Goal: Task Accomplishment & Management: Use online tool/utility

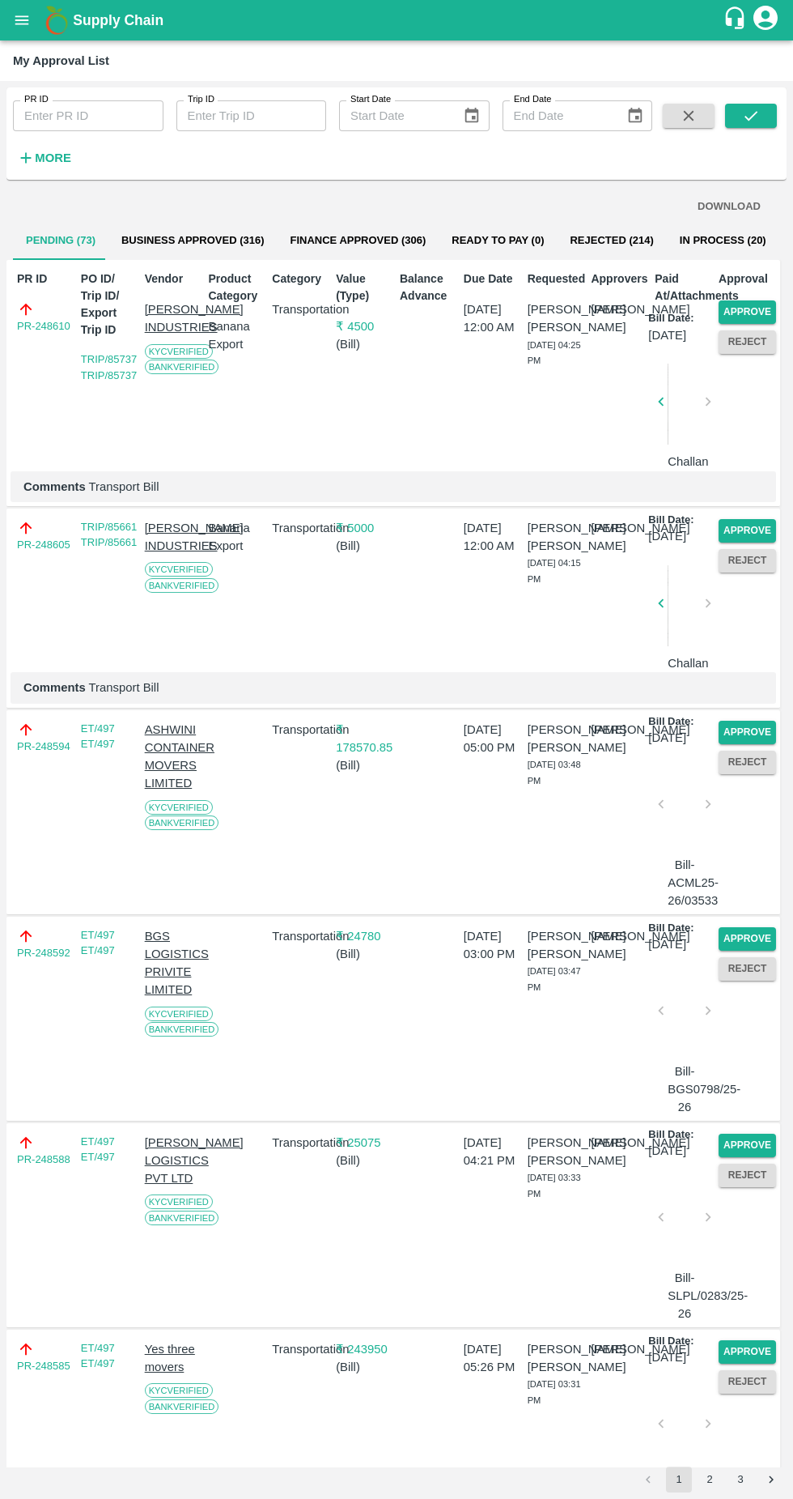
click at [757, 316] on button "Approve" at bounding box center [747, 311] width 57 height 23
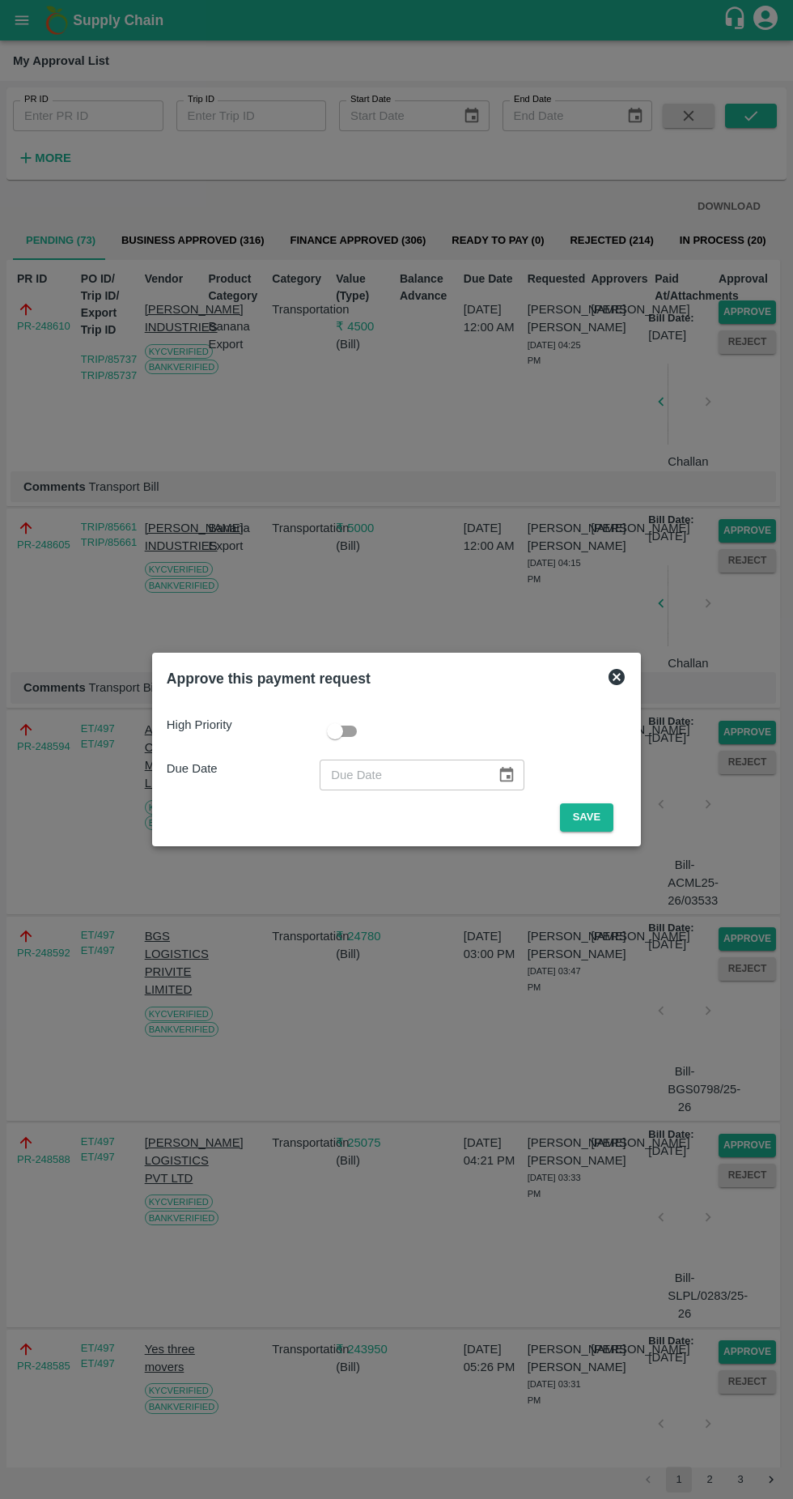
click at [599, 814] on button "Save" at bounding box center [586, 817] width 53 height 28
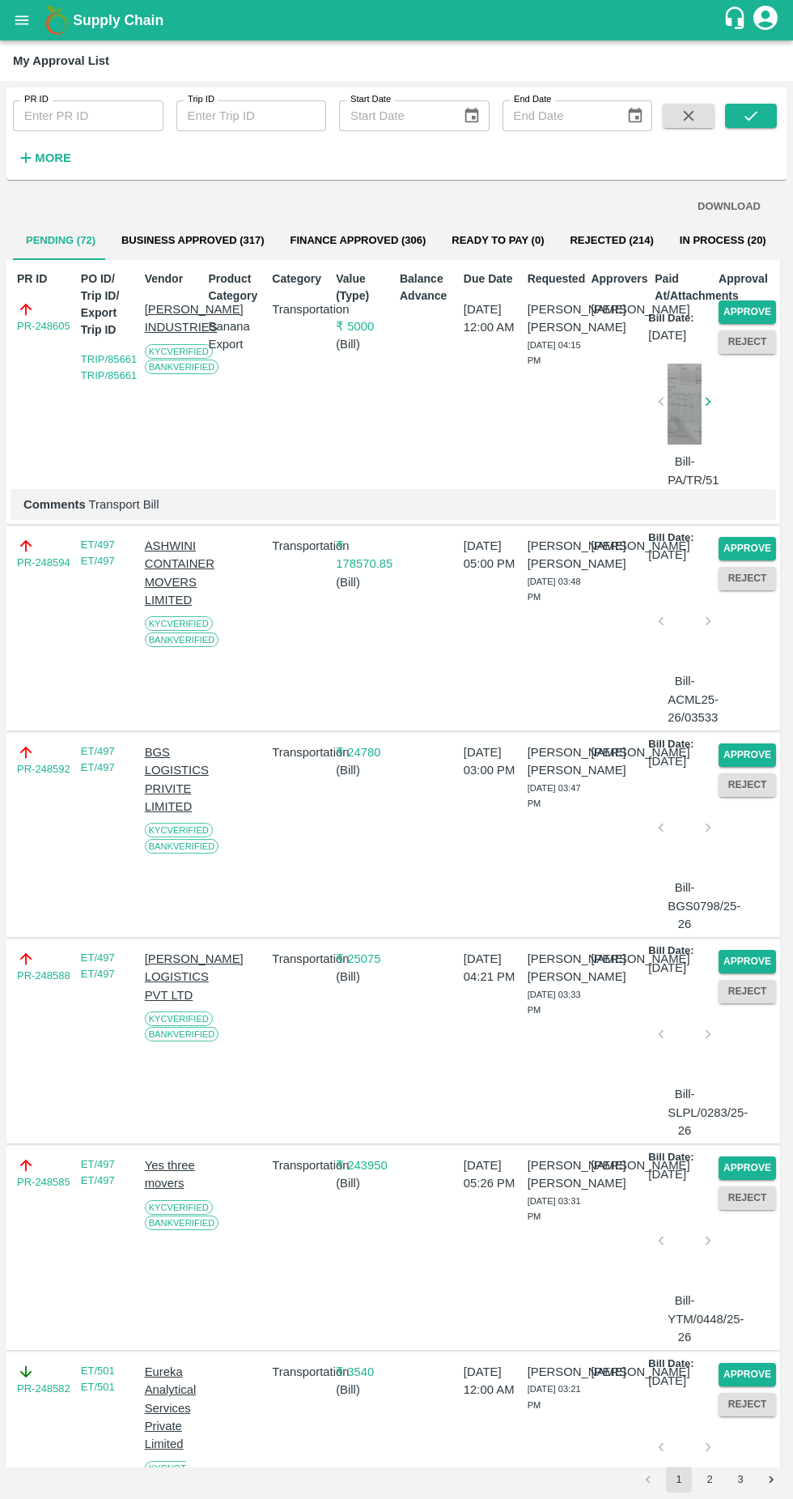
click at [751, 301] on button "Approve" at bounding box center [747, 311] width 57 height 23
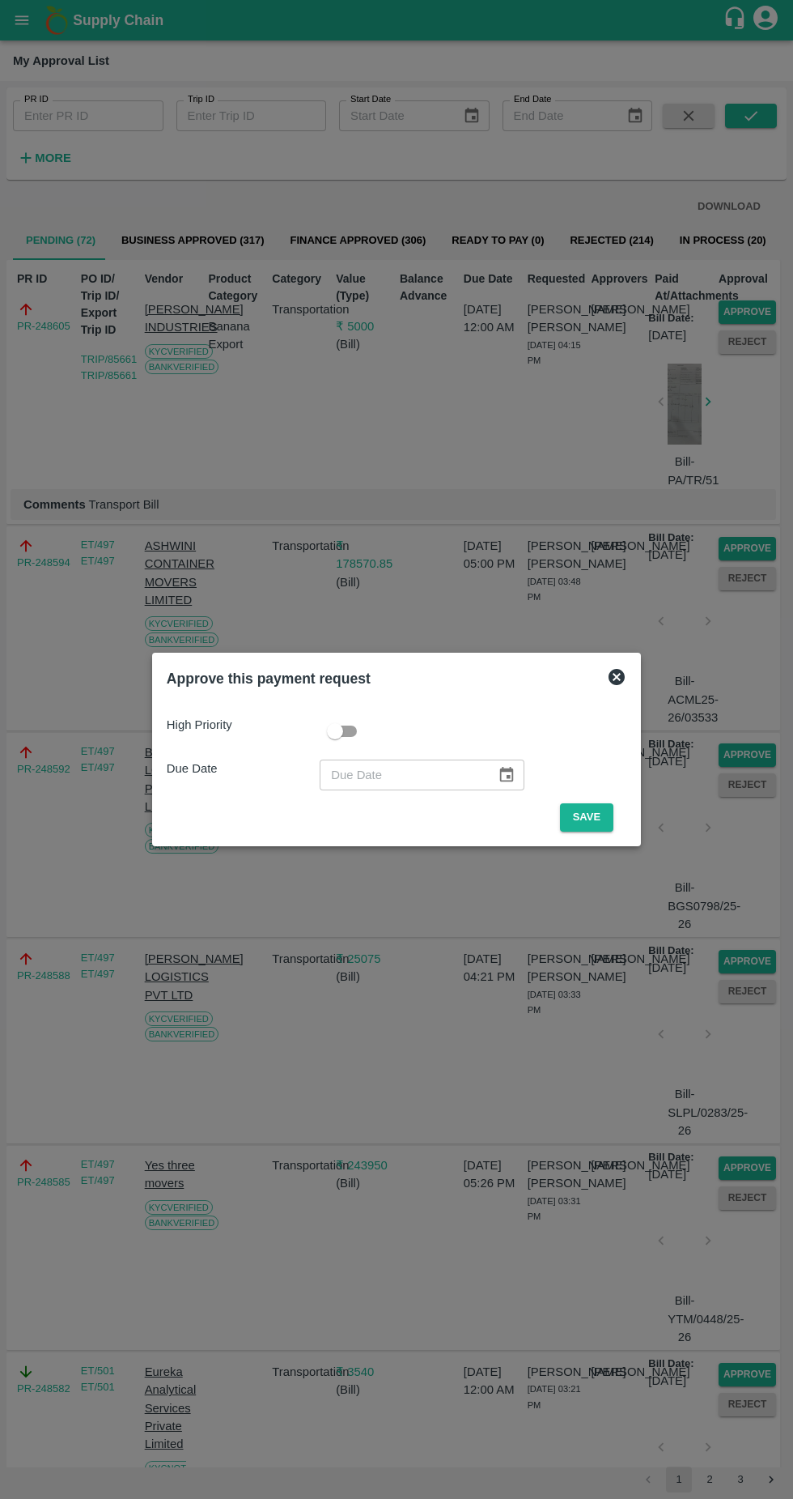
click at [596, 823] on button "Save" at bounding box center [586, 817] width 53 height 28
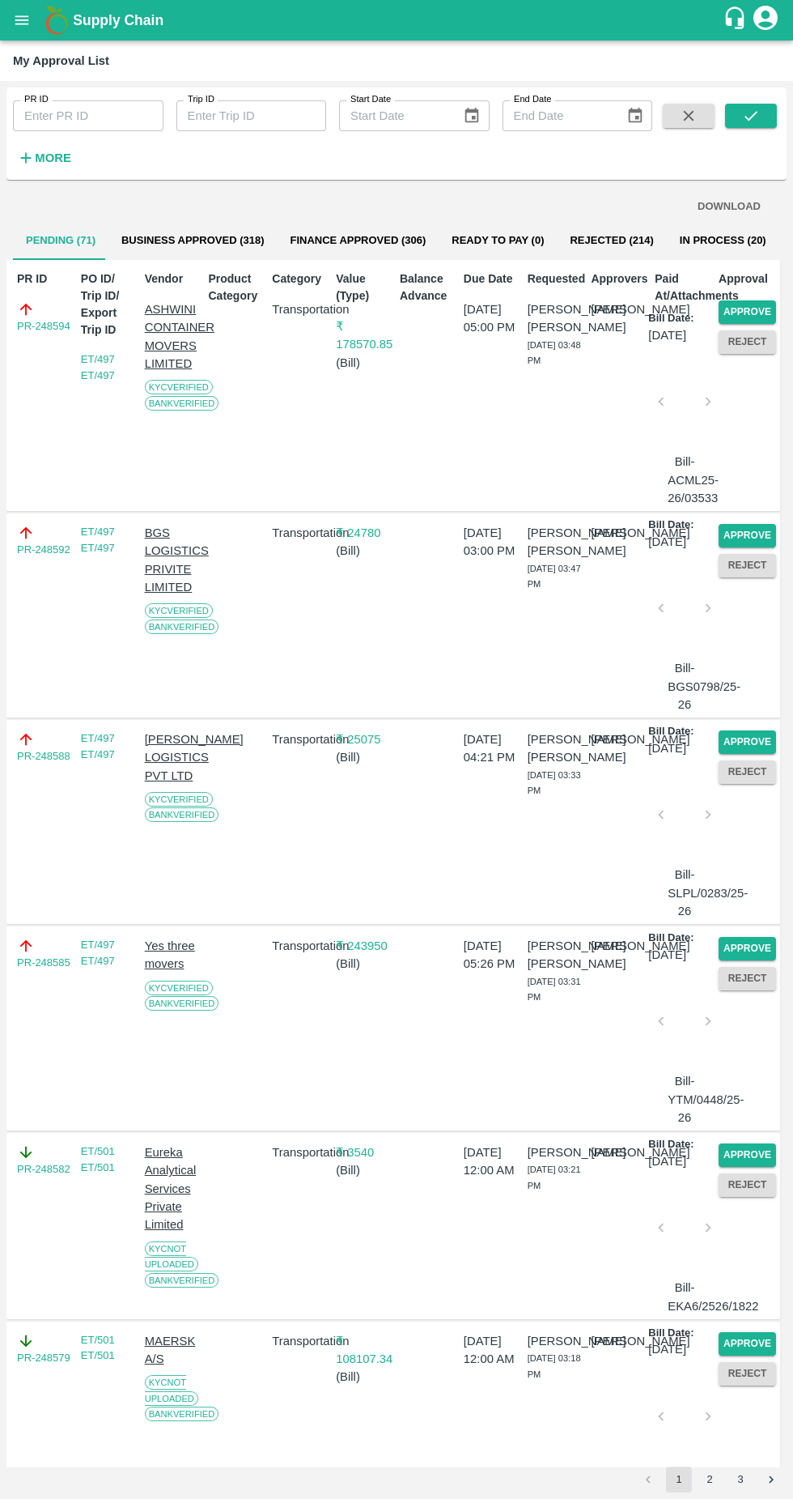
click at [759, 306] on button "Approve" at bounding box center [747, 311] width 57 height 23
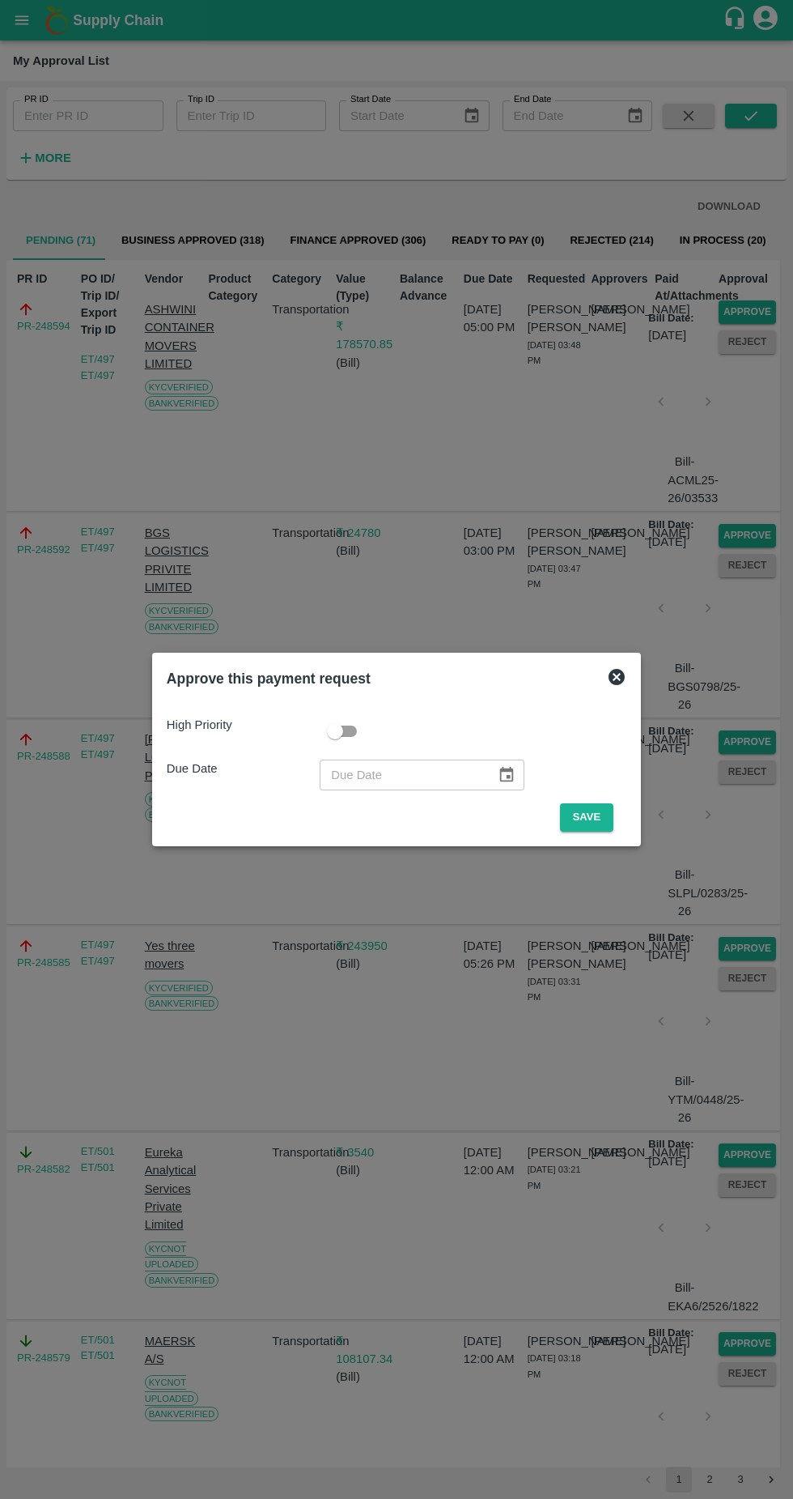
click at [589, 814] on button "Save" at bounding box center [586, 817] width 53 height 28
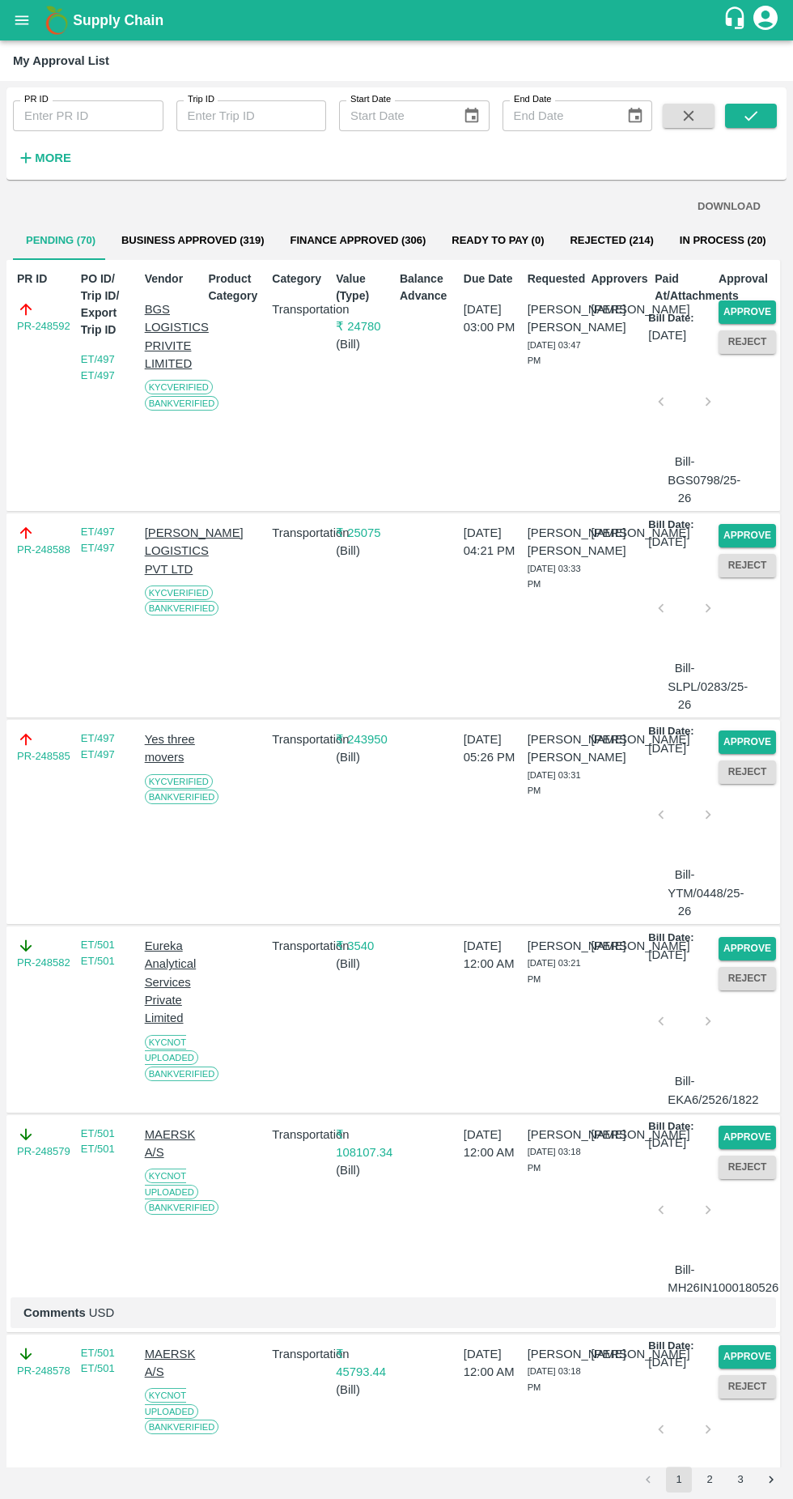
click at [737, 308] on button "Approve" at bounding box center [747, 311] width 57 height 23
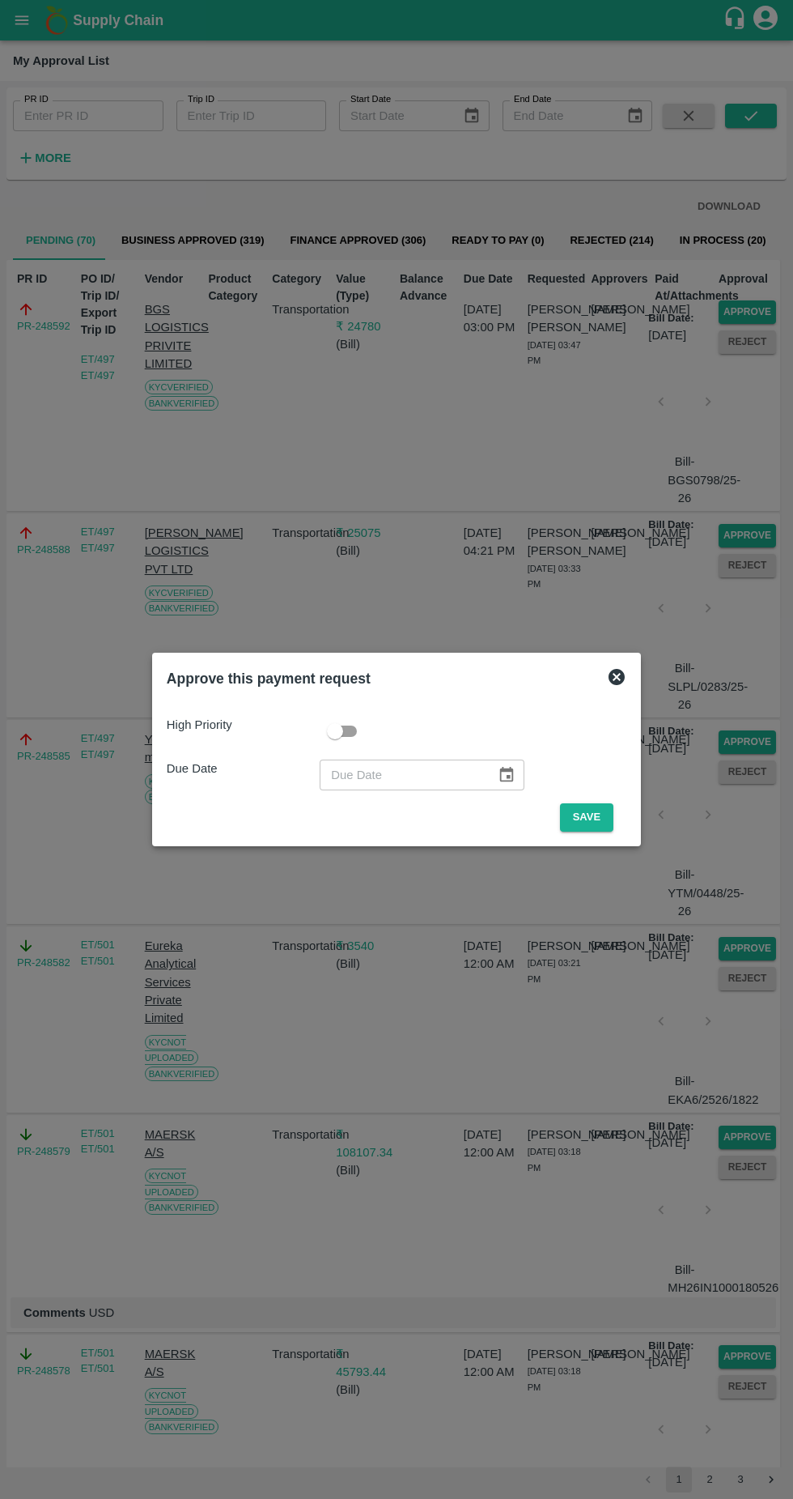
click at [591, 816] on button "Save" at bounding box center [586, 817] width 53 height 28
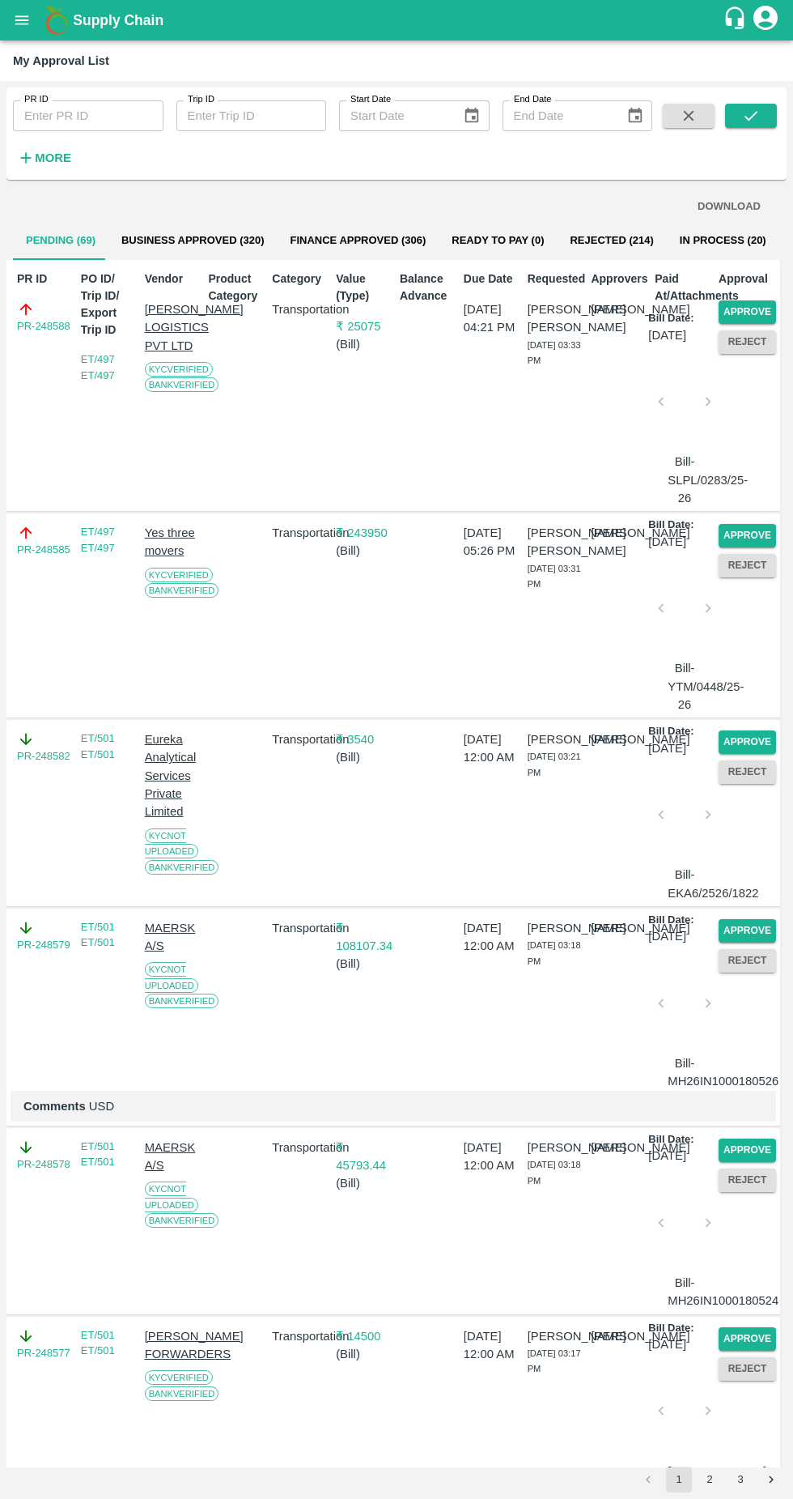
click at [743, 321] on button "Approve" at bounding box center [747, 311] width 57 height 23
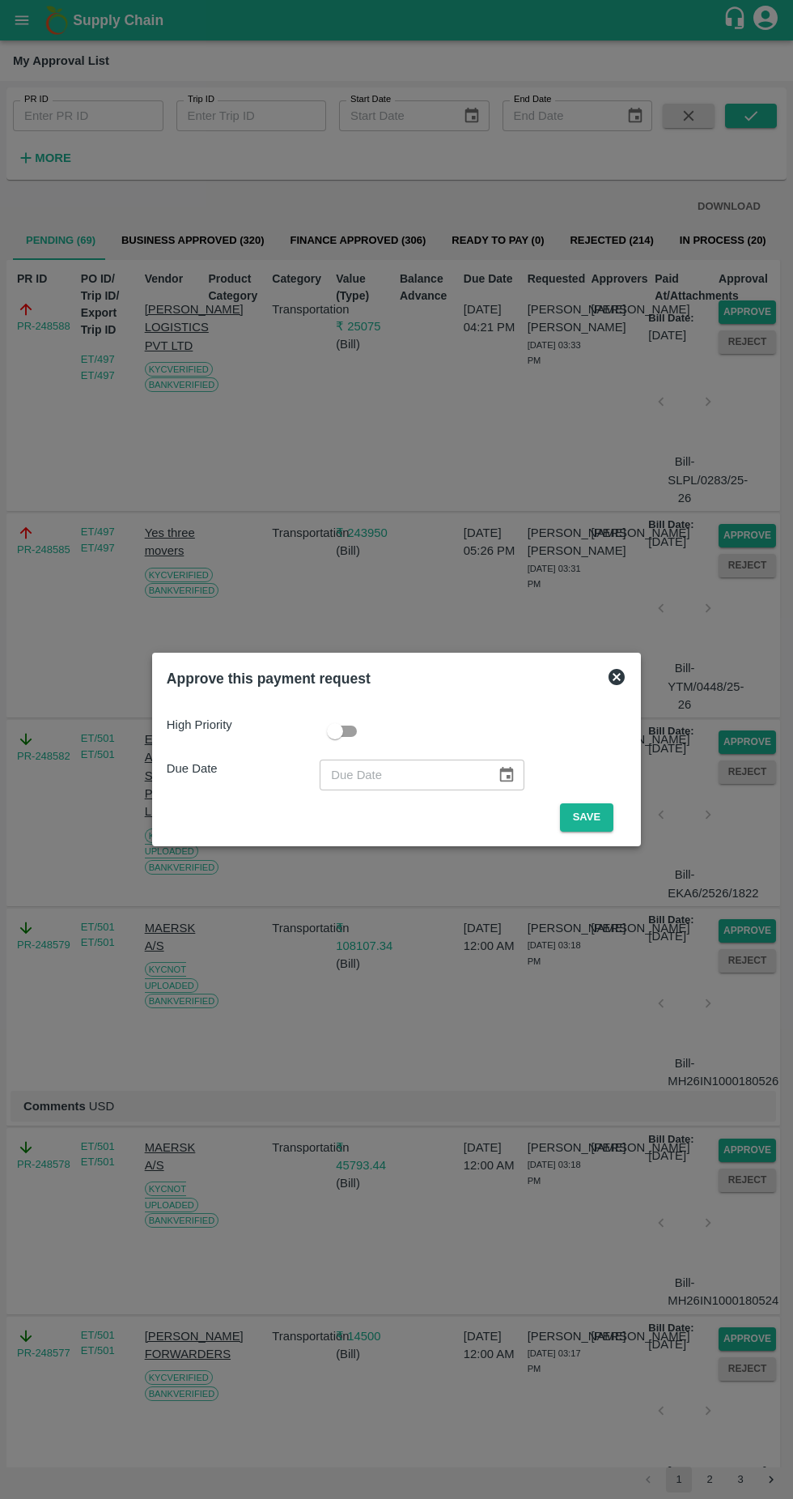
click at [585, 817] on button "Save" at bounding box center [586, 817] width 53 height 28
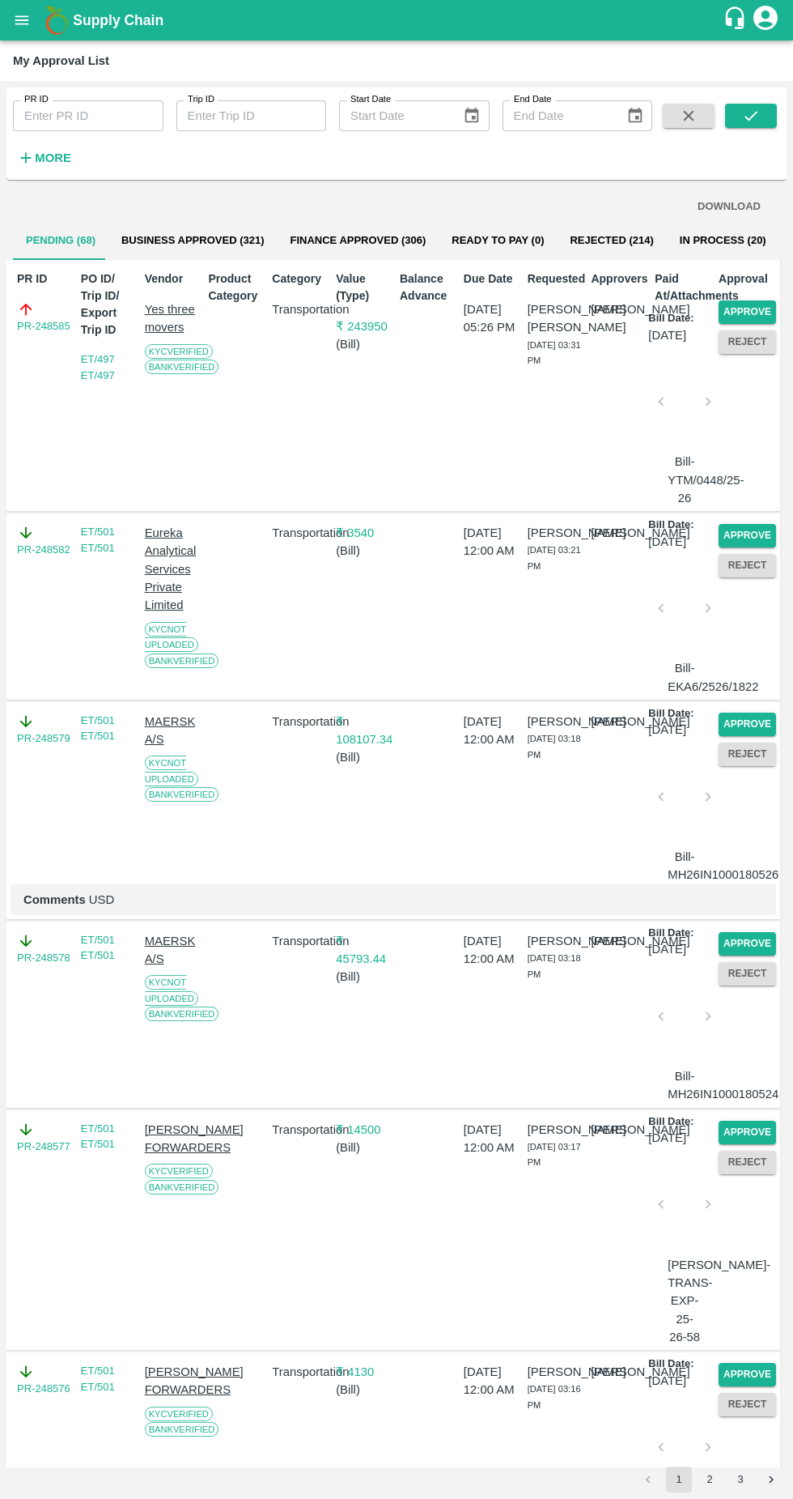
click at [756, 315] on button "Approve" at bounding box center [747, 311] width 57 height 23
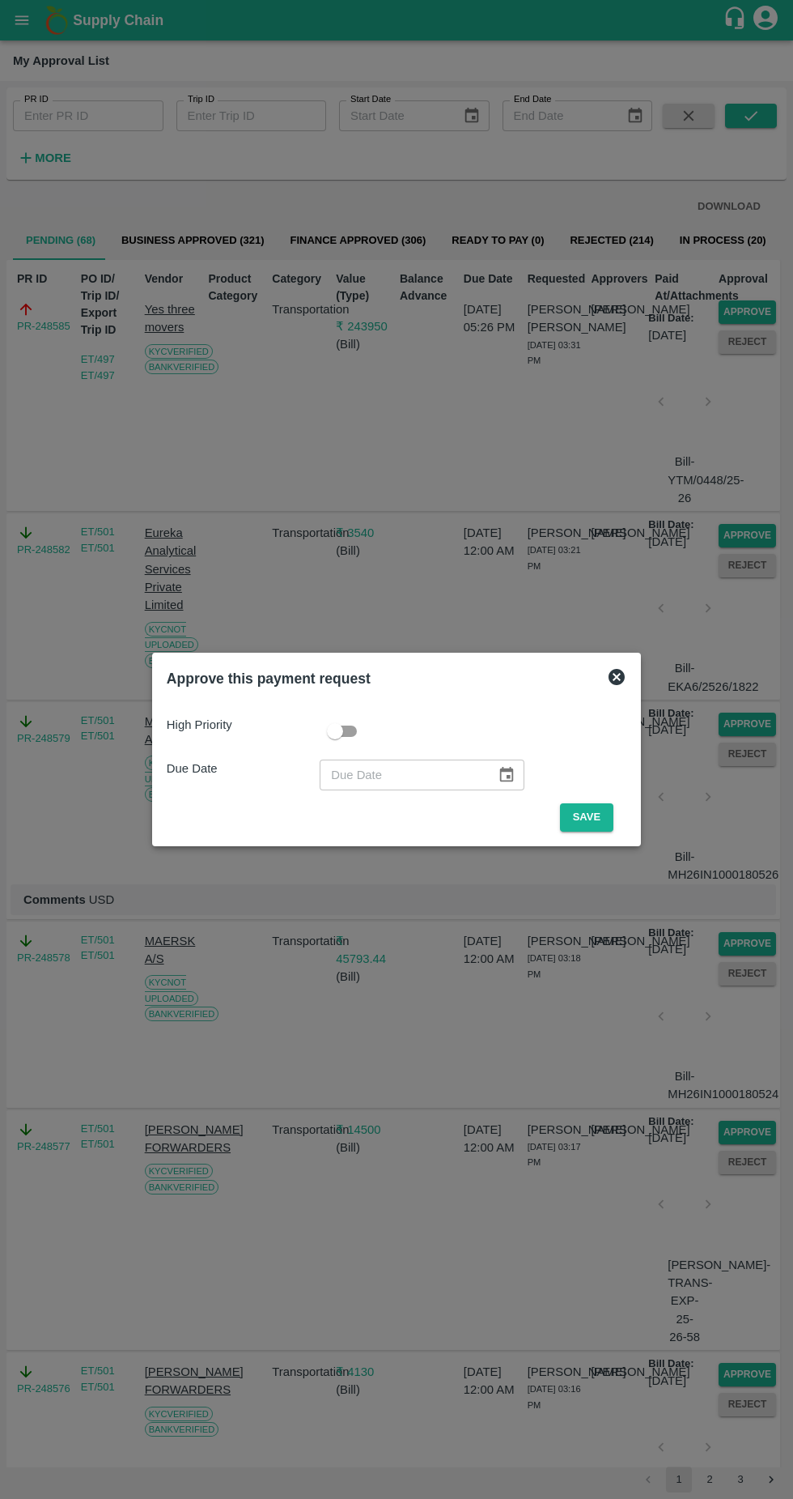
click at [575, 820] on button "Save" at bounding box center [586, 817] width 53 height 28
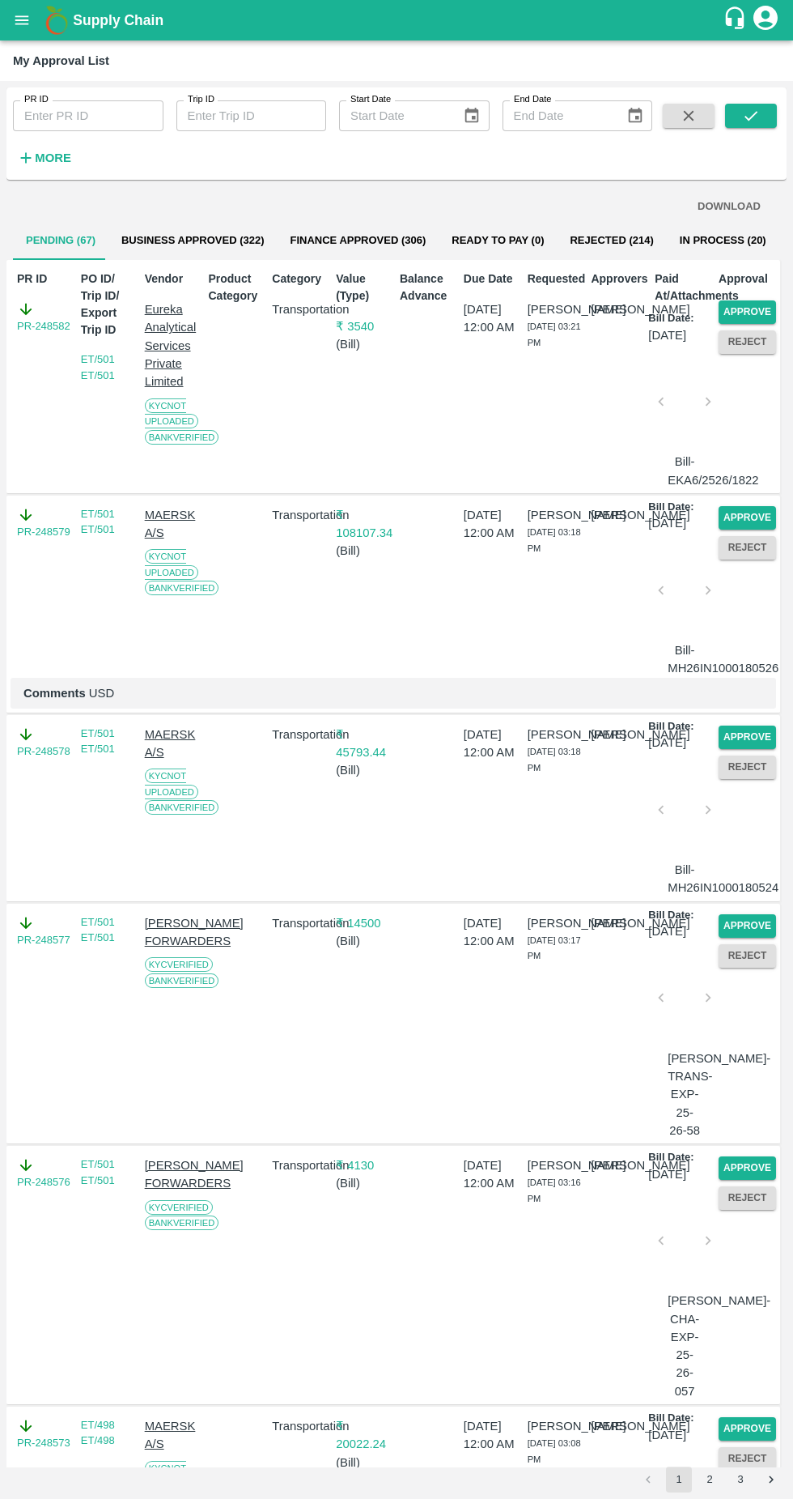
click at [748, 311] on button "Approve" at bounding box center [747, 311] width 57 height 23
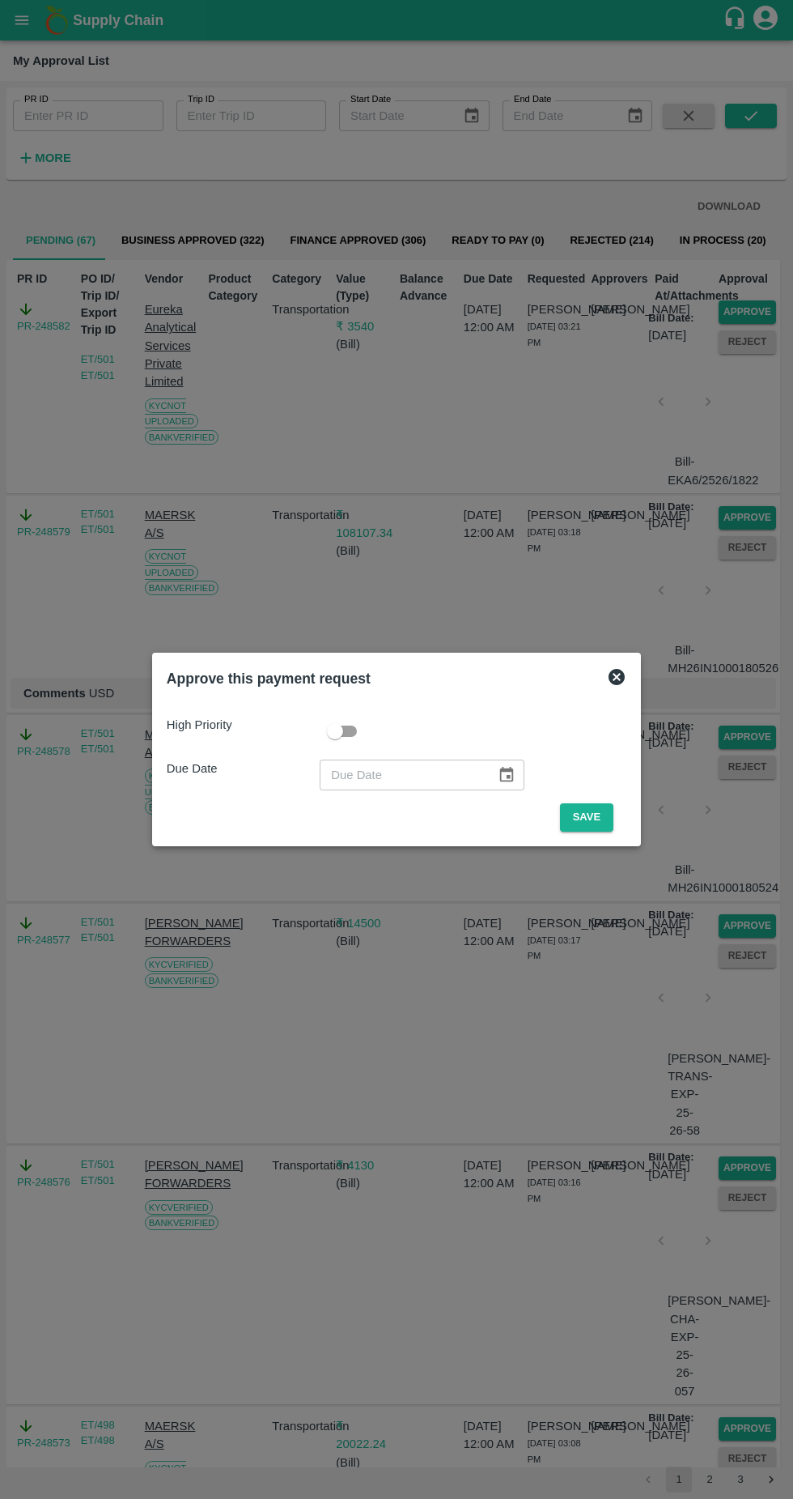
click at [581, 811] on button "Save" at bounding box center [586, 817] width 53 height 28
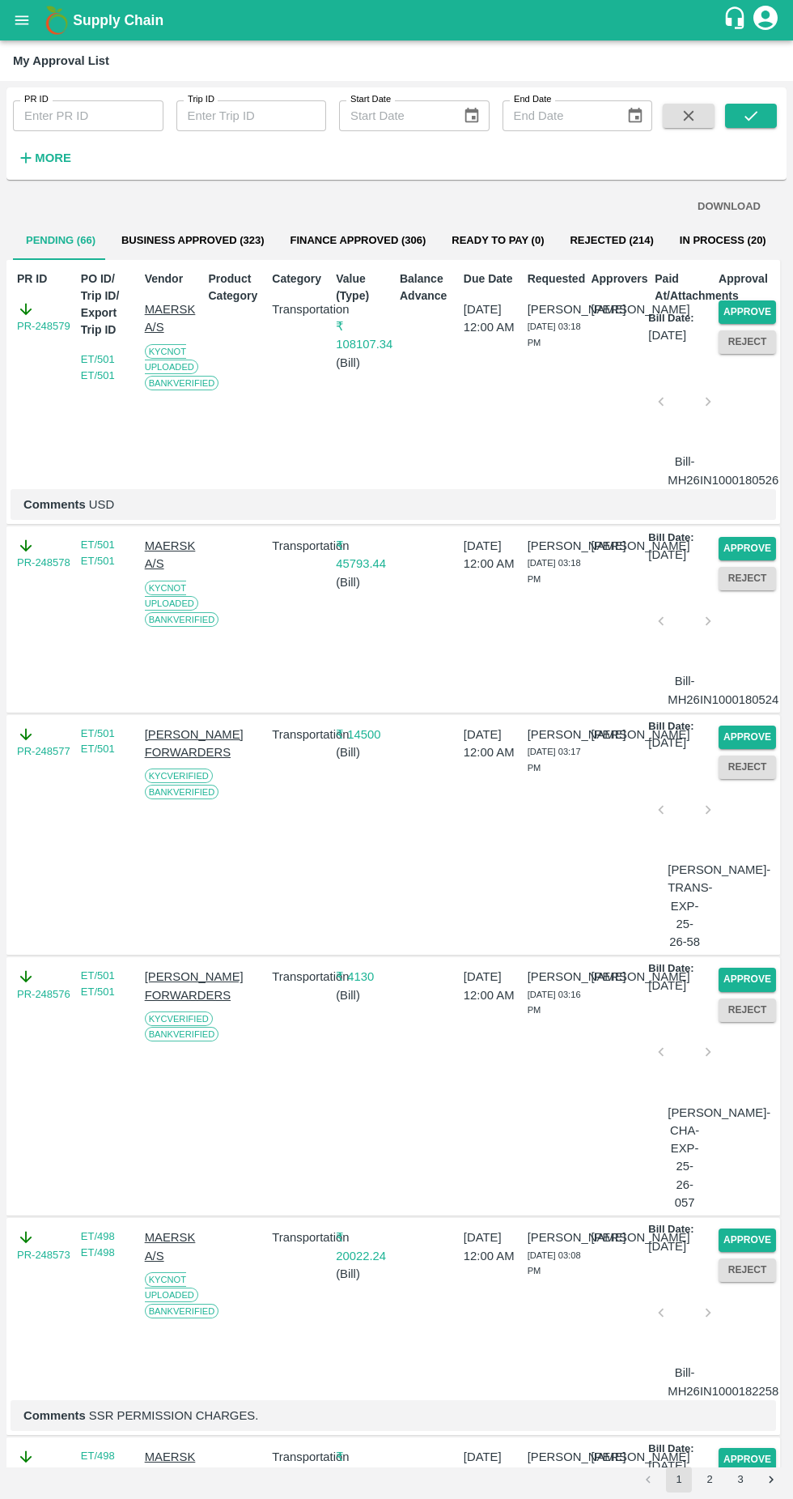
click at [755, 304] on button "Approve" at bounding box center [747, 311] width 57 height 23
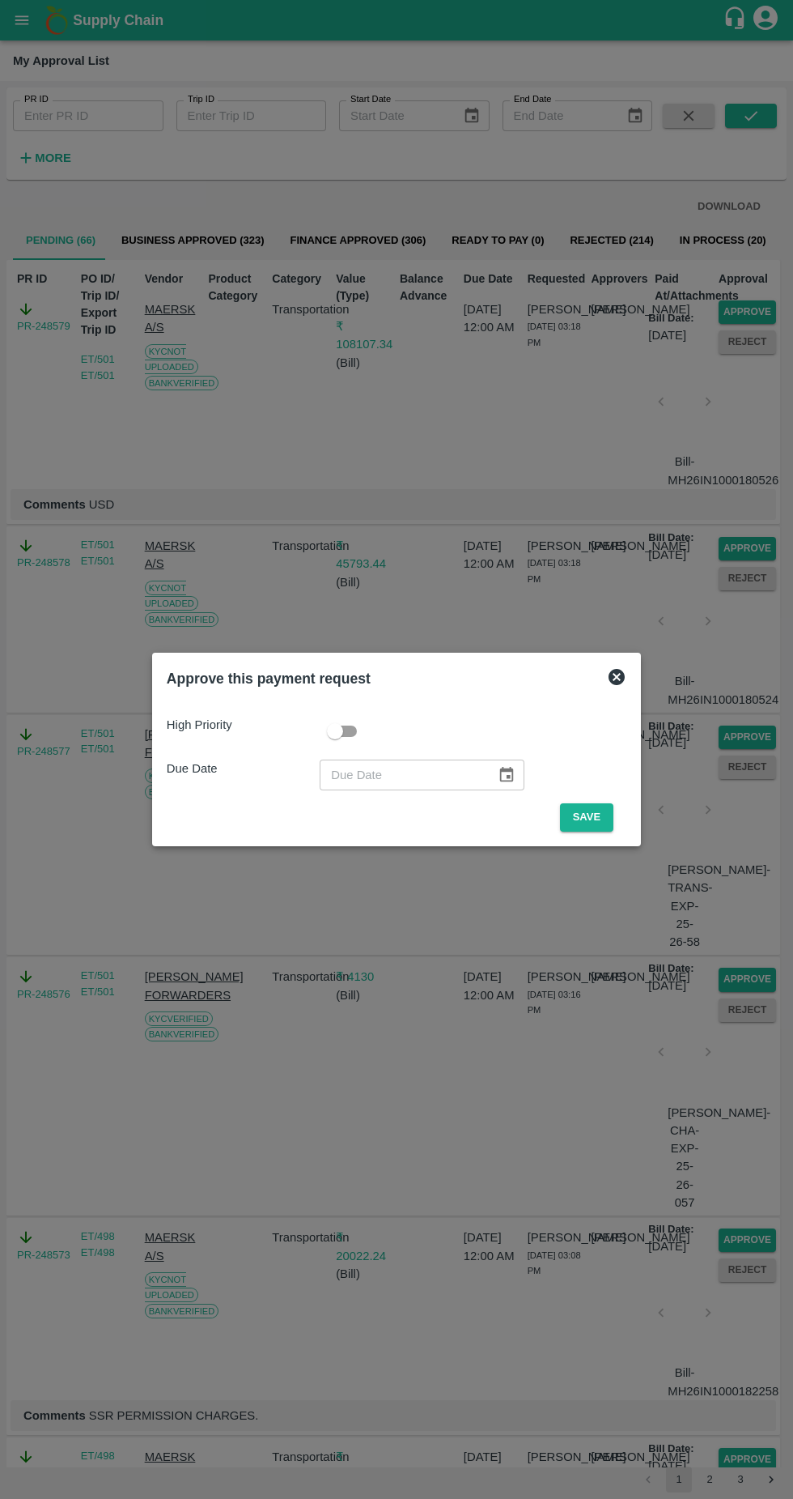
click at [587, 812] on button "Save" at bounding box center [586, 817] width 53 height 28
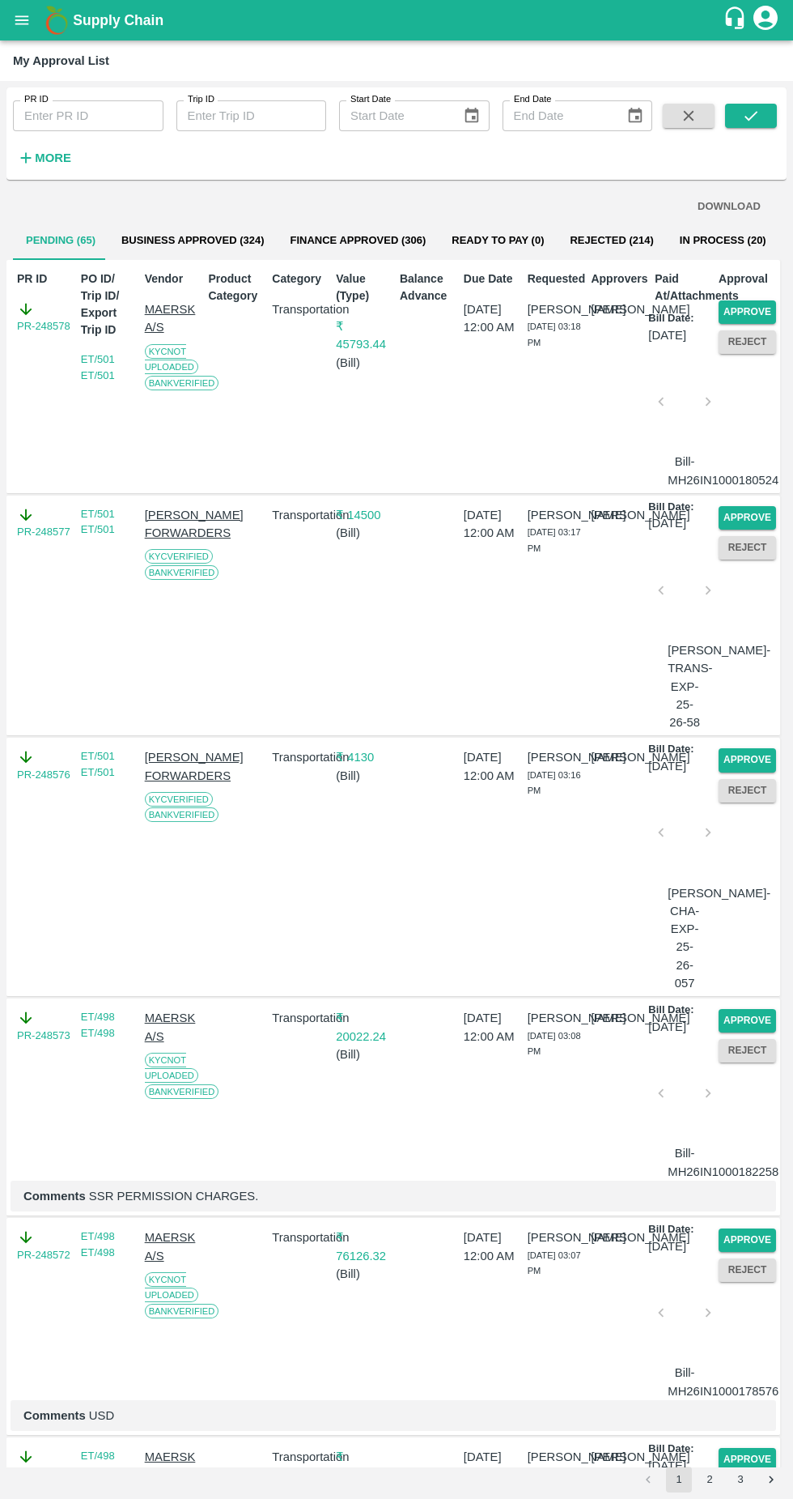
click at [751, 316] on button "Approve" at bounding box center [747, 311] width 57 height 23
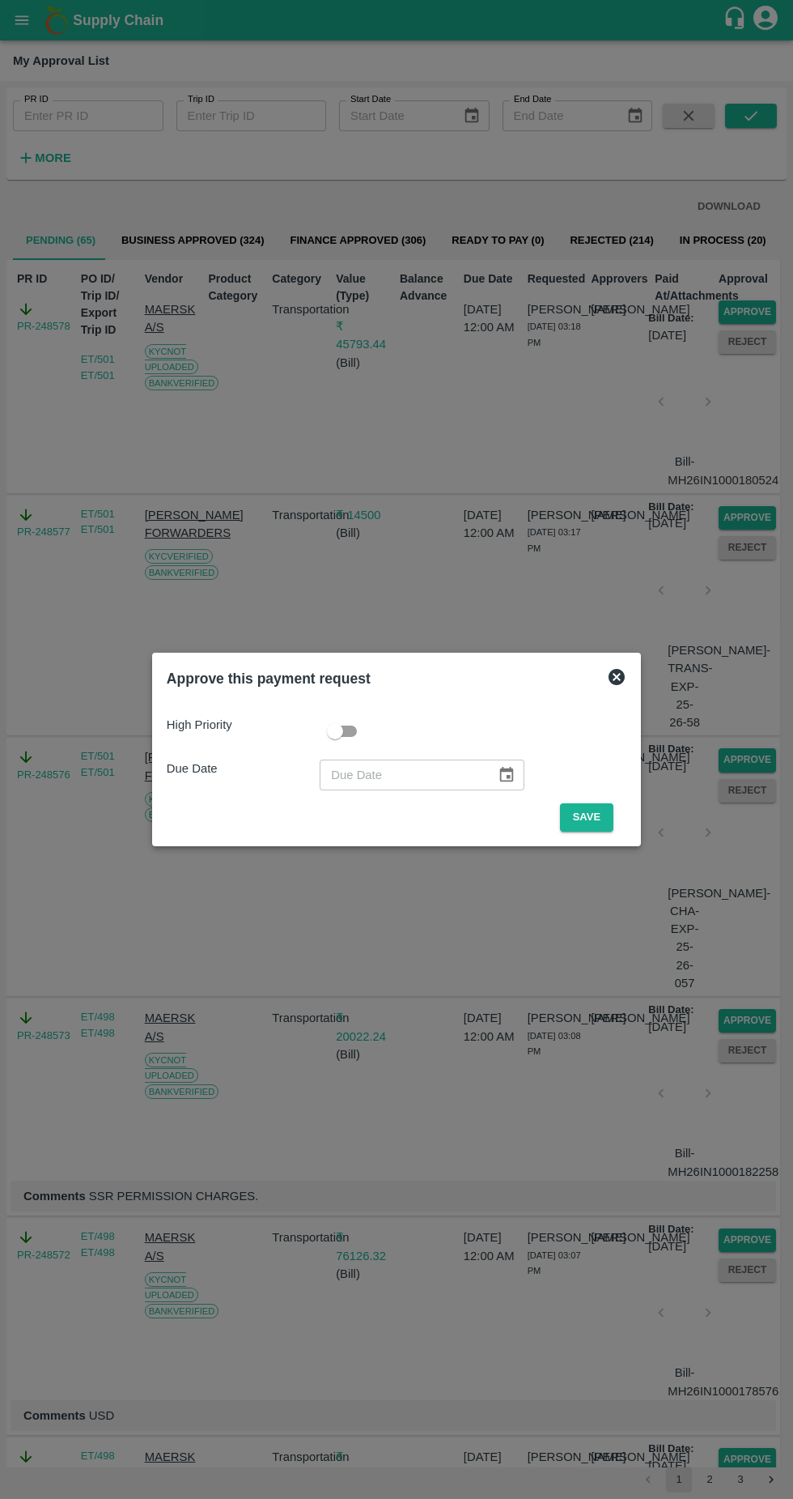
click at [590, 811] on button "Save" at bounding box center [586, 817] width 53 height 28
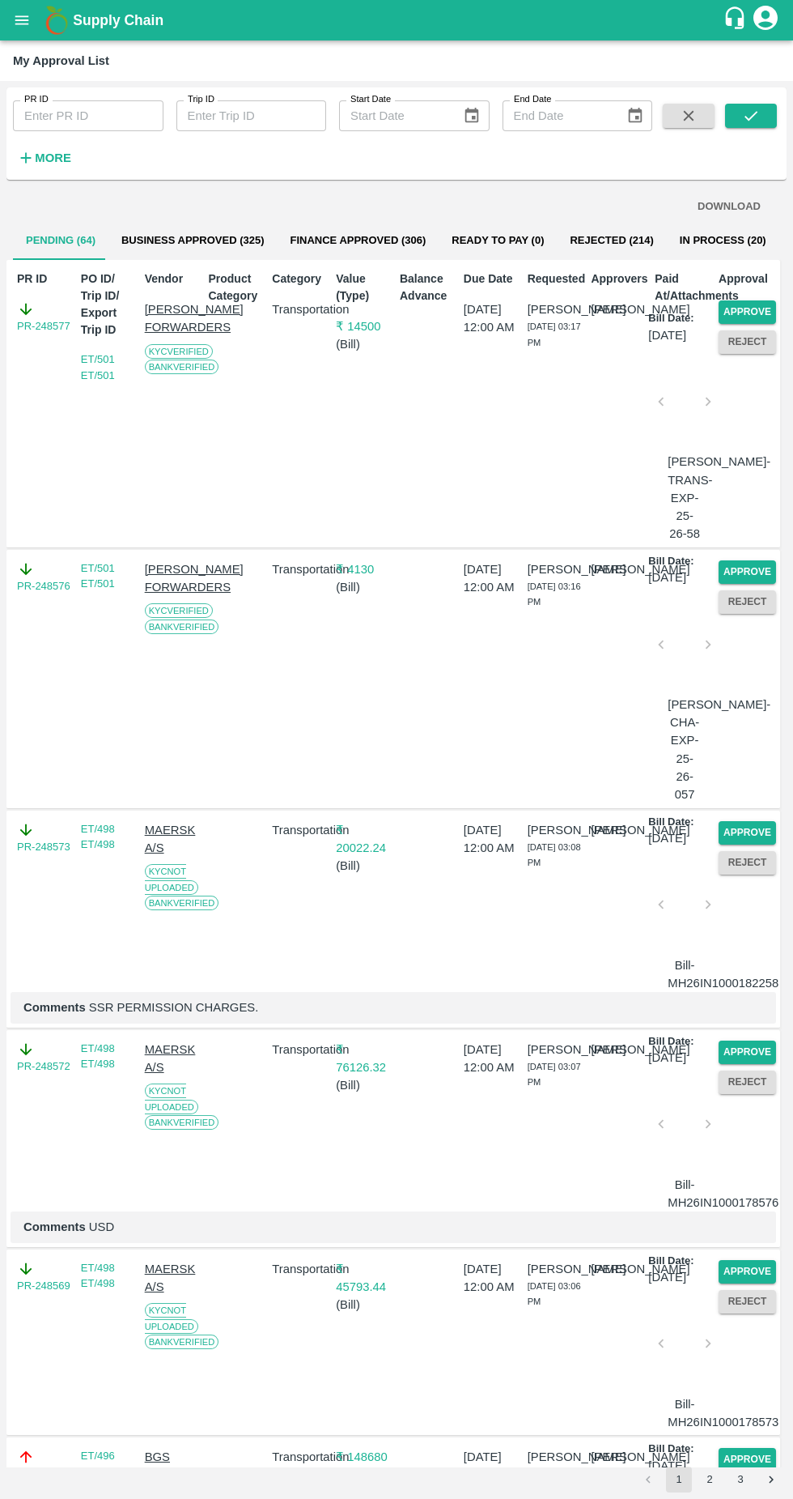
click at [751, 313] on button "Approve" at bounding box center [747, 311] width 57 height 23
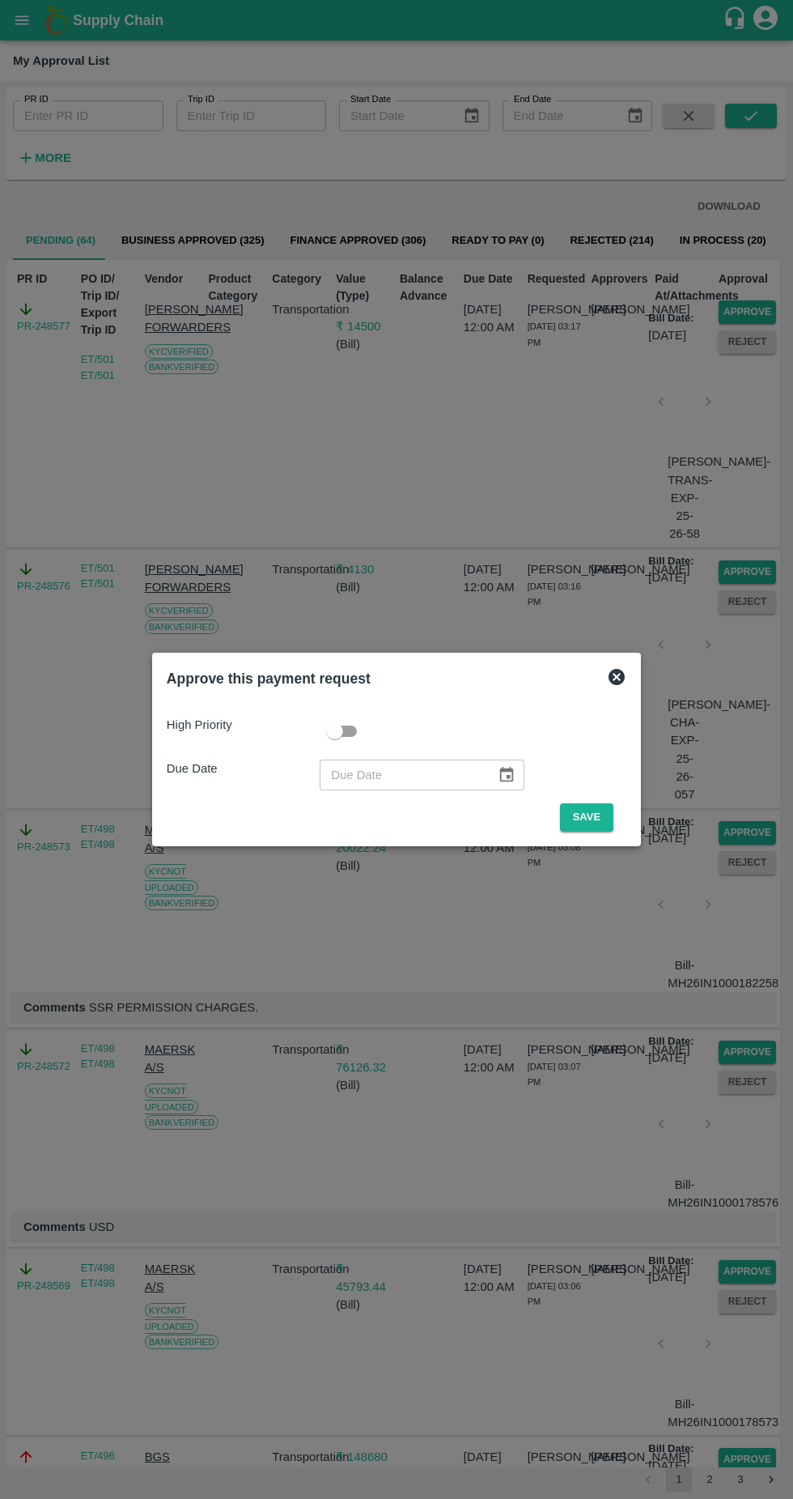
click at [589, 817] on button "Save" at bounding box center [586, 817] width 53 height 28
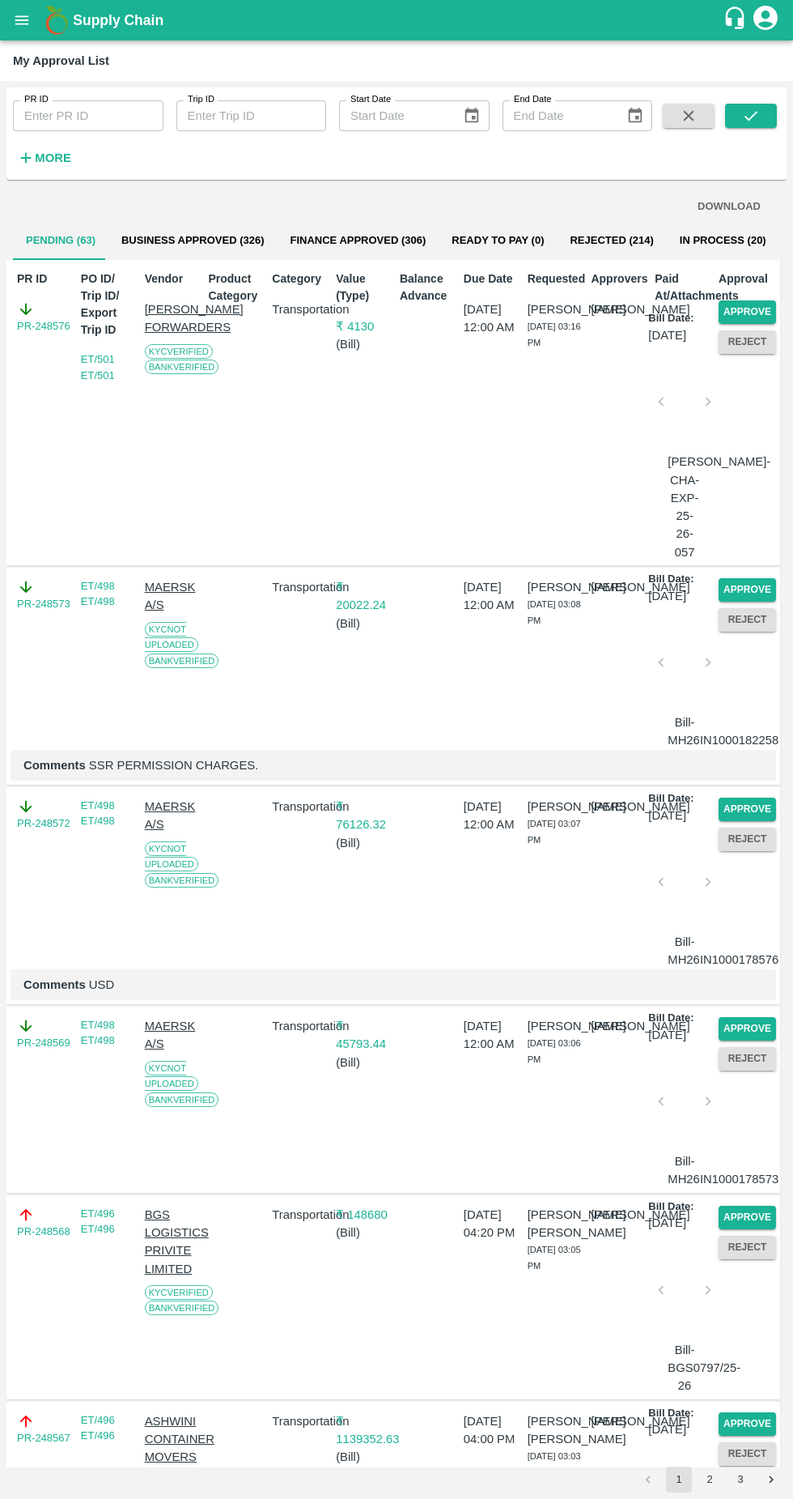
click at [757, 312] on button "Approve" at bounding box center [747, 311] width 57 height 23
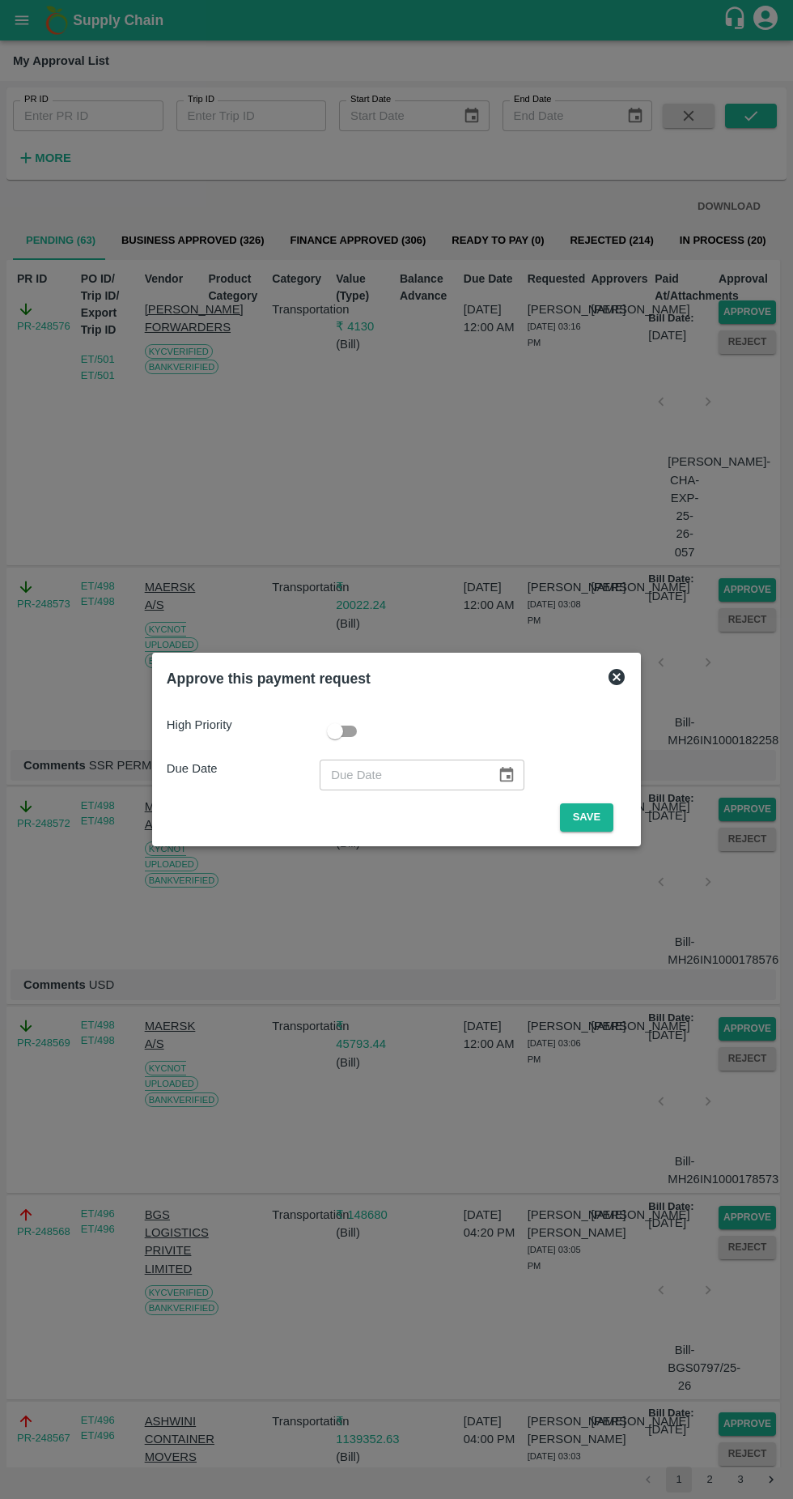
click at [596, 824] on button "Save" at bounding box center [586, 817] width 53 height 28
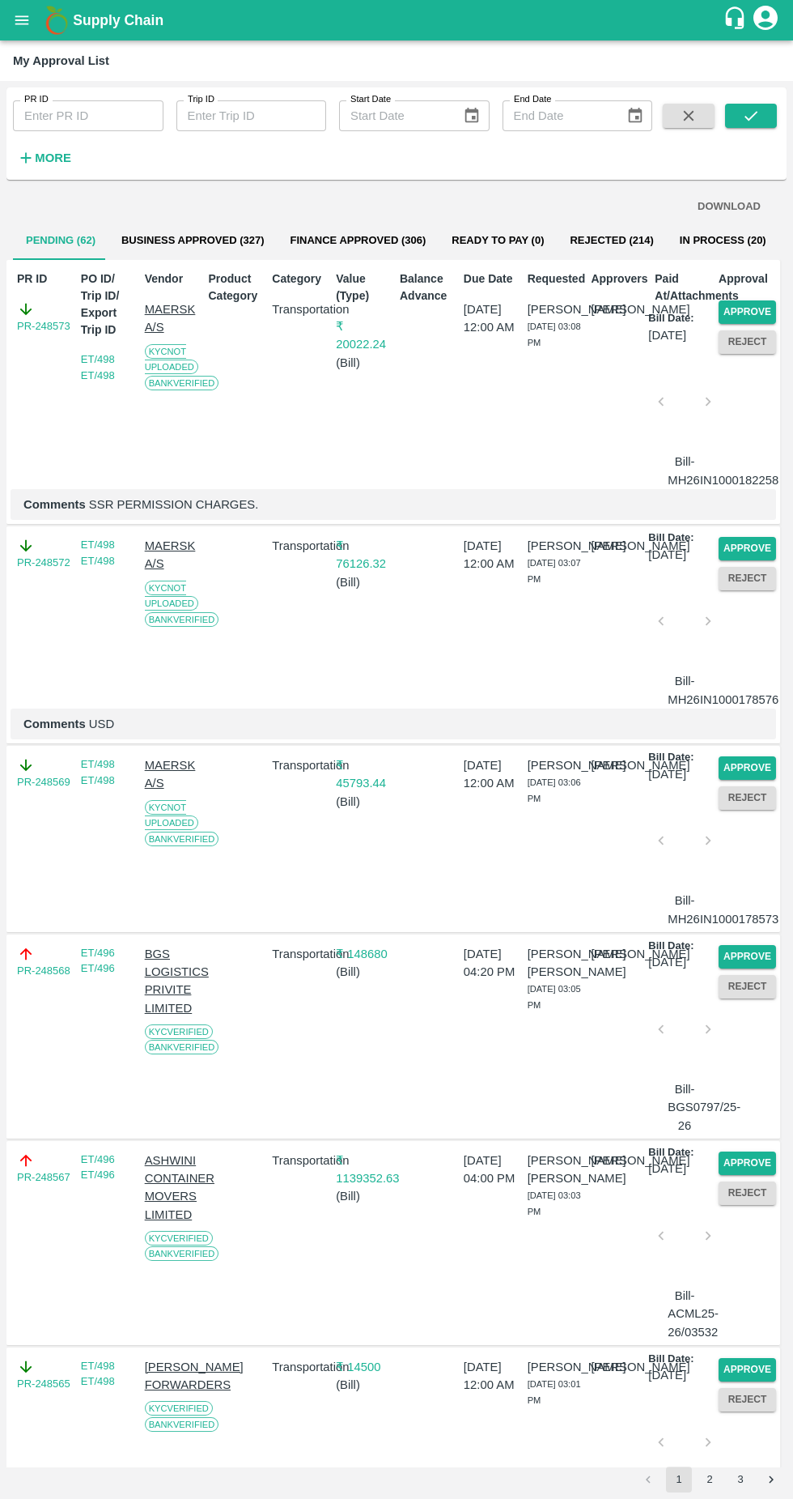
click at [748, 303] on button "Approve" at bounding box center [747, 311] width 57 height 23
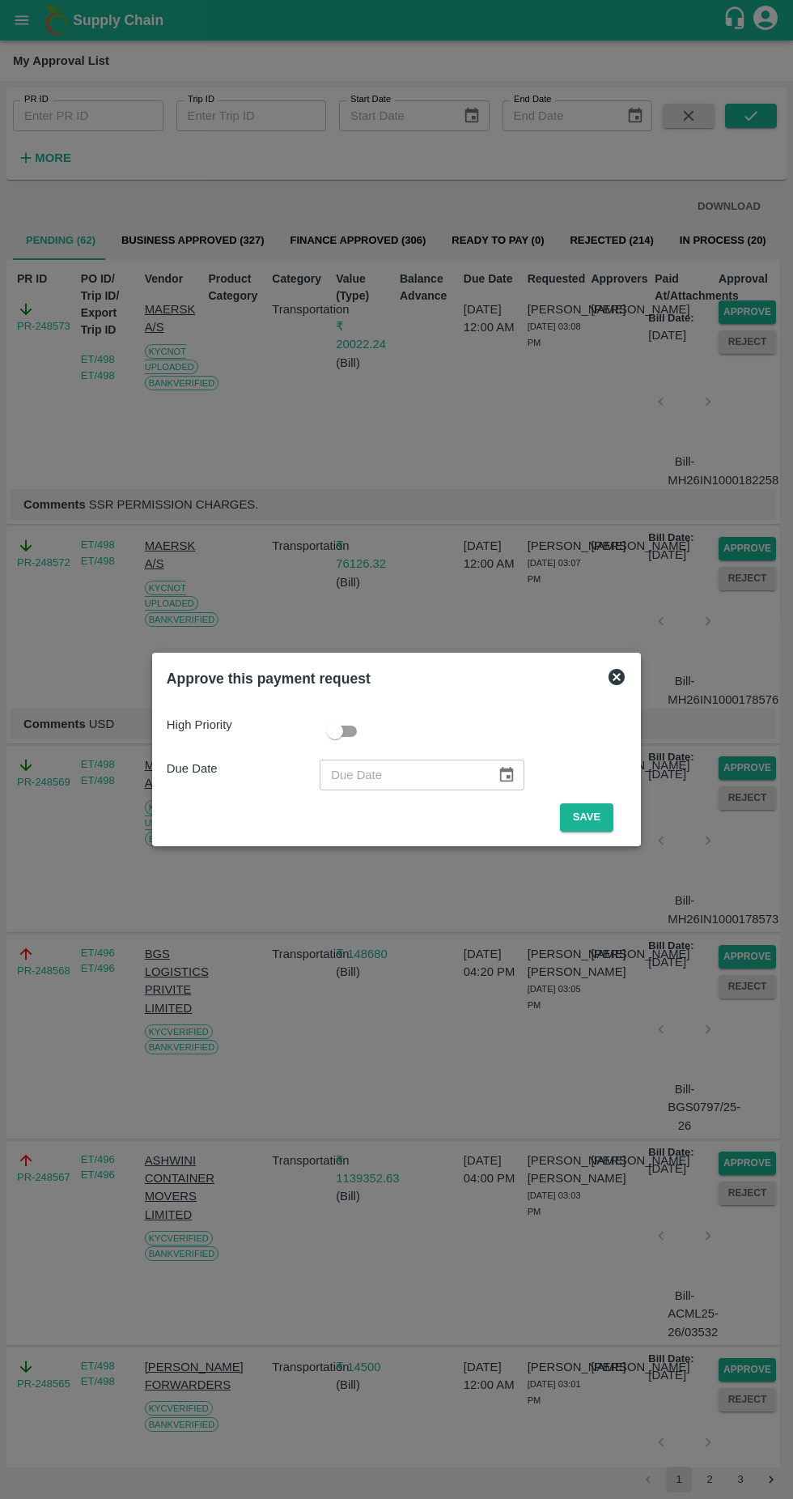
click at [585, 823] on button "Save" at bounding box center [586, 817] width 53 height 28
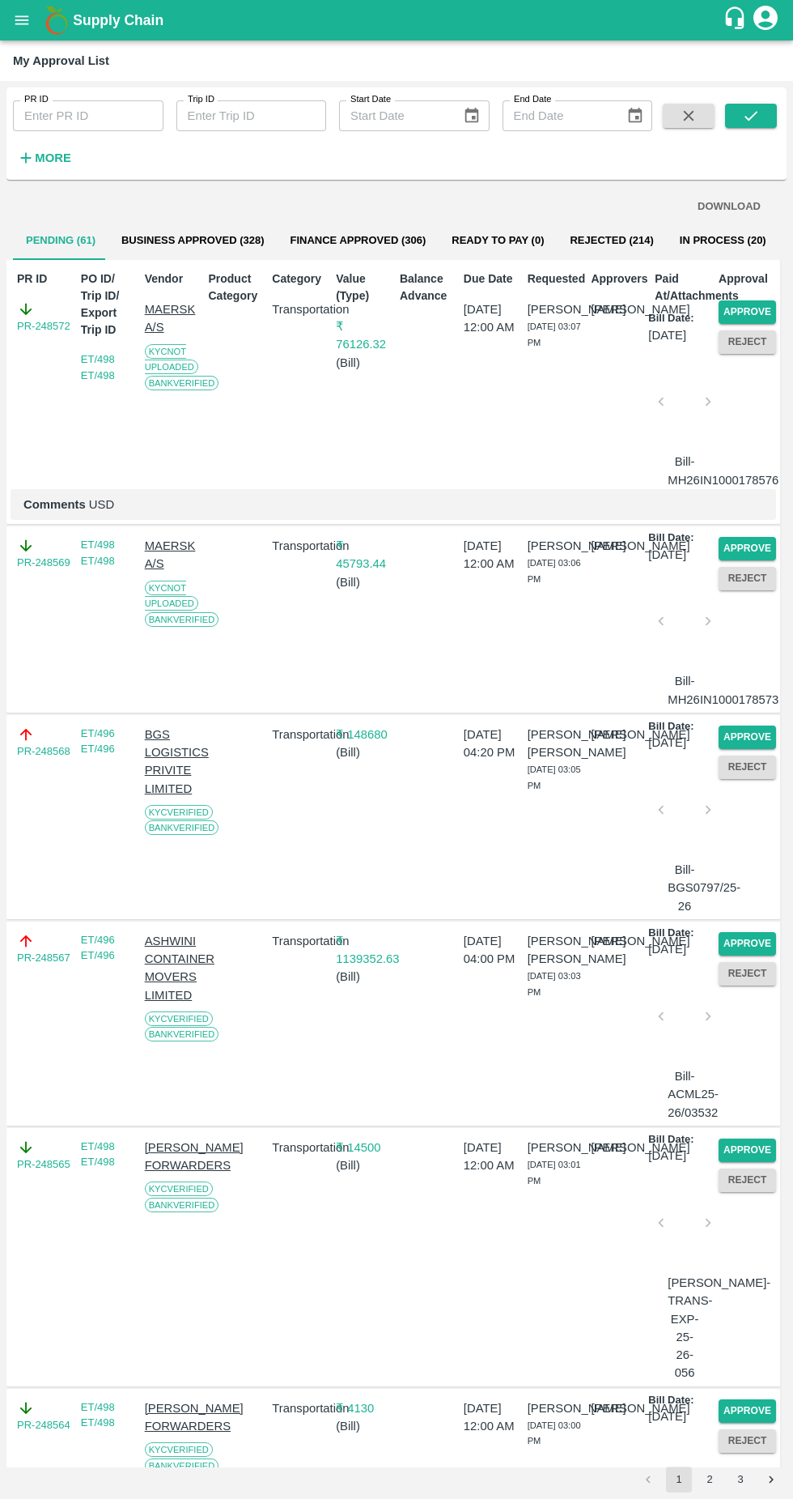
click at [759, 308] on button "Approve" at bounding box center [747, 311] width 57 height 23
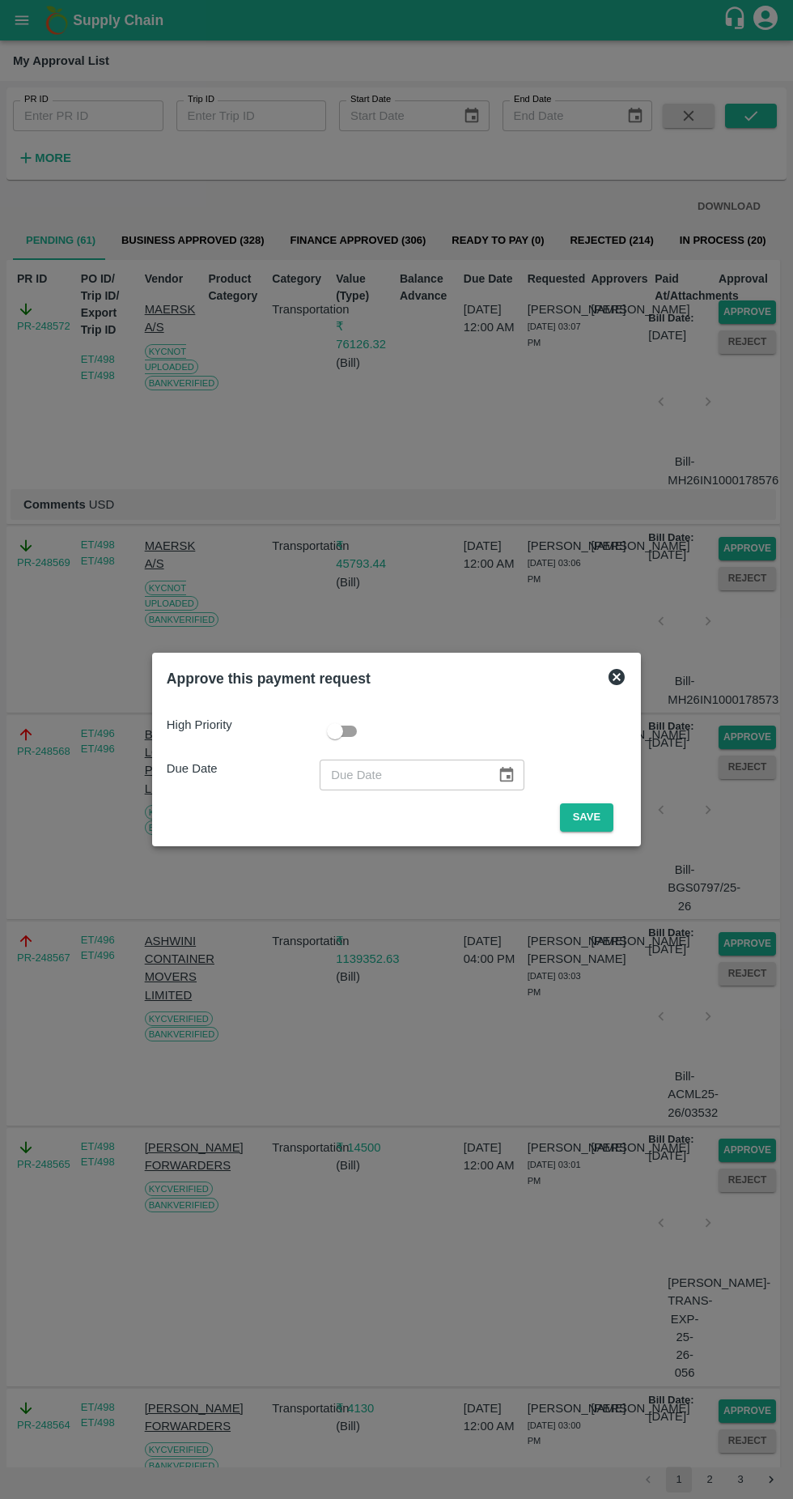
click at [588, 818] on button "Save" at bounding box center [586, 817] width 53 height 28
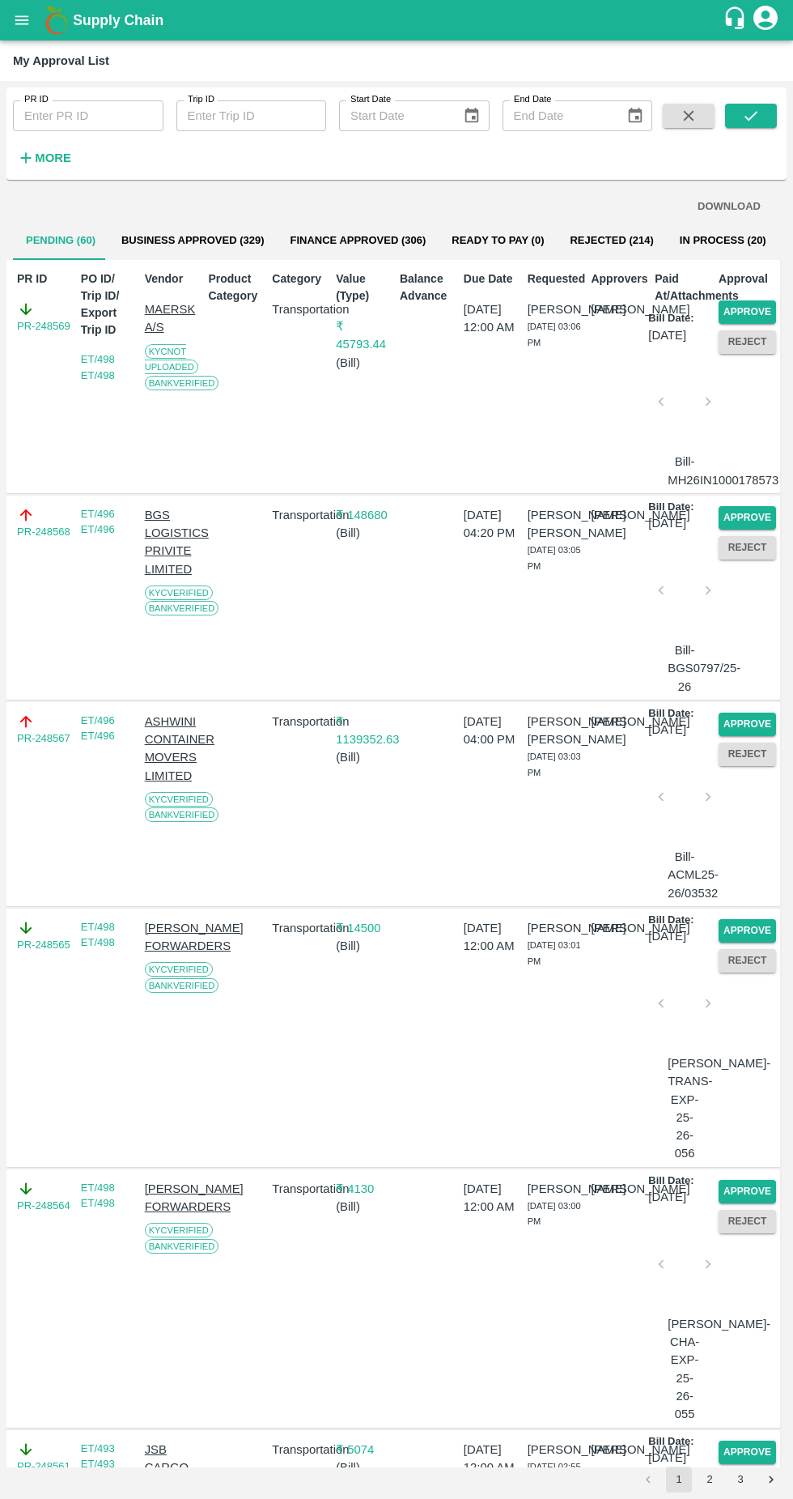
click at [738, 323] on button "Approve" at bounding box center [747, 311] width 57 height 23
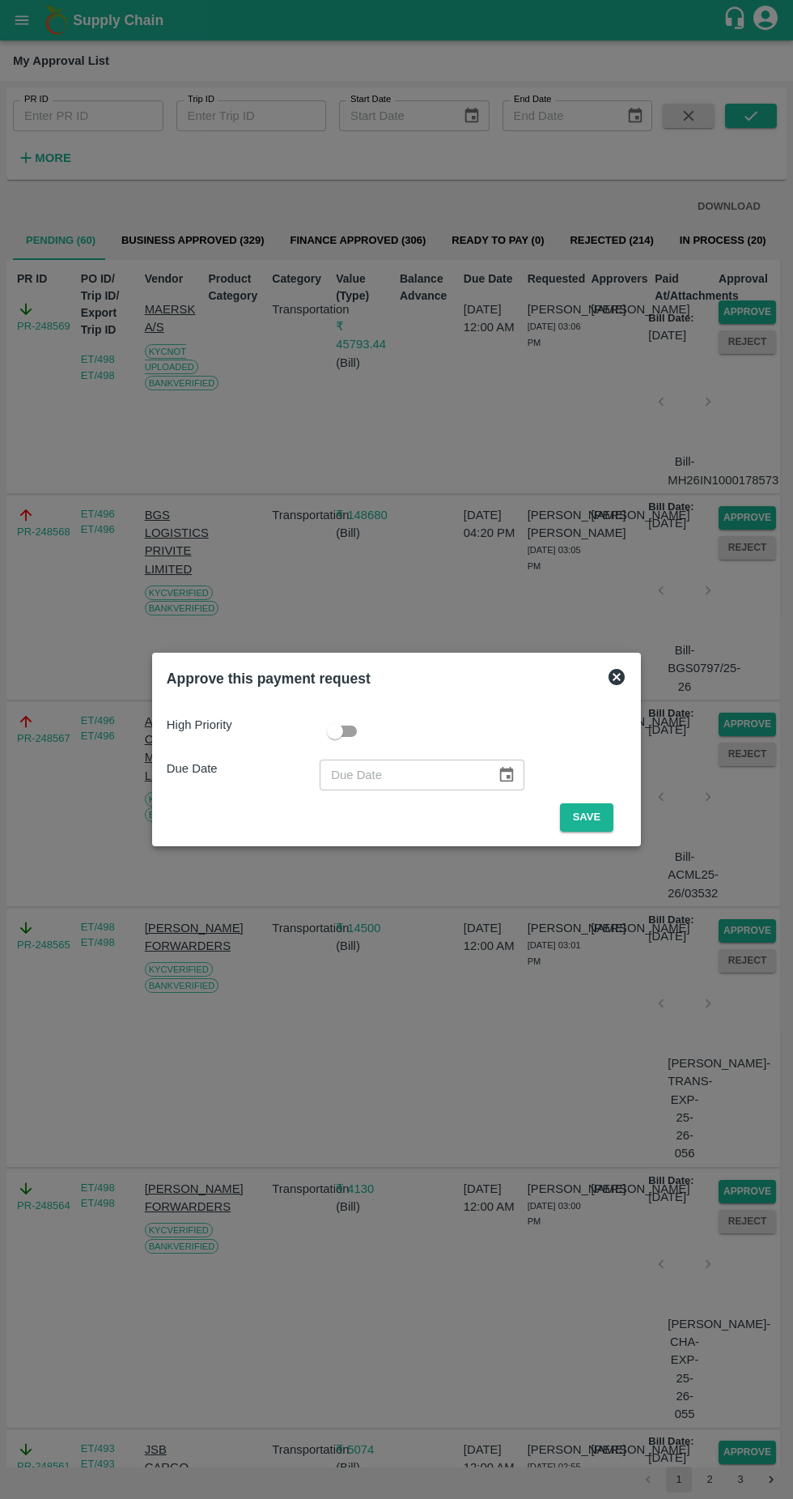
click at [589, 817] on button "Save" at bounding box center [586, 817] width 53 height 28
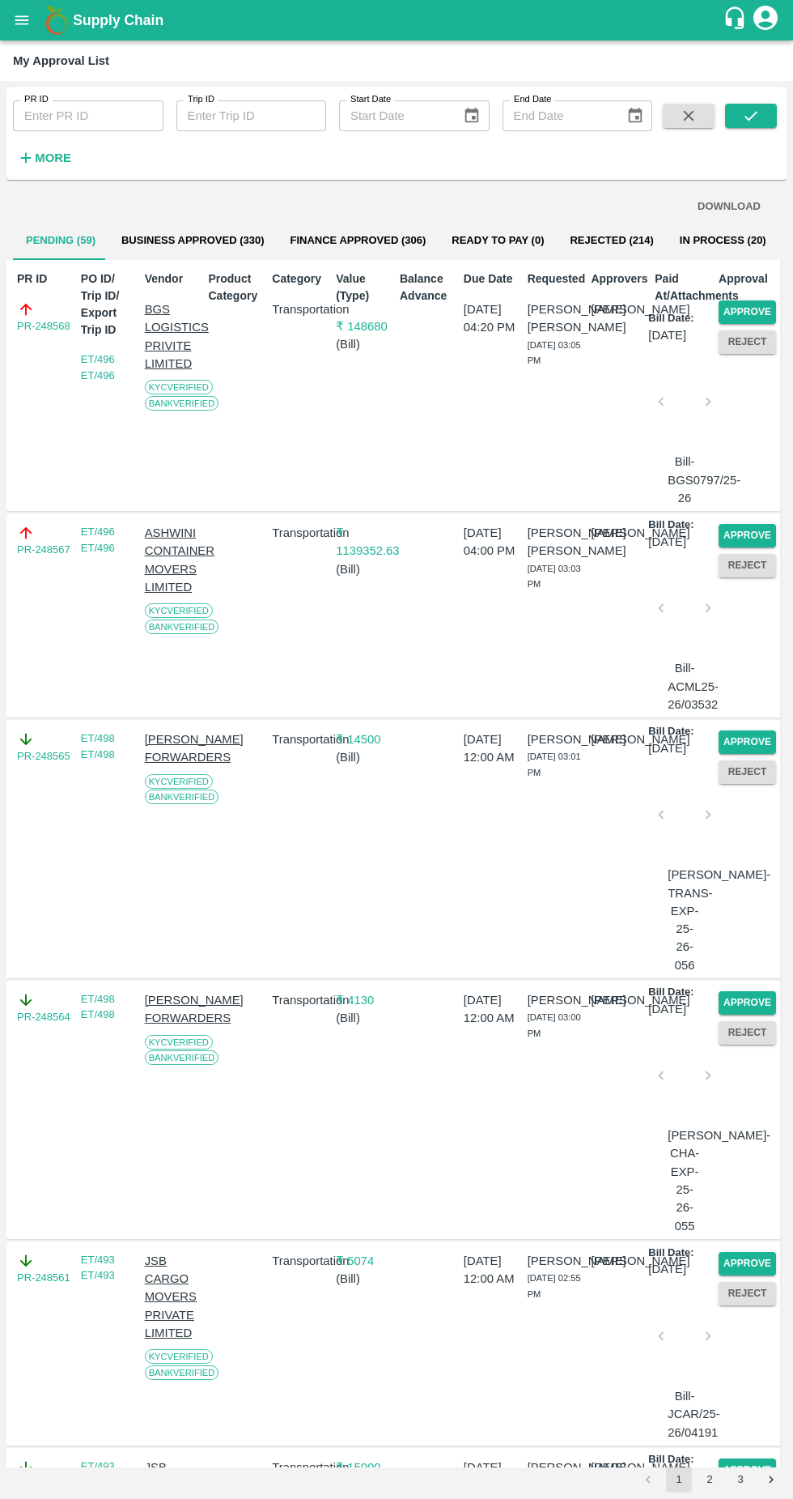
click at [736, 308] on button "Approve" at bounding box center [747, 311] width 57 height 23
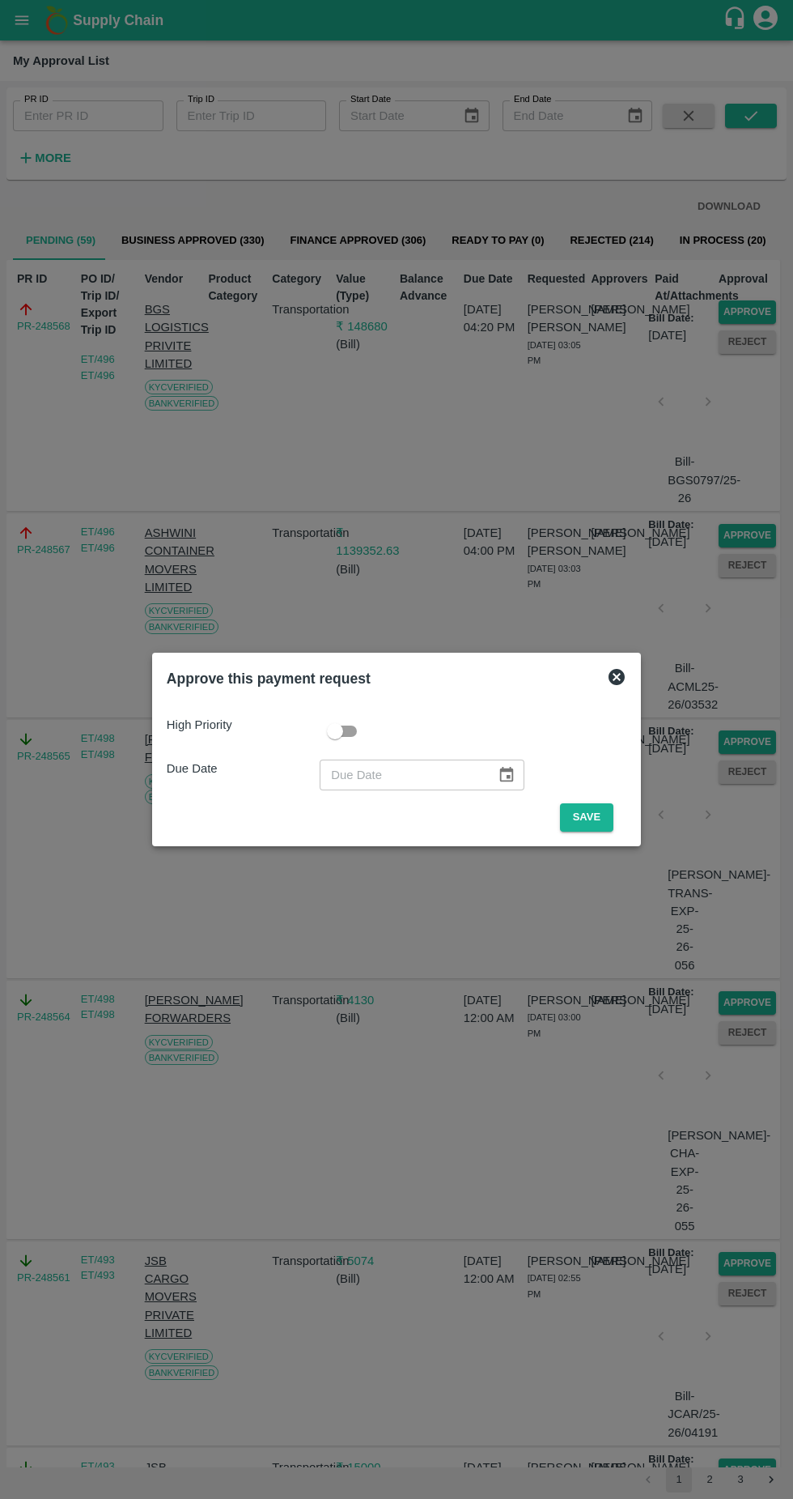
click at [573, 807] on button "Save" at bounding box center [586, 817] width 53 height 28
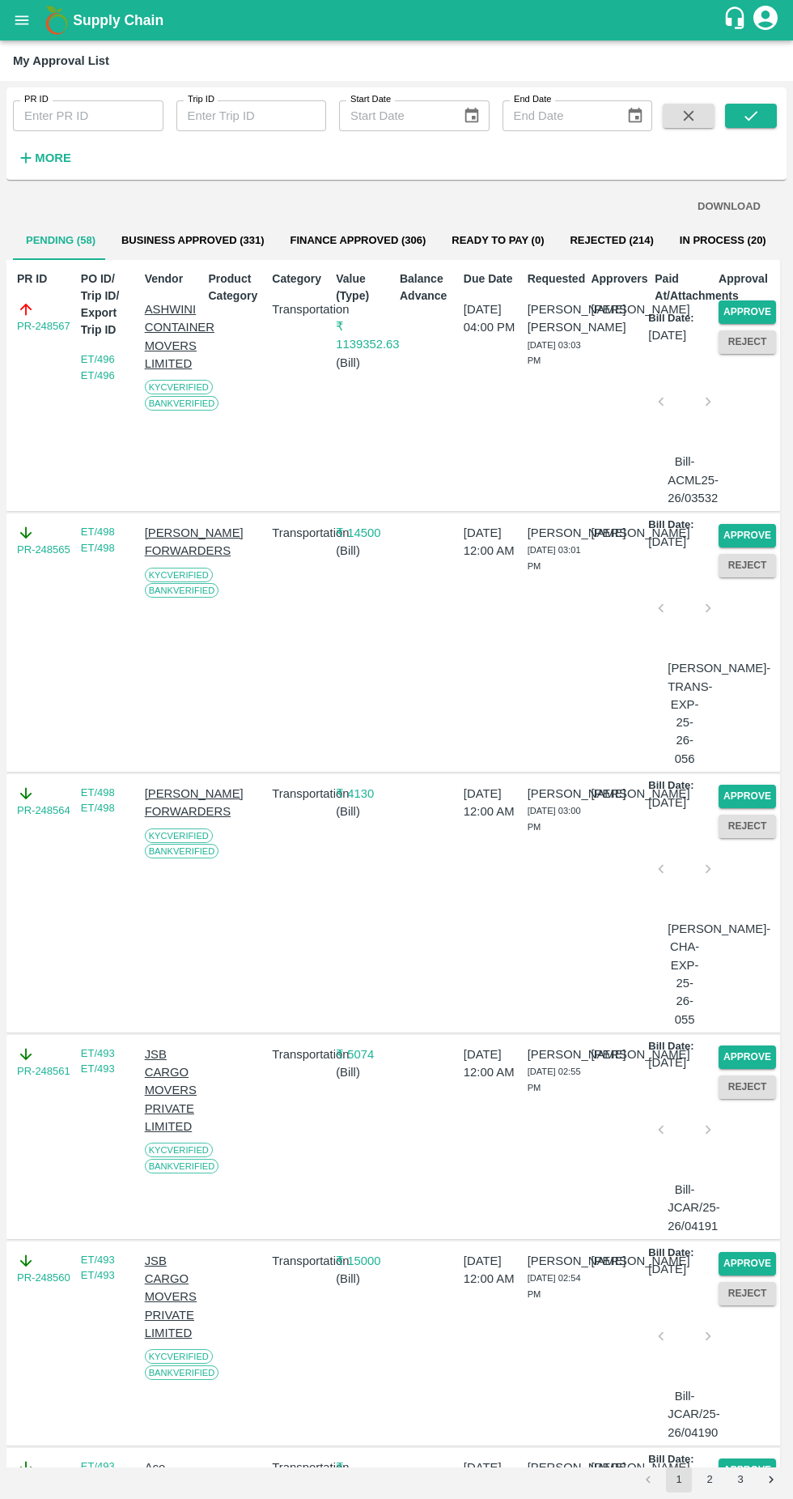
click at [753, 307] on button "Approve" at bounding box center [747, 311] width 57 height 23
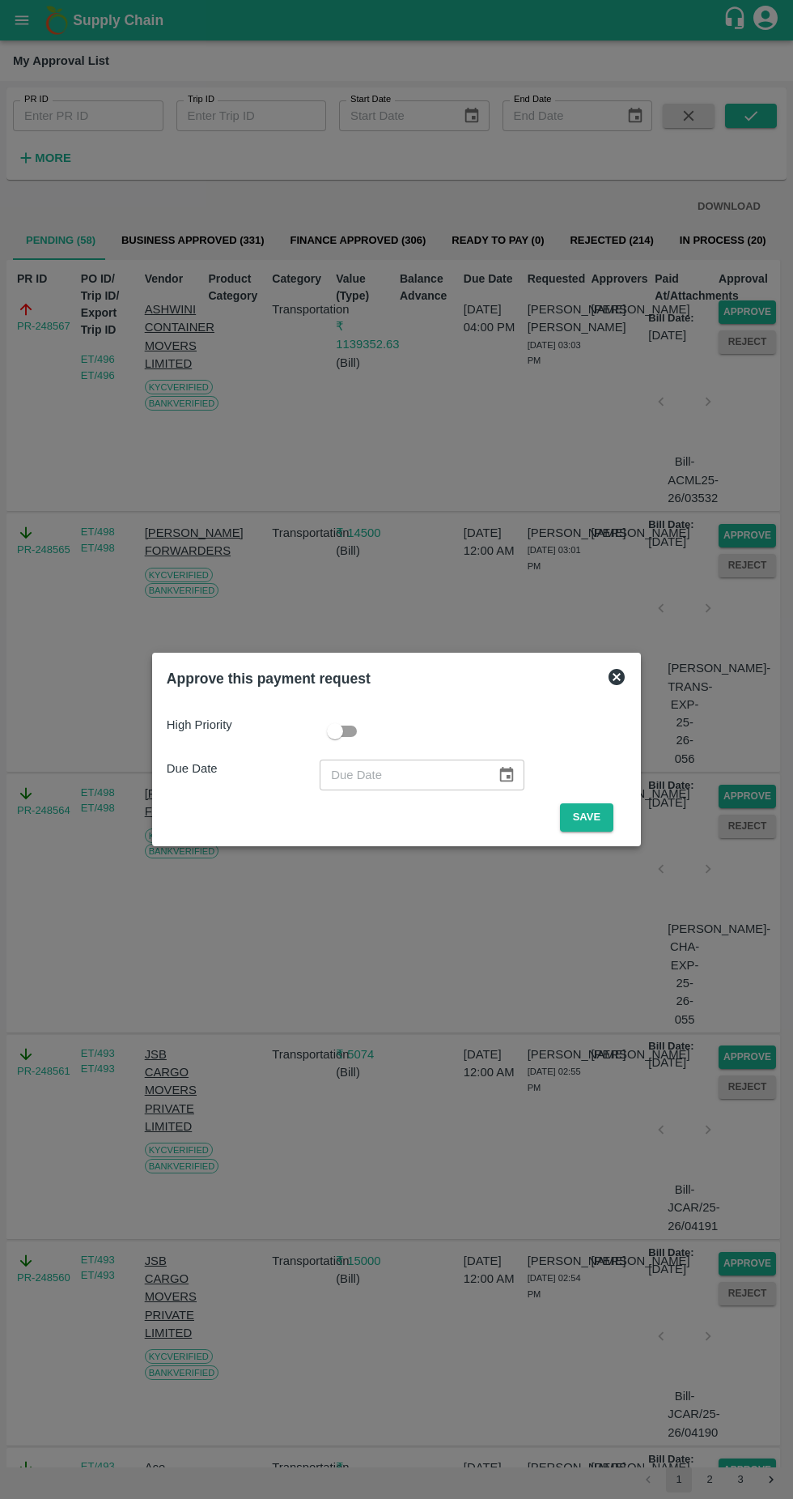
click at [589, 813] on button "Save" at bounding box center [586, 817] width 53 height 28
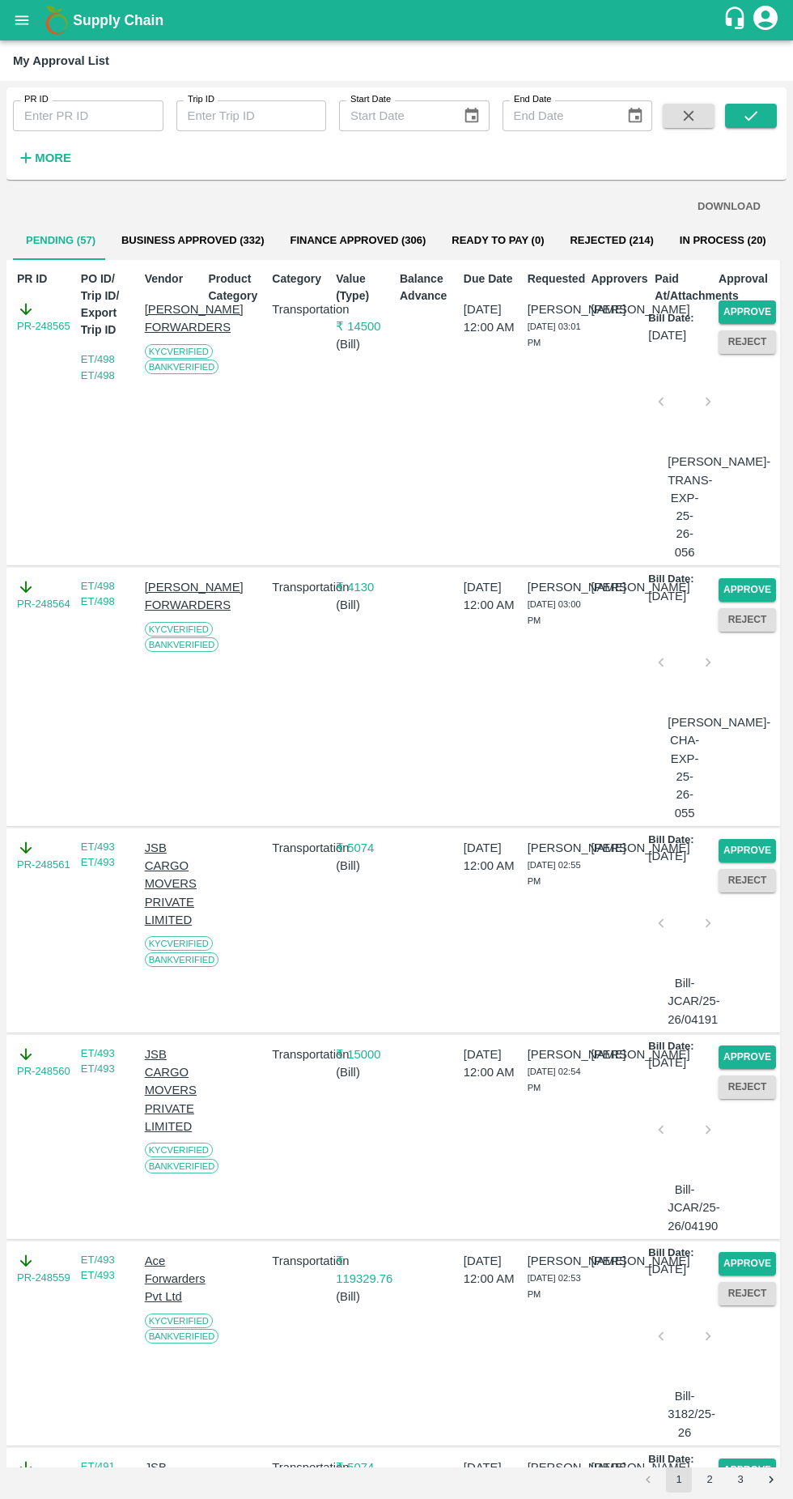
click at [752, 317] on button "Approve" at bounding box center [747, 311] width 57 height 23
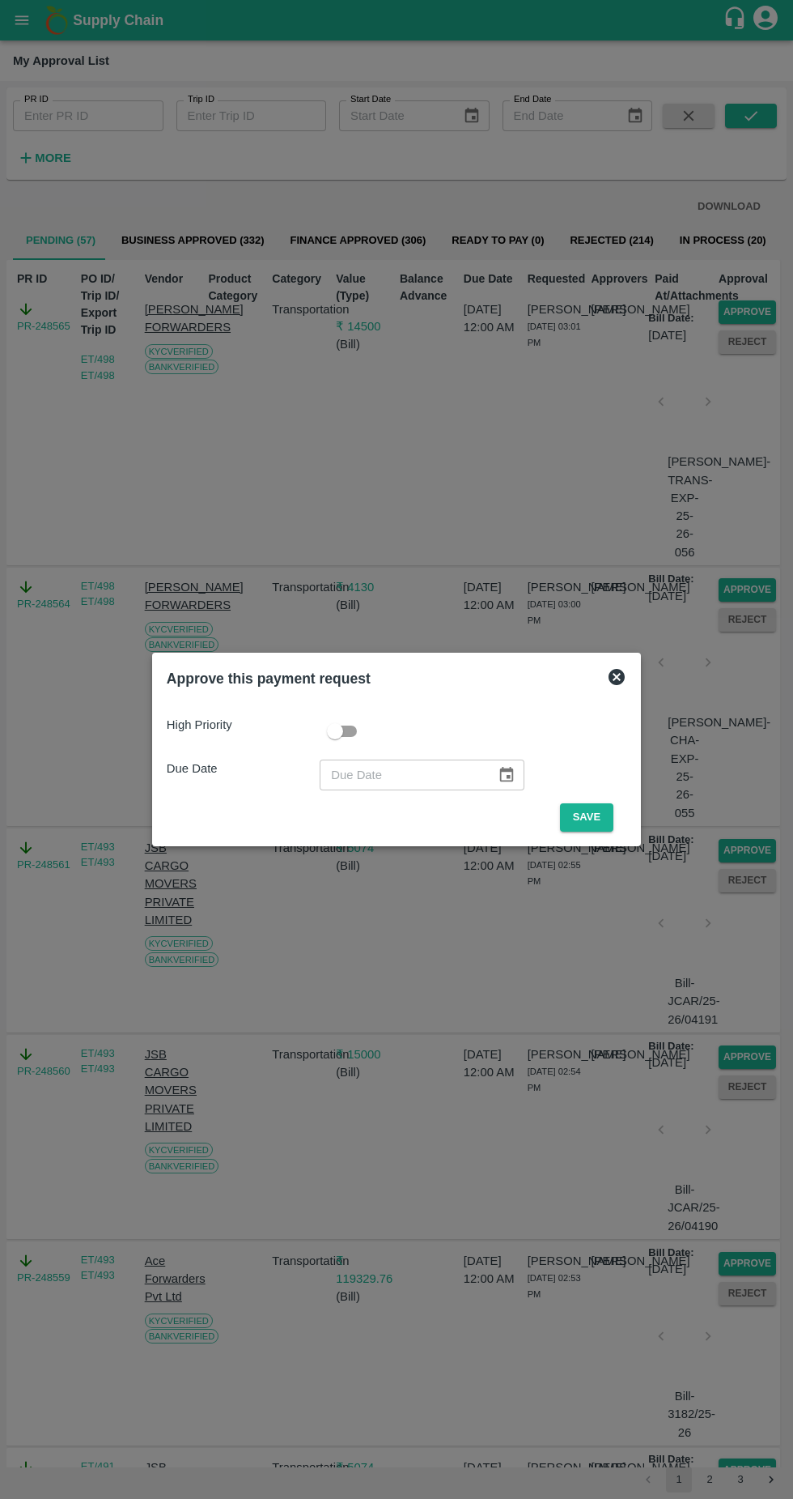
click at [587, 823] on button "Save" at bounding box center [586, 817] width 53 height 28
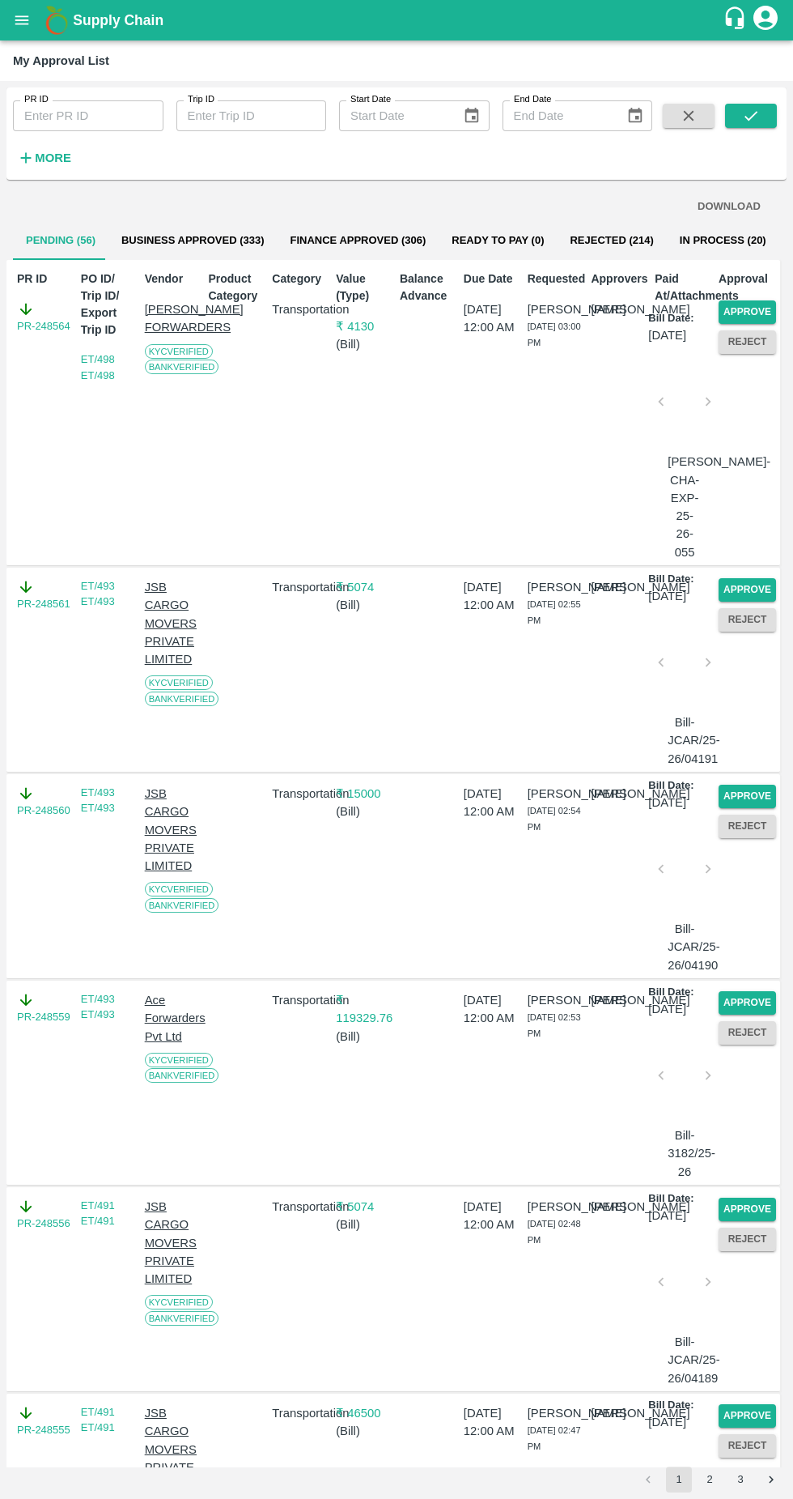
click at [748, 311] on button "Approve" at bounding box center [747, 311] width 57 height 23
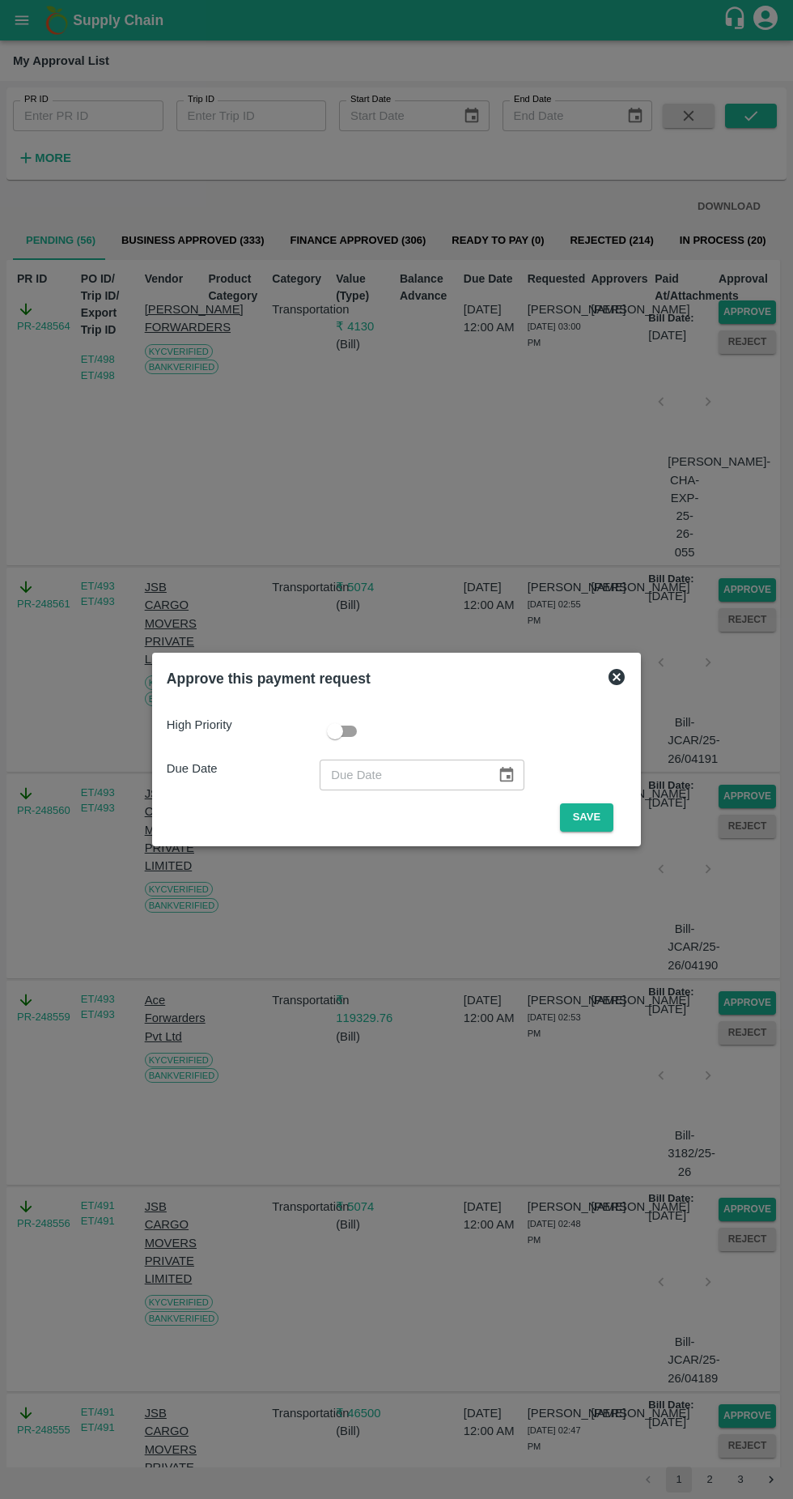
click at [581, 806] on button "Save" at bounding box center [586, 817] width 53 height 28
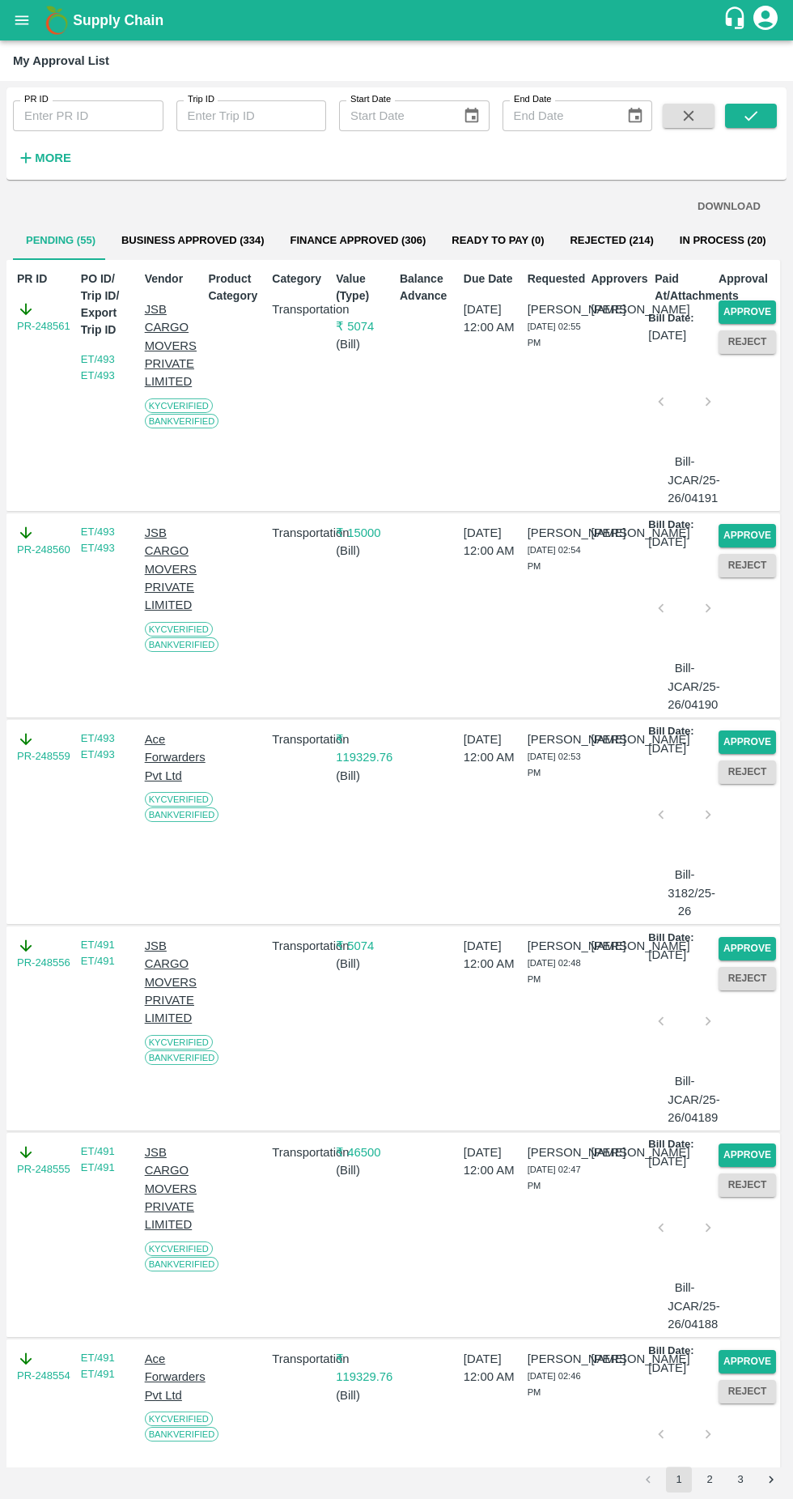
click at [742, 312] on button "Approve" at bounding box center [747, 311] width 57 height 23
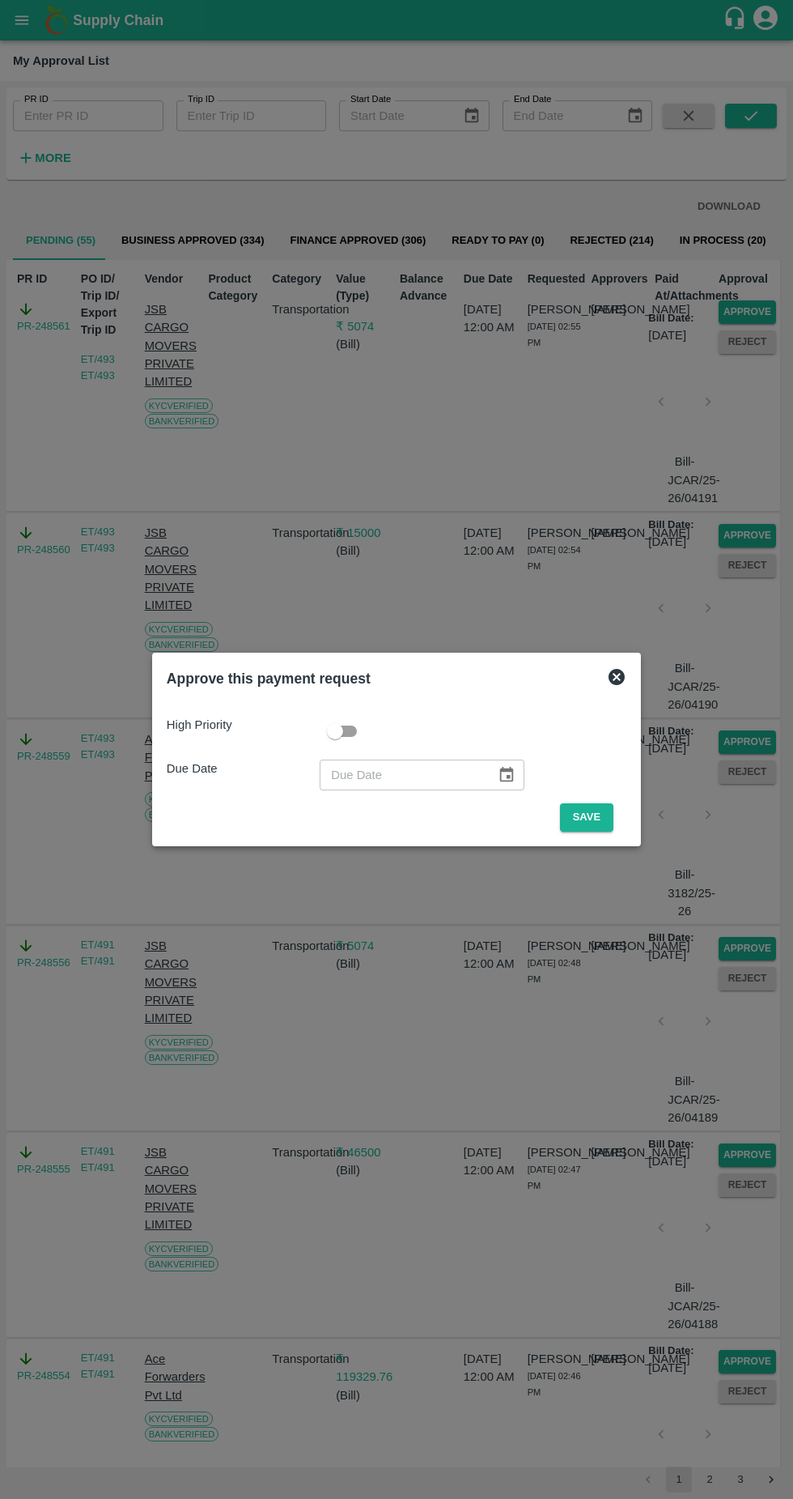
click at [591, 817] on button "Save" at bounding box center [586, 817] width 53 height 28
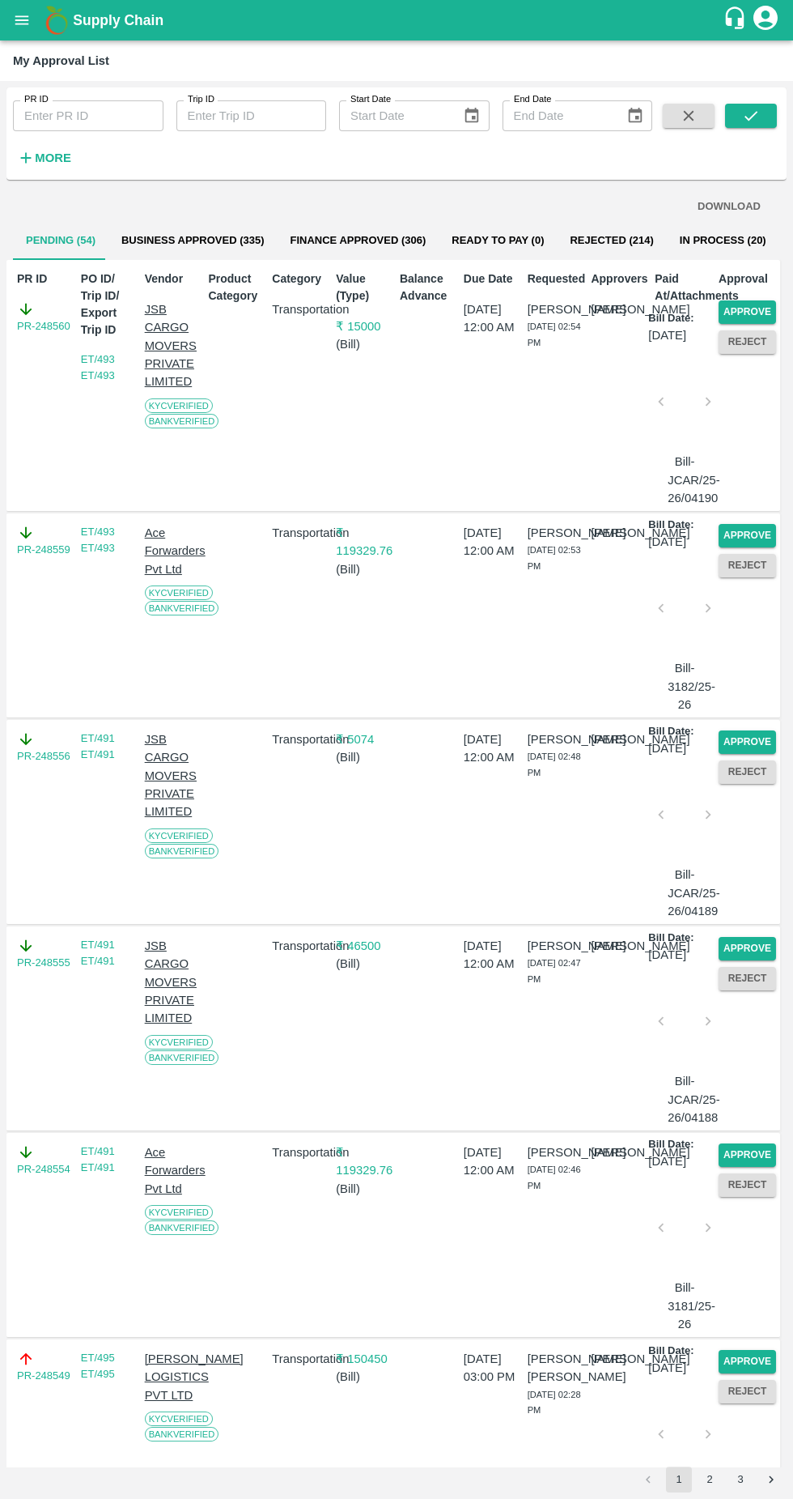
click at [734, 314] on button "Approve" at bounding box center [747, 311] width 57 height 23
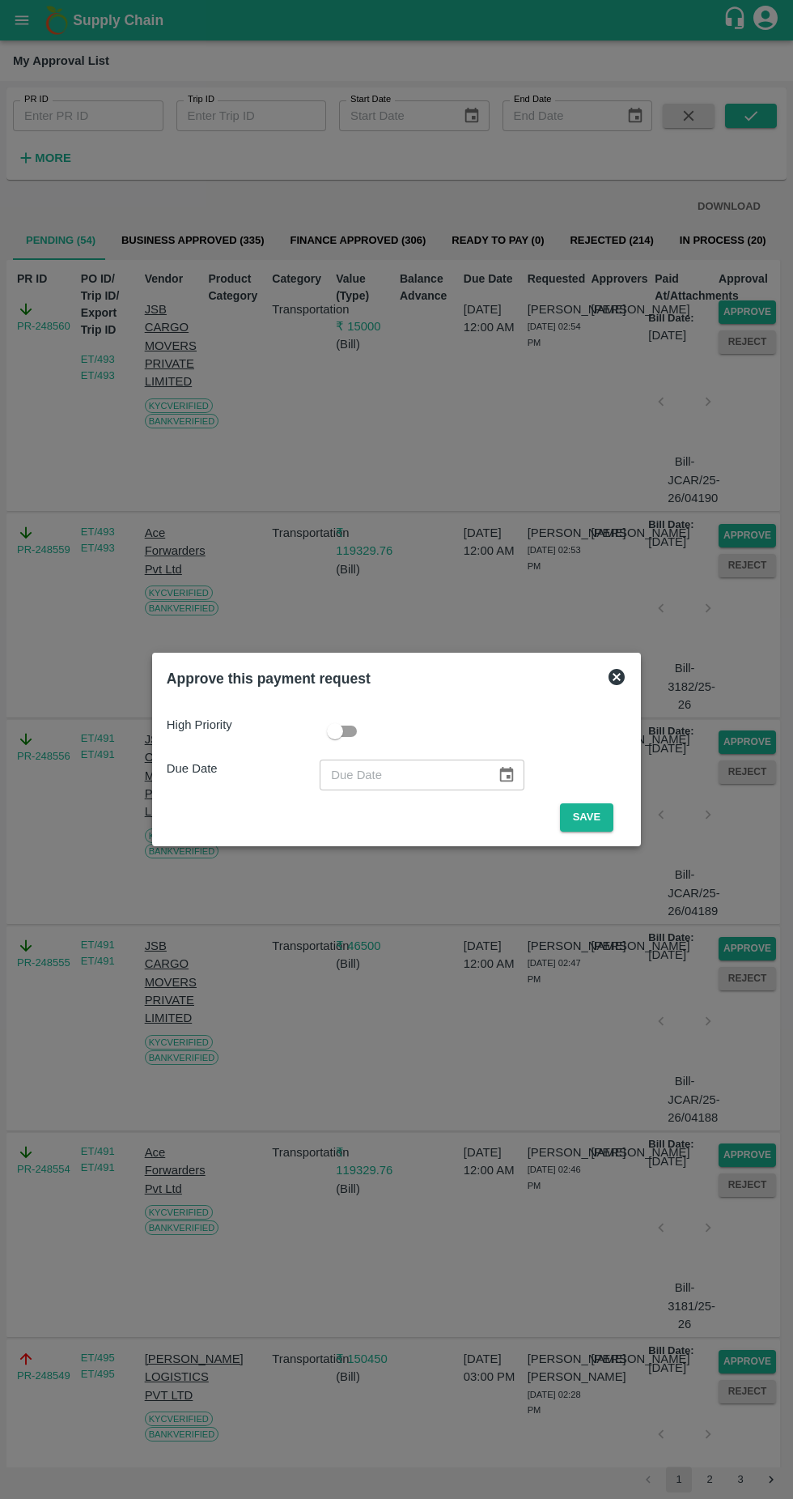
click at [597, 817] on button "Save" at bounding box center [586, 817] width 53 height 28
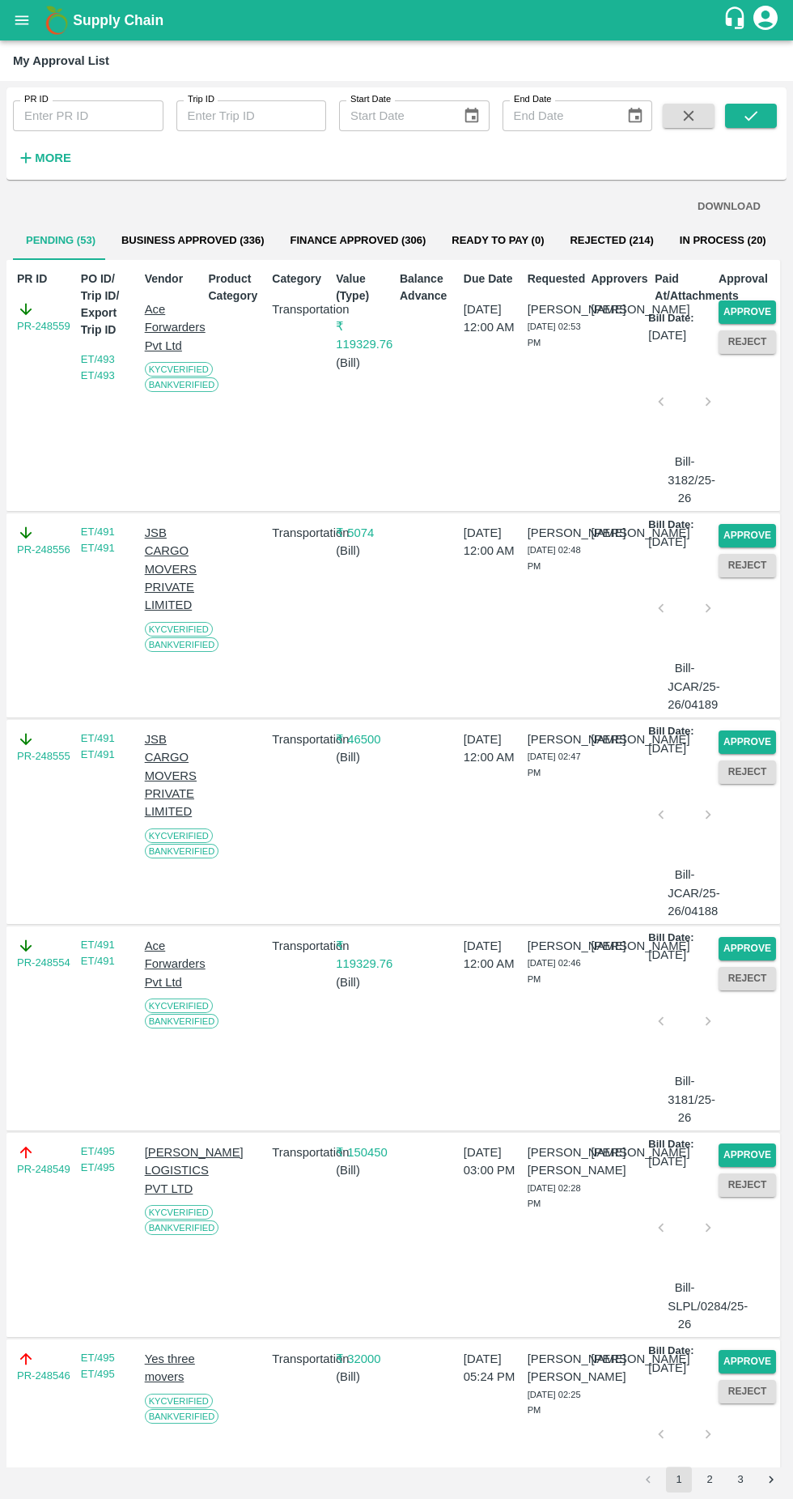
click at [752, 308] on button "Approve" at bounding box center [747, 311] width 57 height 23
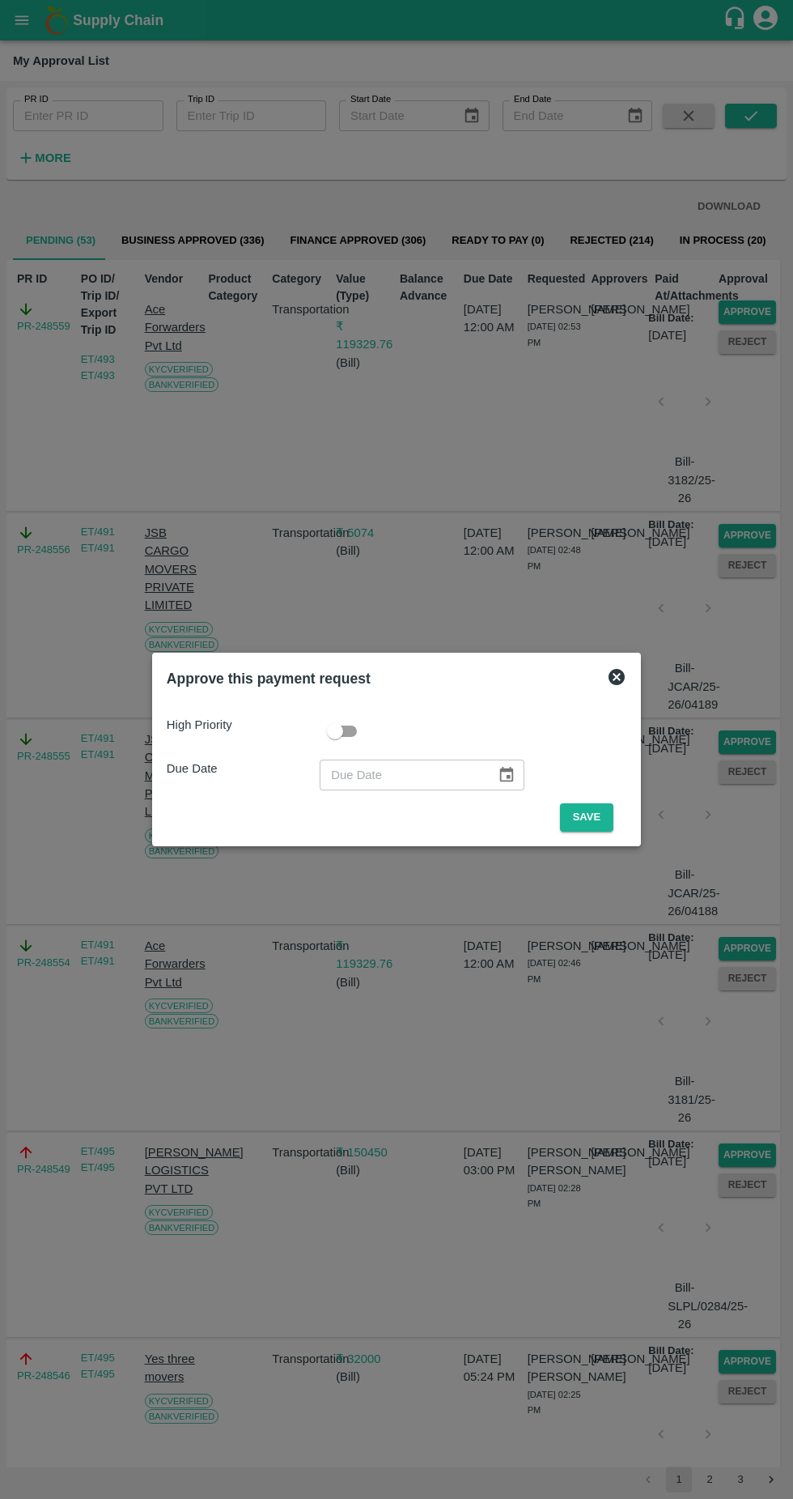
click at [592, 824] on button "Save" at bounding box center [586, 817] width 53 height 28
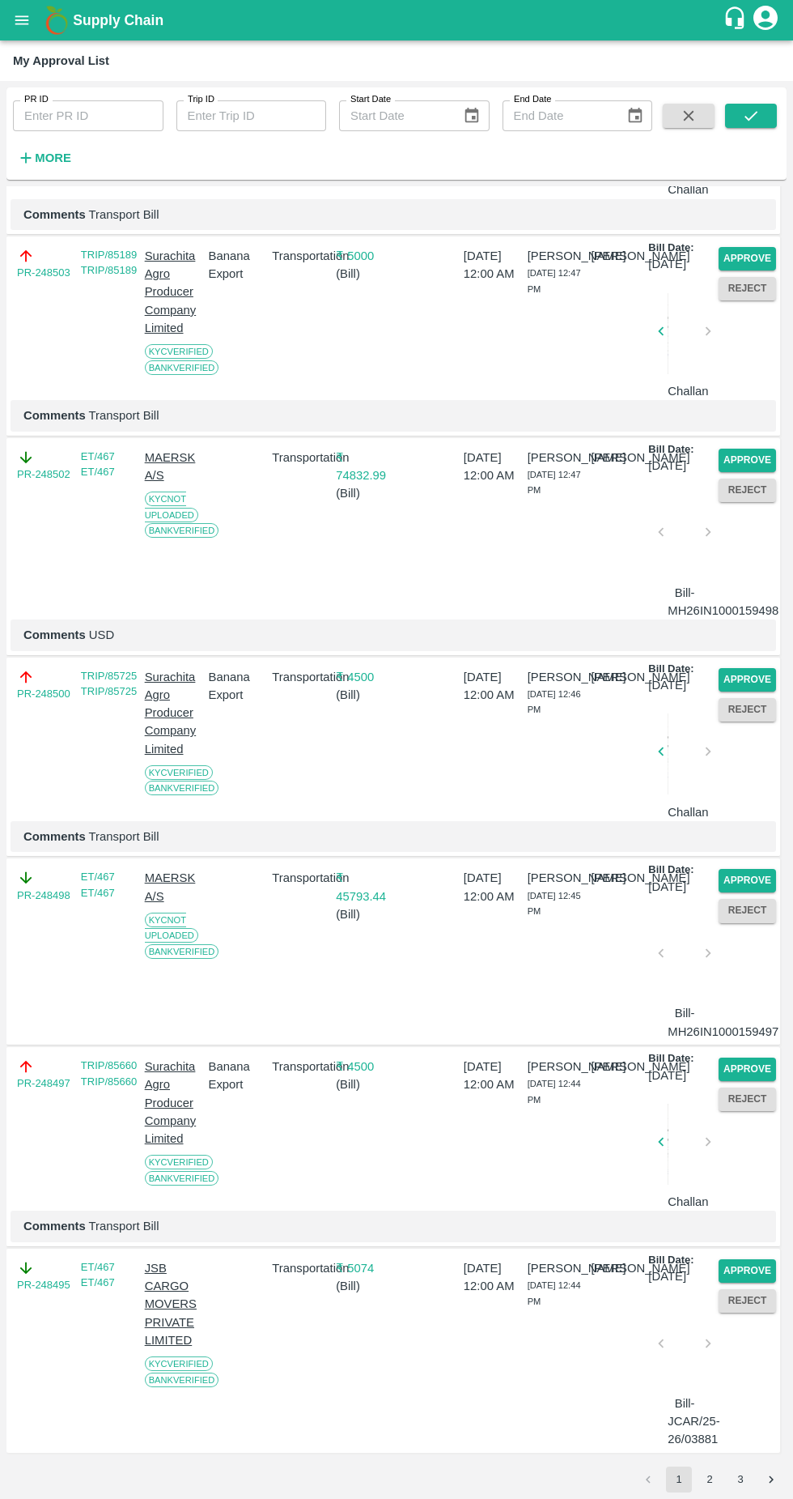
scroll to position [4049, 0]
click at [754, 869] on button "Approve" at bounding box center [747, 880] width 57 height 23
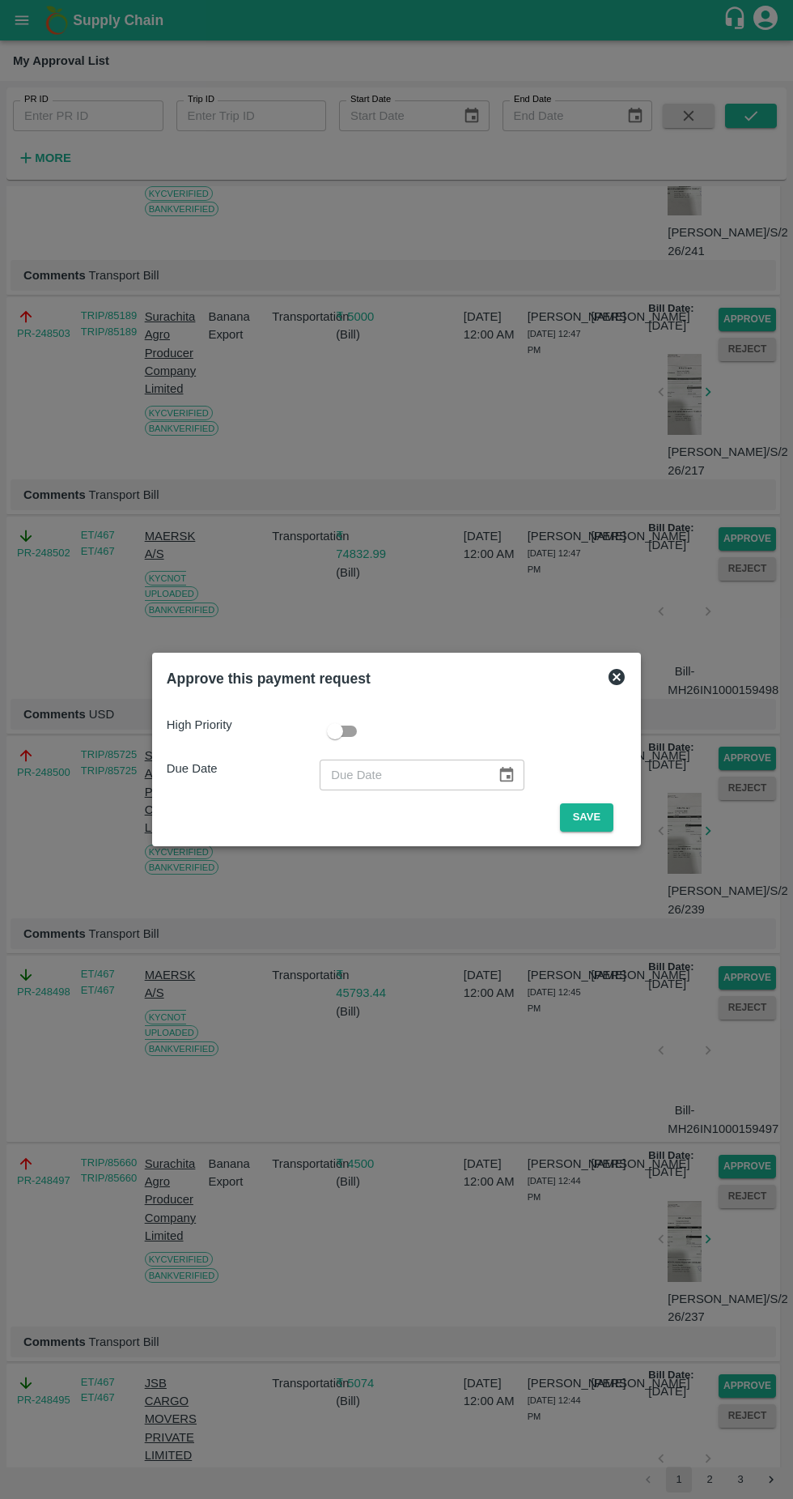
scroll to position [4293, 0]
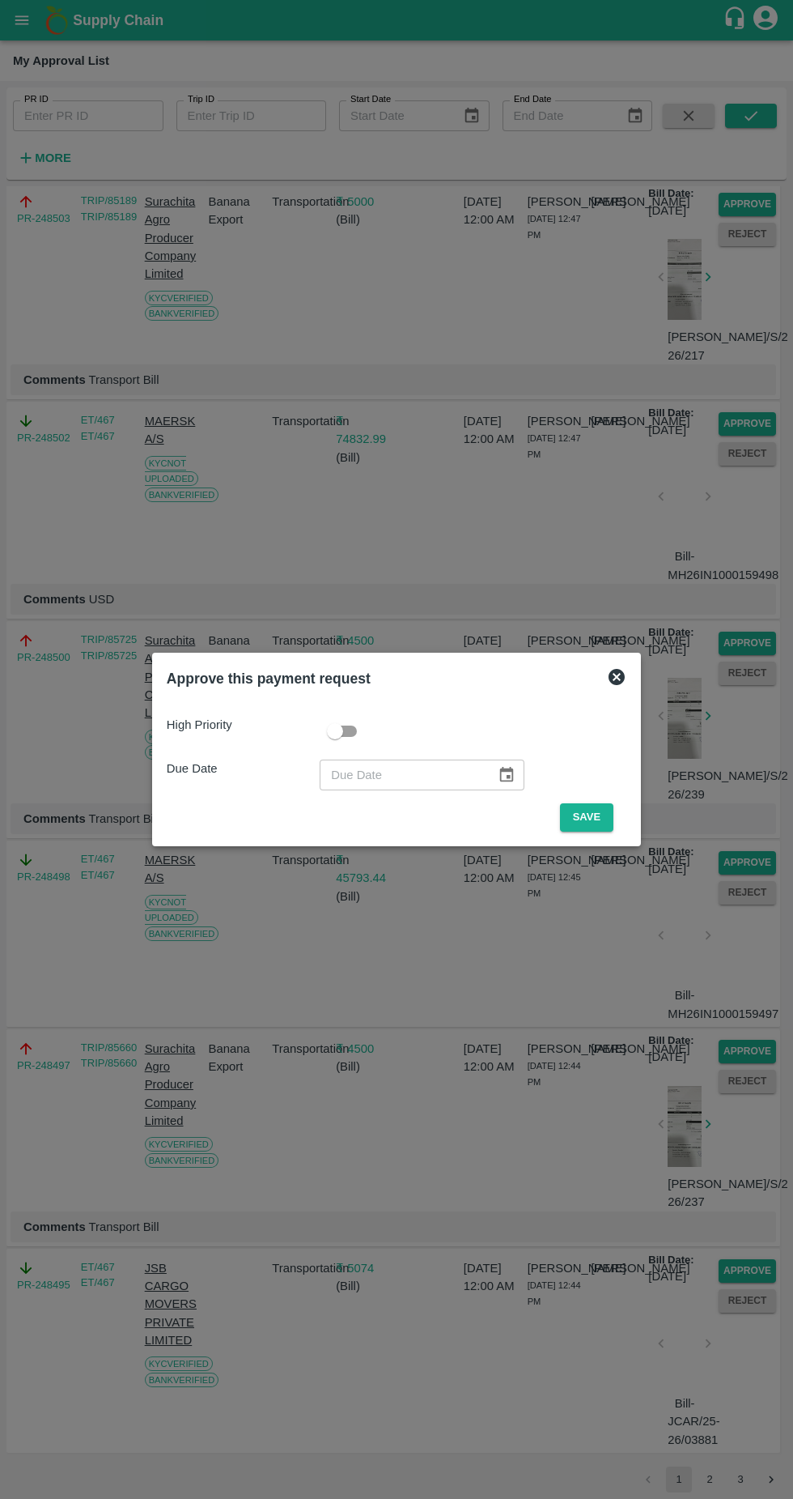
click at [595, 830] on button "Save" at bounding box center [586, 817] width 53 height 28
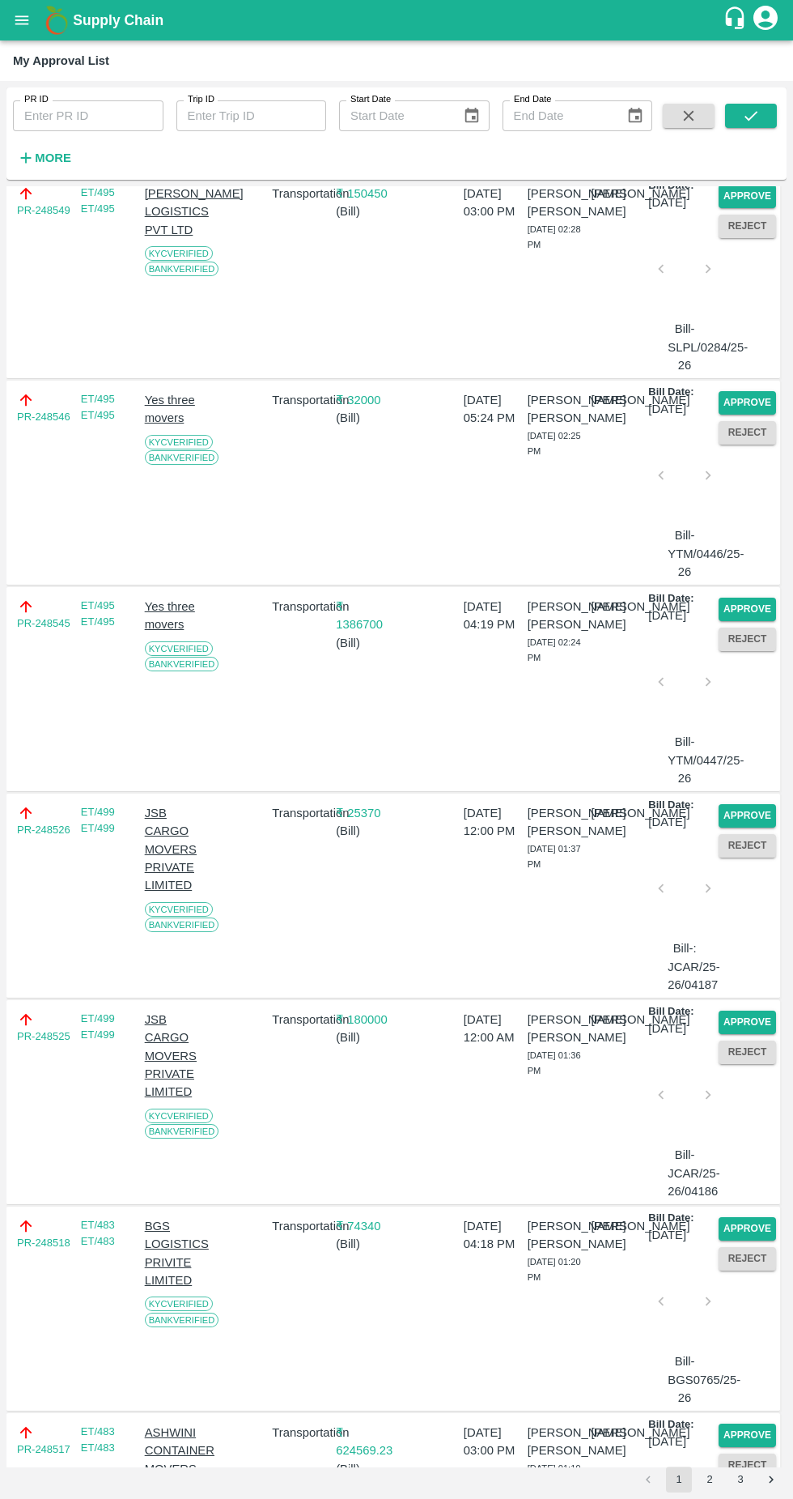
scroll to position [0, 0]
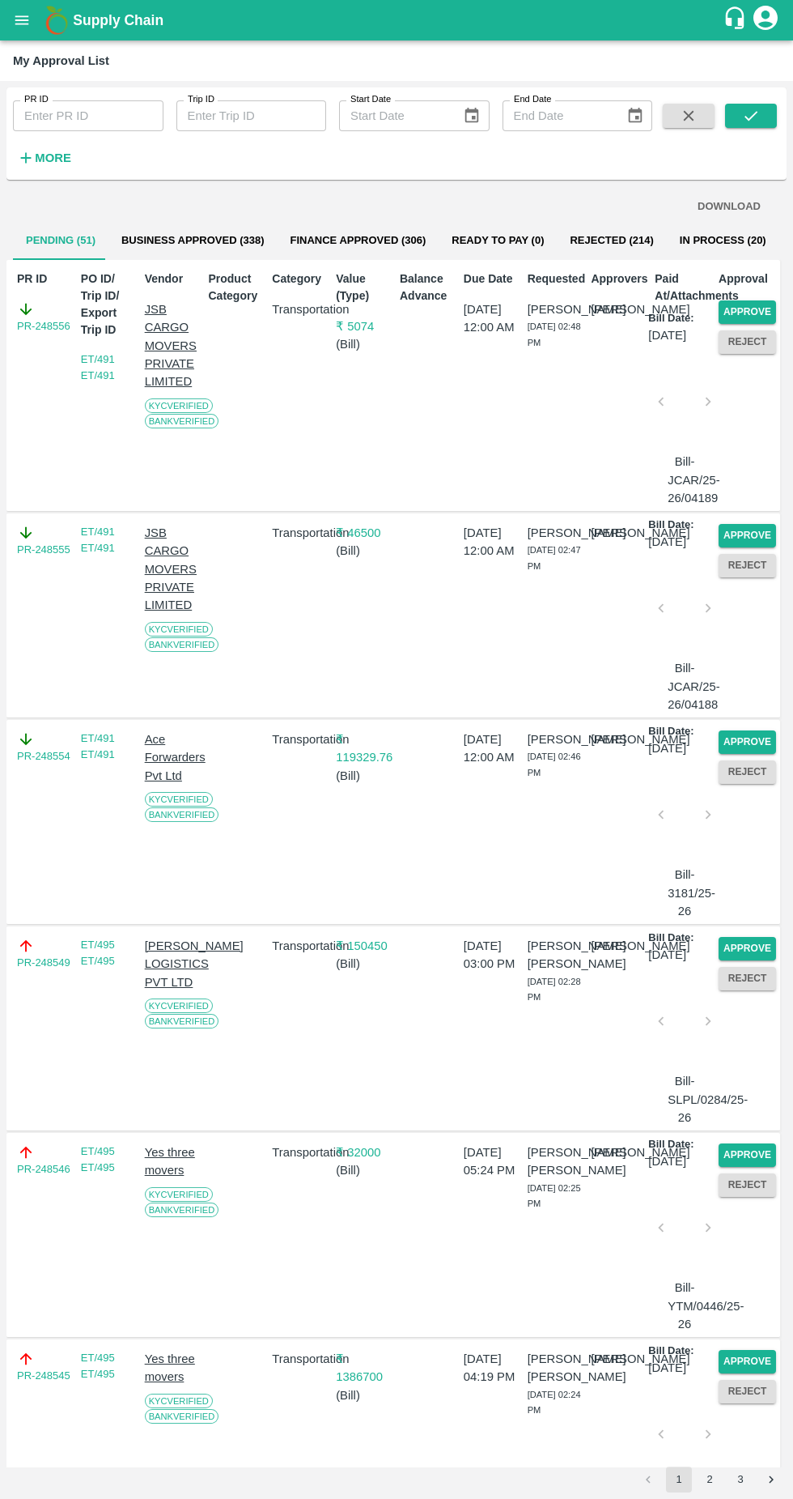
click at [755, 305] on button "Approve" at bounding box center [747, 311] width 57 height 23
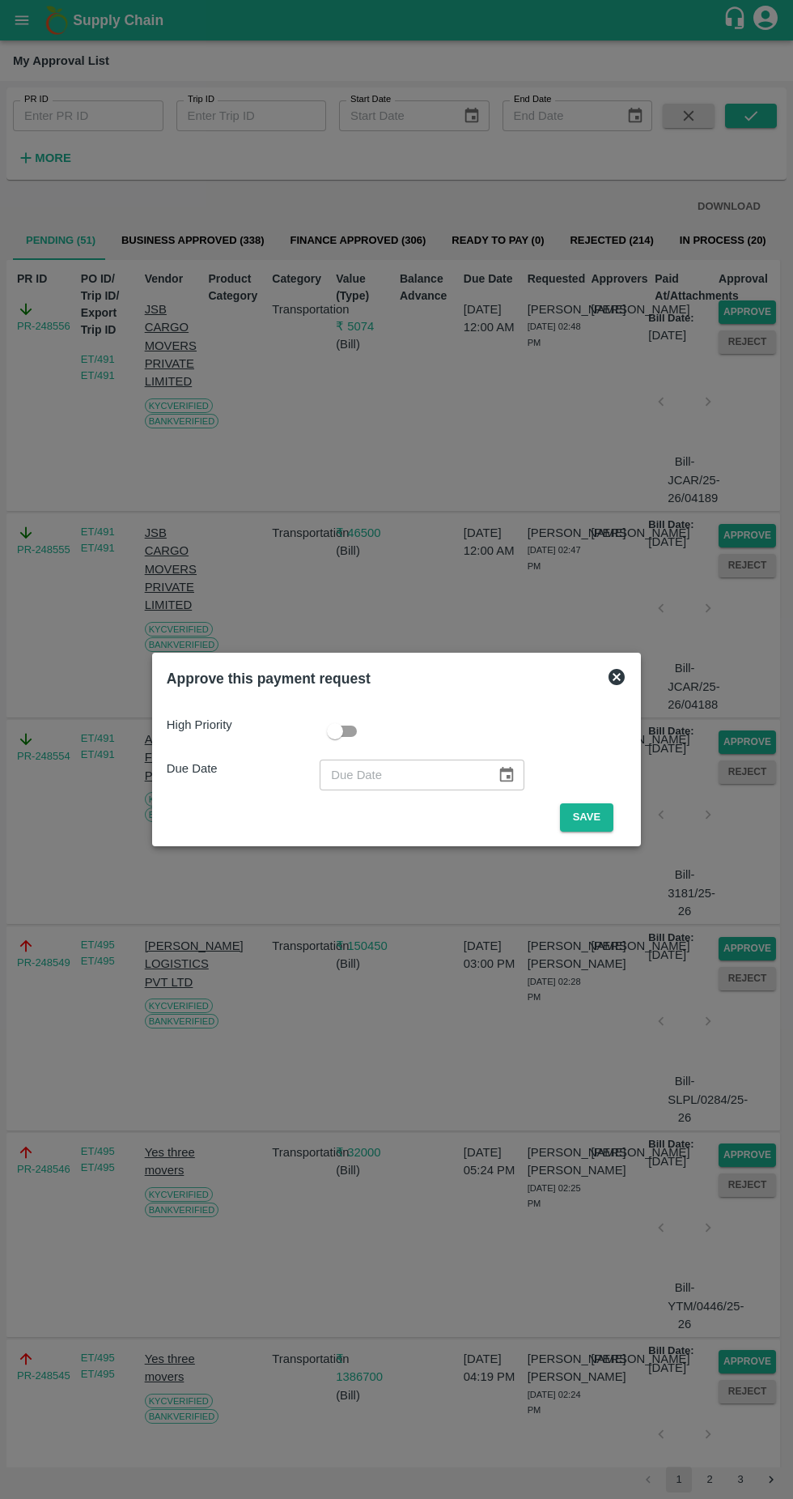
click at [591, 817] on button "Save" at bounding box center [586, 817] width 53 height 28
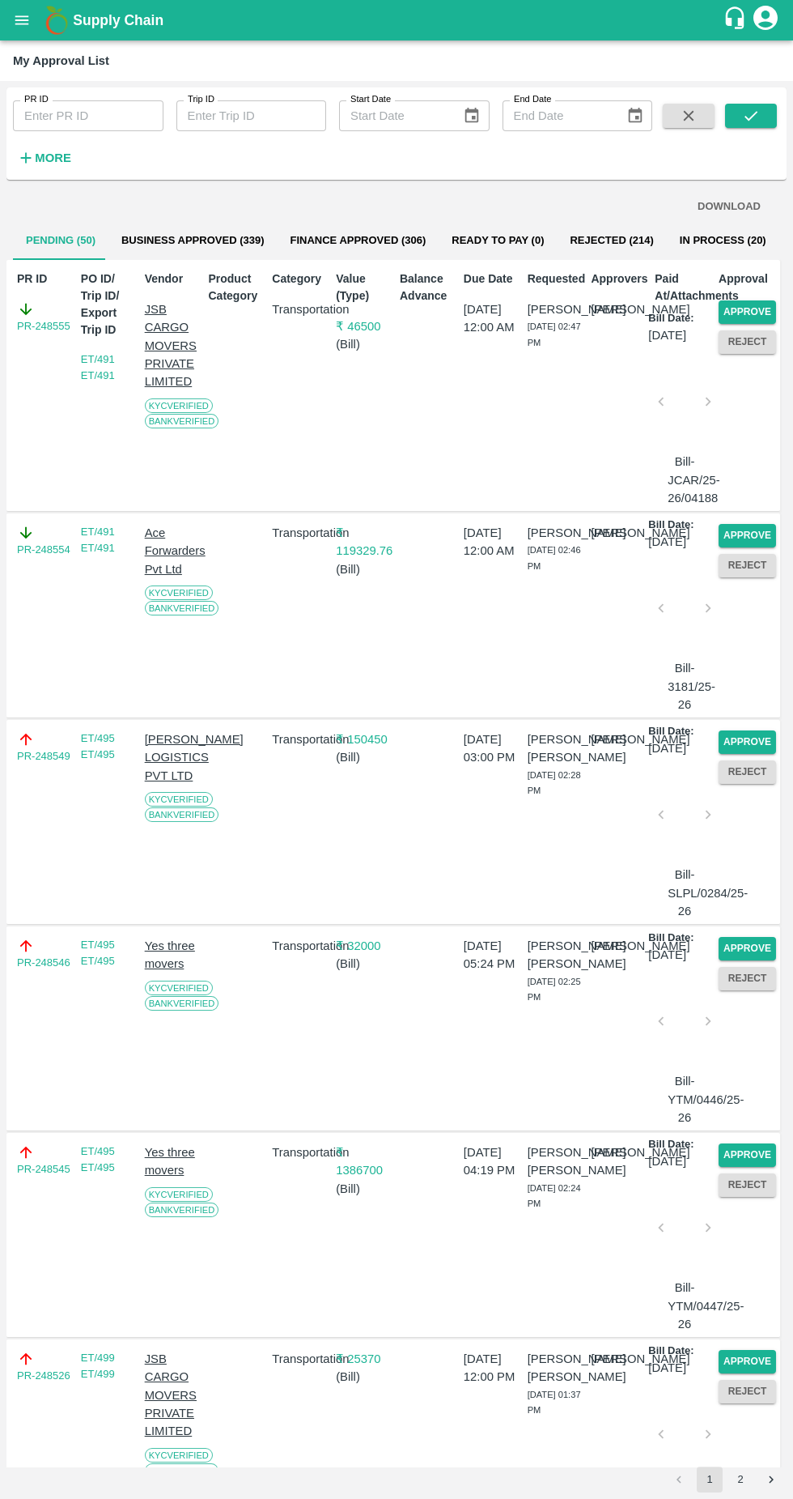
click at [765, 310] on button "Approve" at bounding box center [747, 311] width 57 height 23
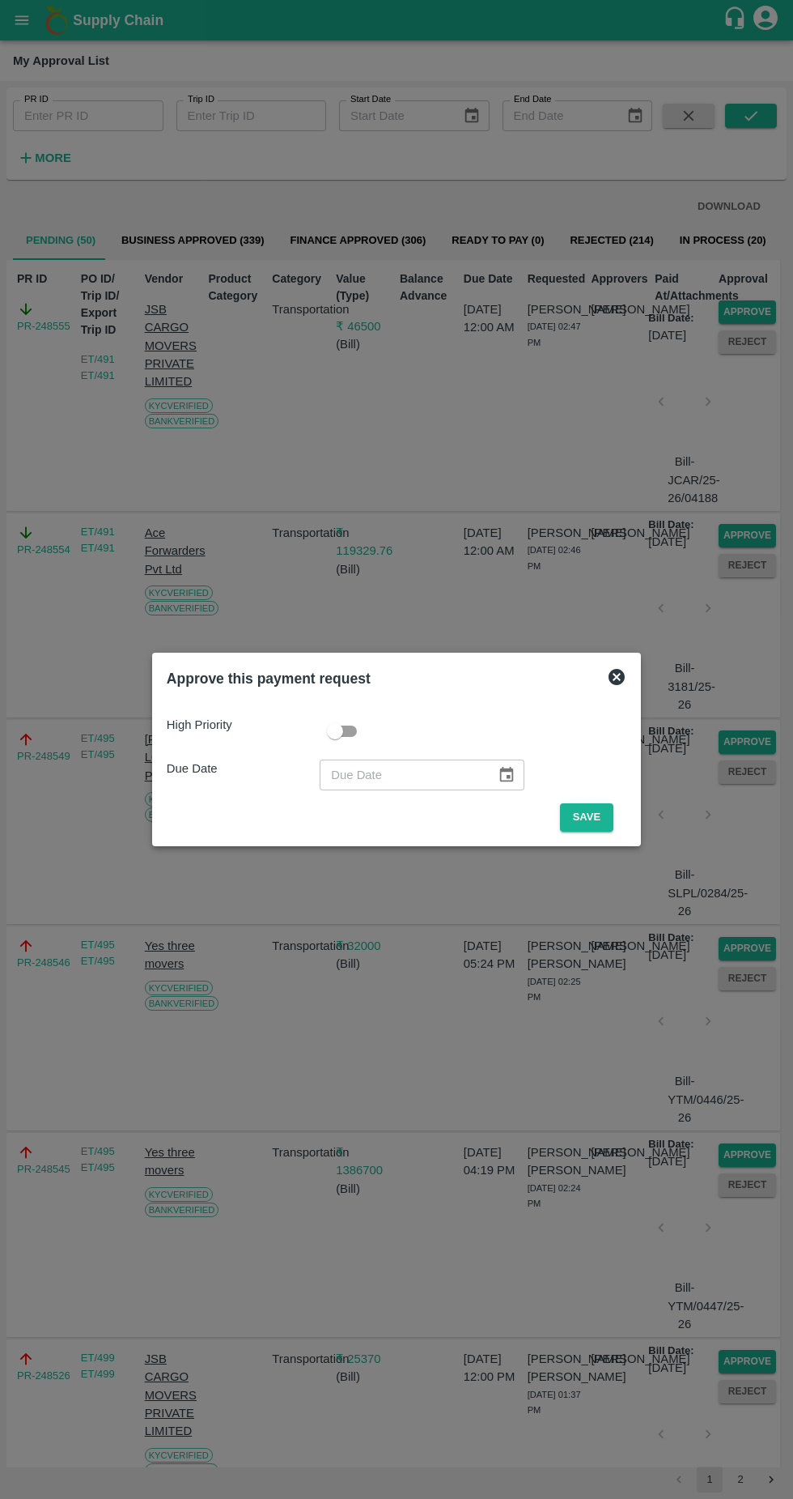
click at [584, 817] on button "Save" at bounding box center [586, 817] width 53 height 28
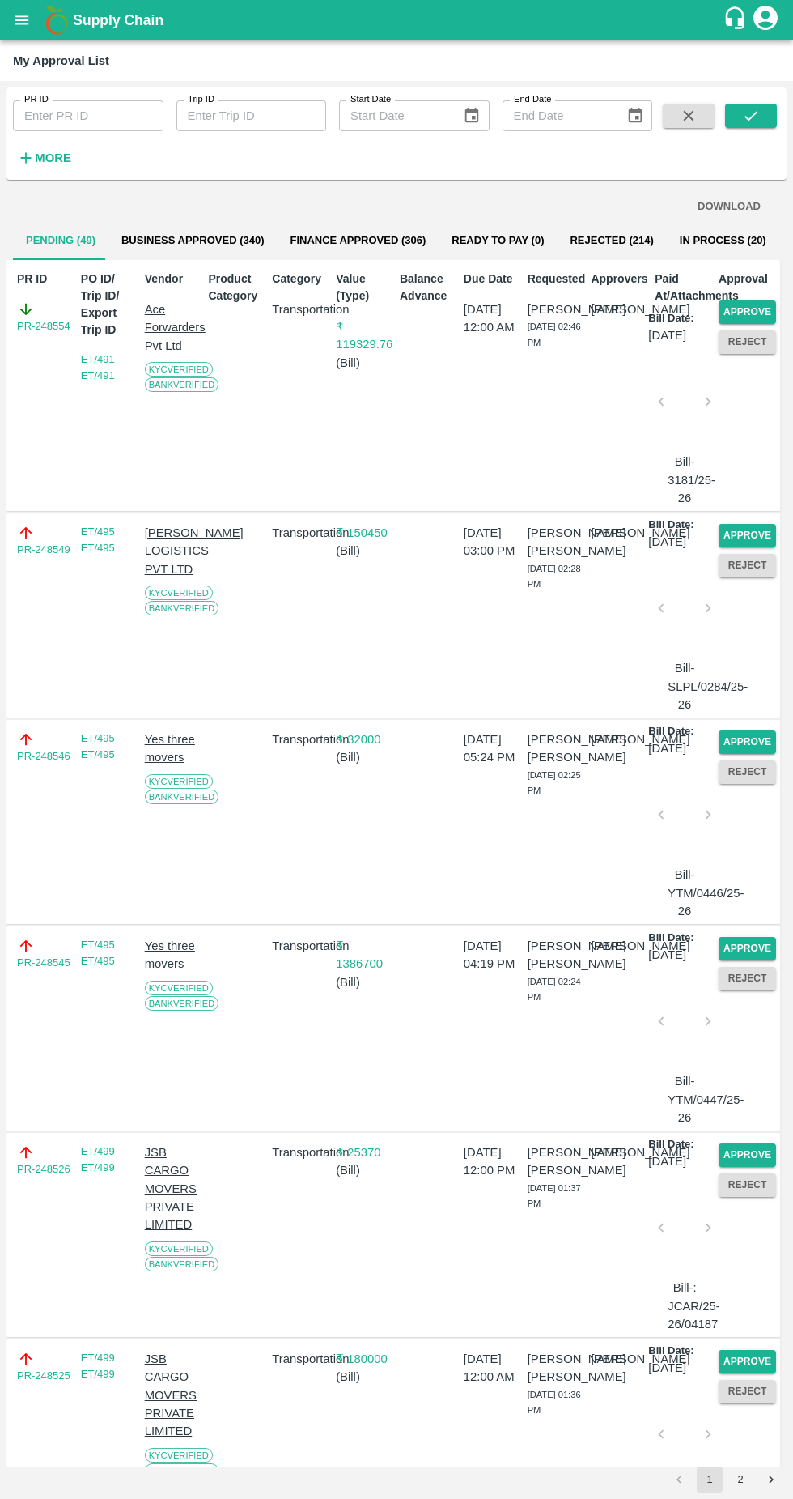
click at [759, 311] on button "Approve" at bounding box center [747, 311] width 57 height 23
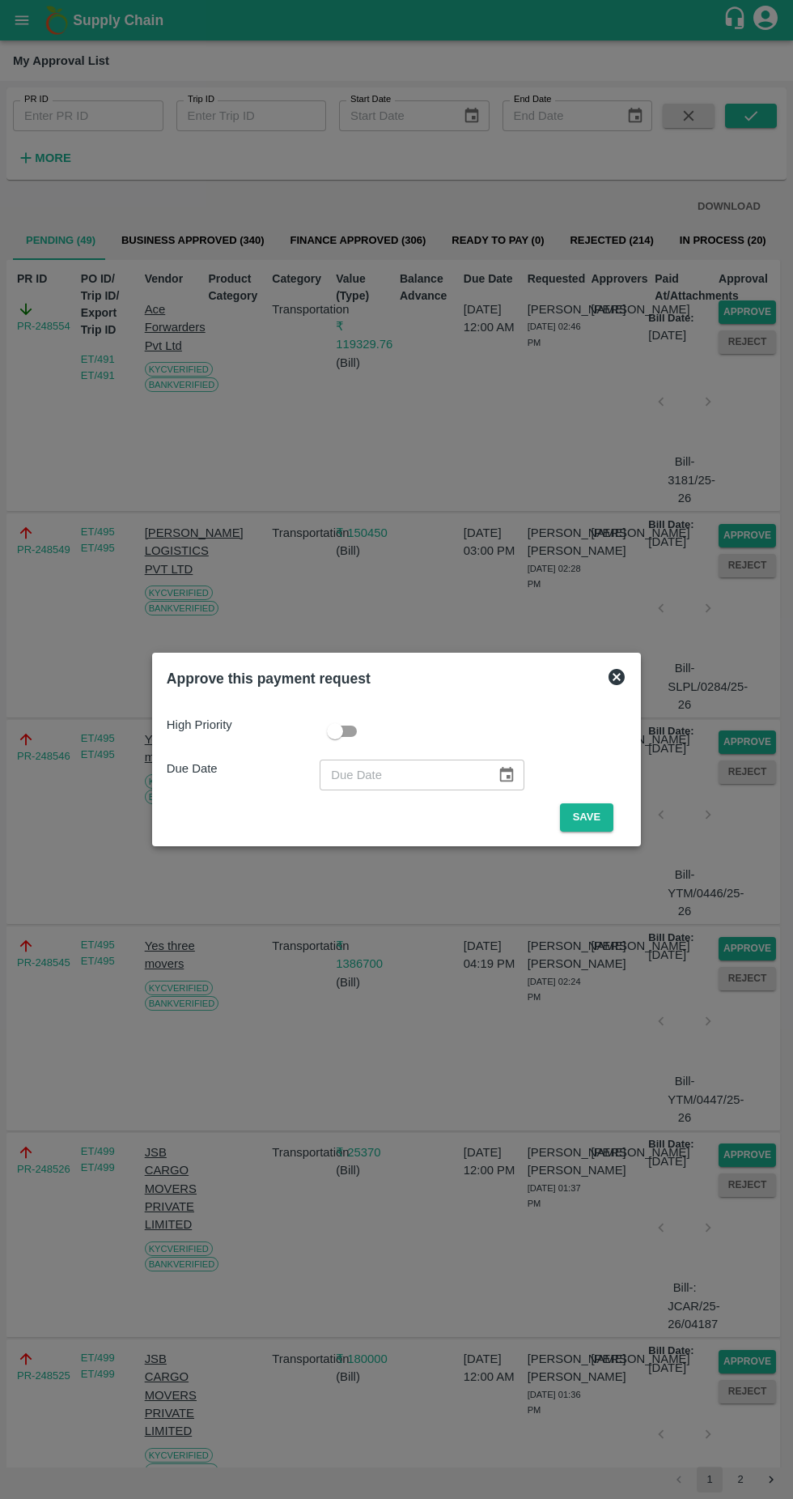
click at [591, 817] on button "Save" at bounding box center [586, 817] width 53 height 28
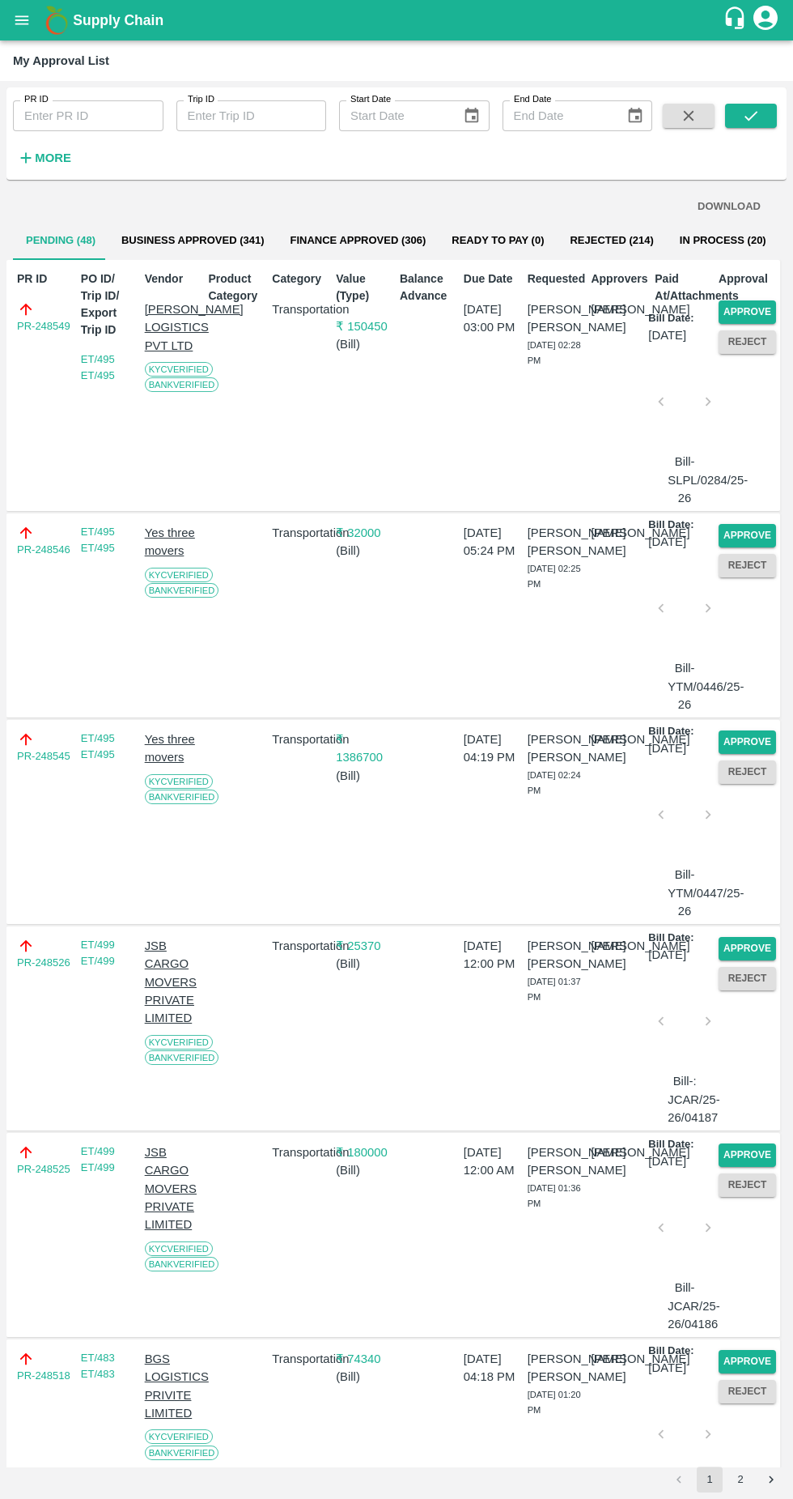
click at [755, 315] on button "Approve" at bounding box center [747, 311] width 57 height 23
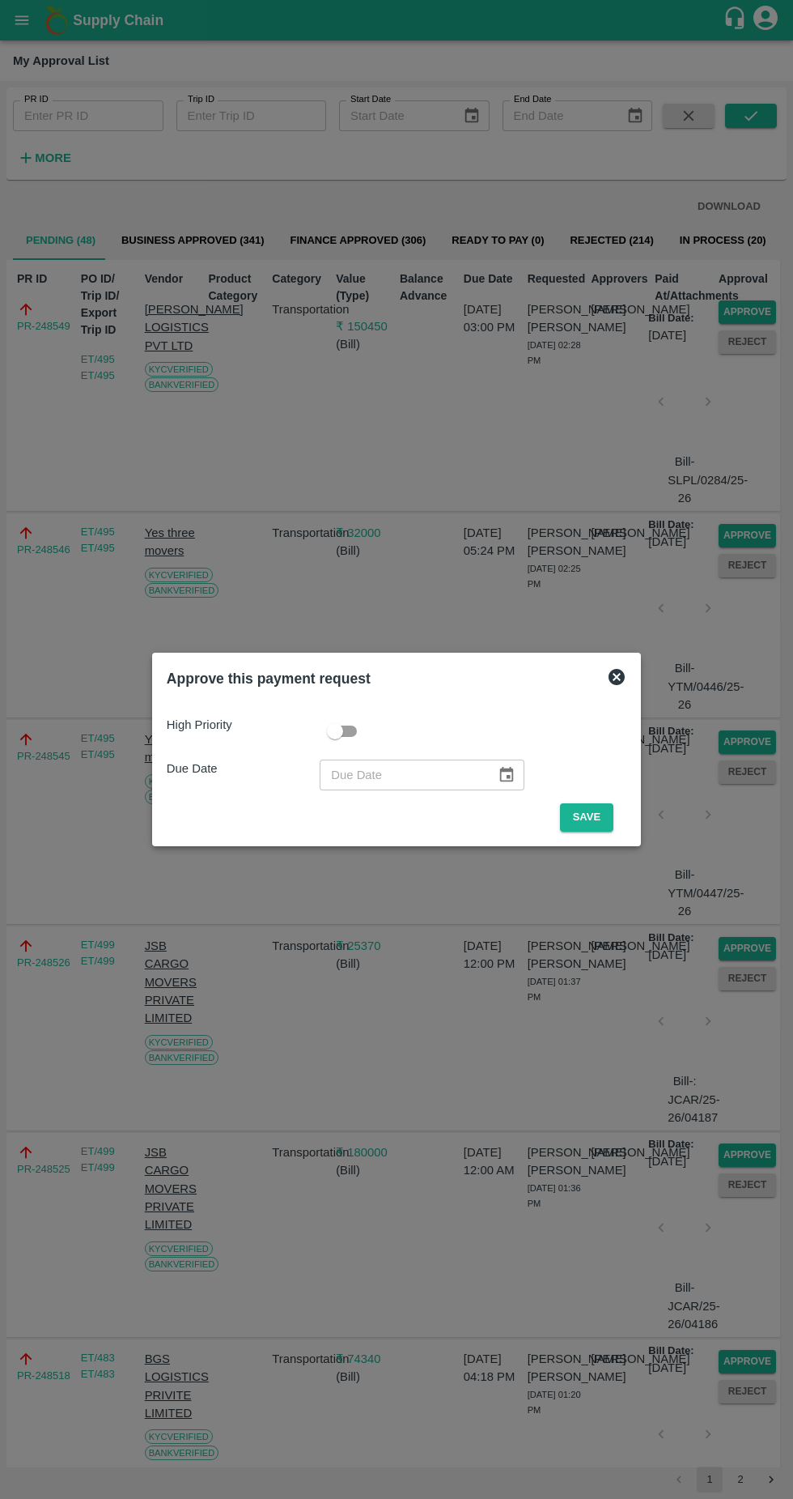
click at [589, 817] on button "Save" at bounding box center [586, 817] width 53 height 28
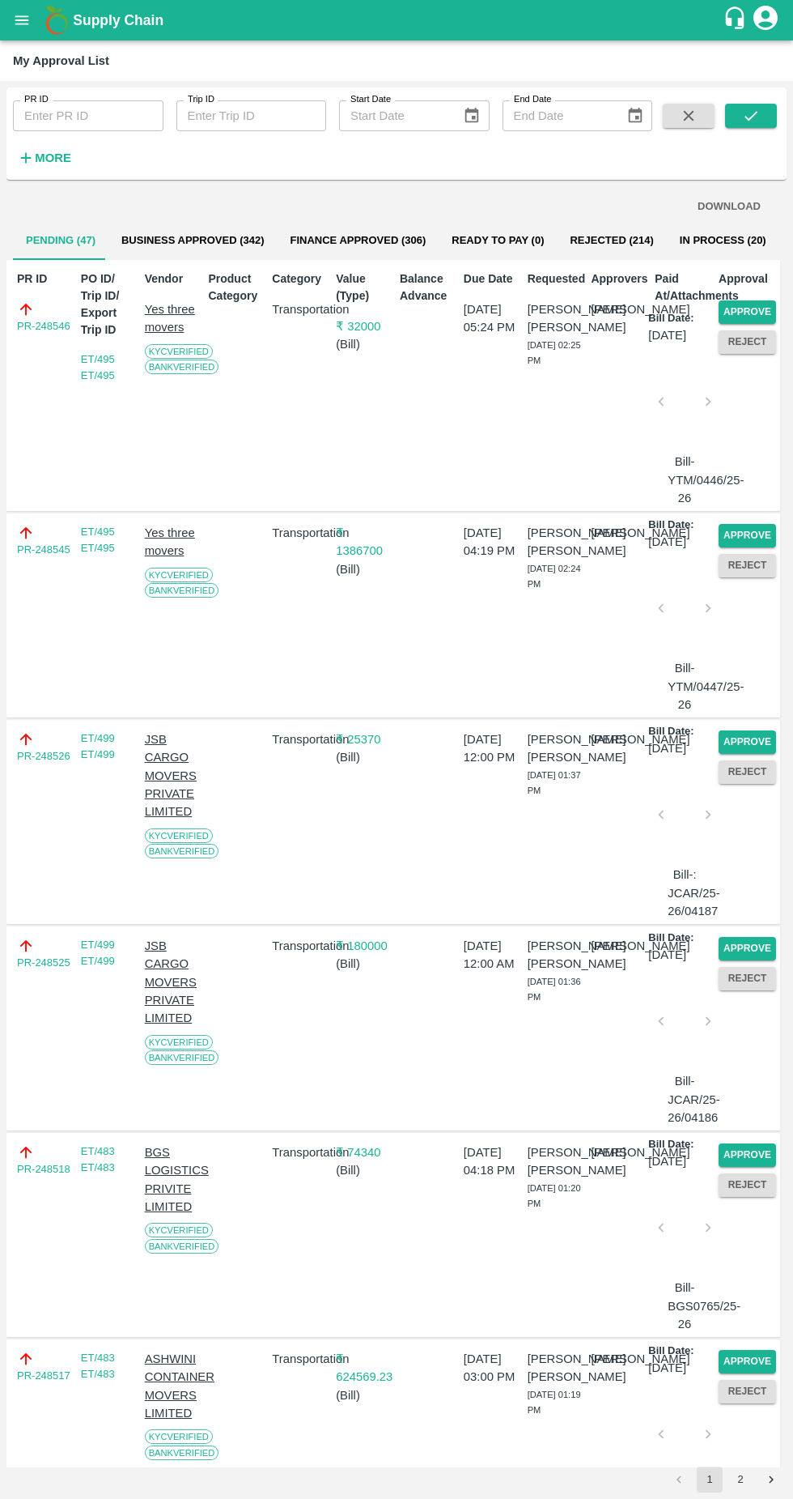
click at [751, 308] on button "Approve" at bounding box center [747, 311] width 57 height 23
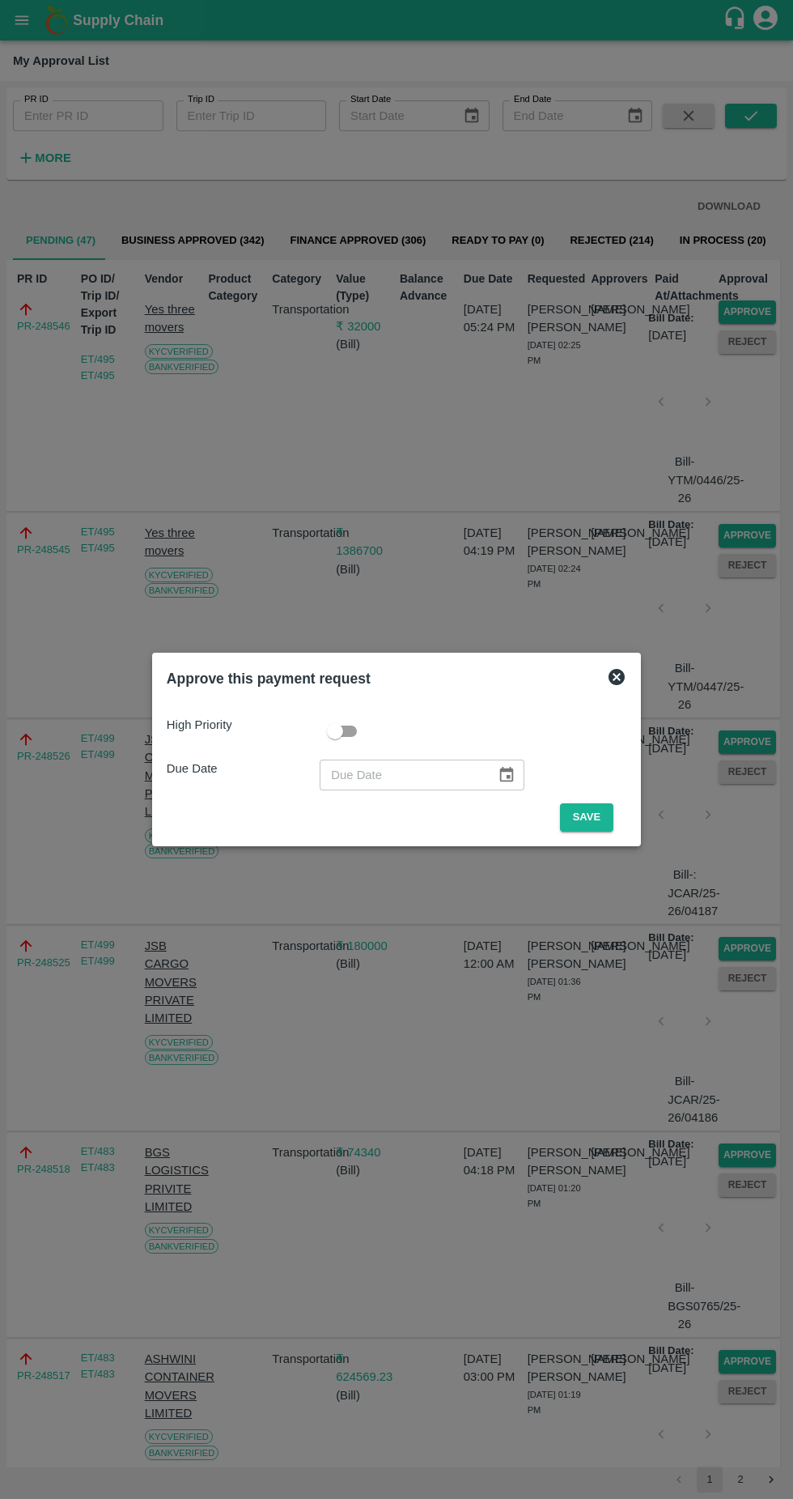
click at [591, 817] on button "Save" at bounding box center [586, 817] width 53 height 28
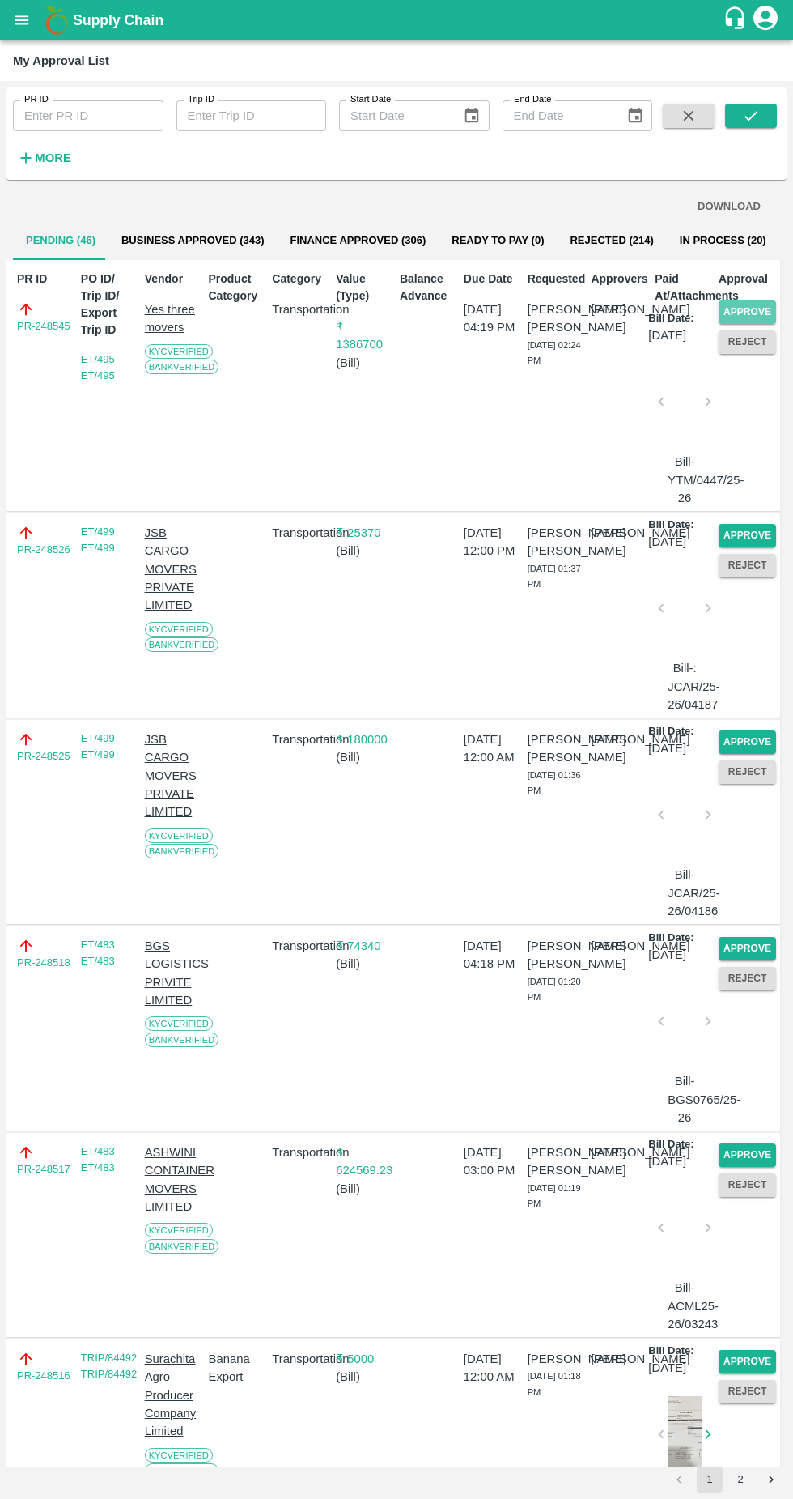
click at [762, 308] on button "Approve" at bounding box center [747, 311] width 57 height 23
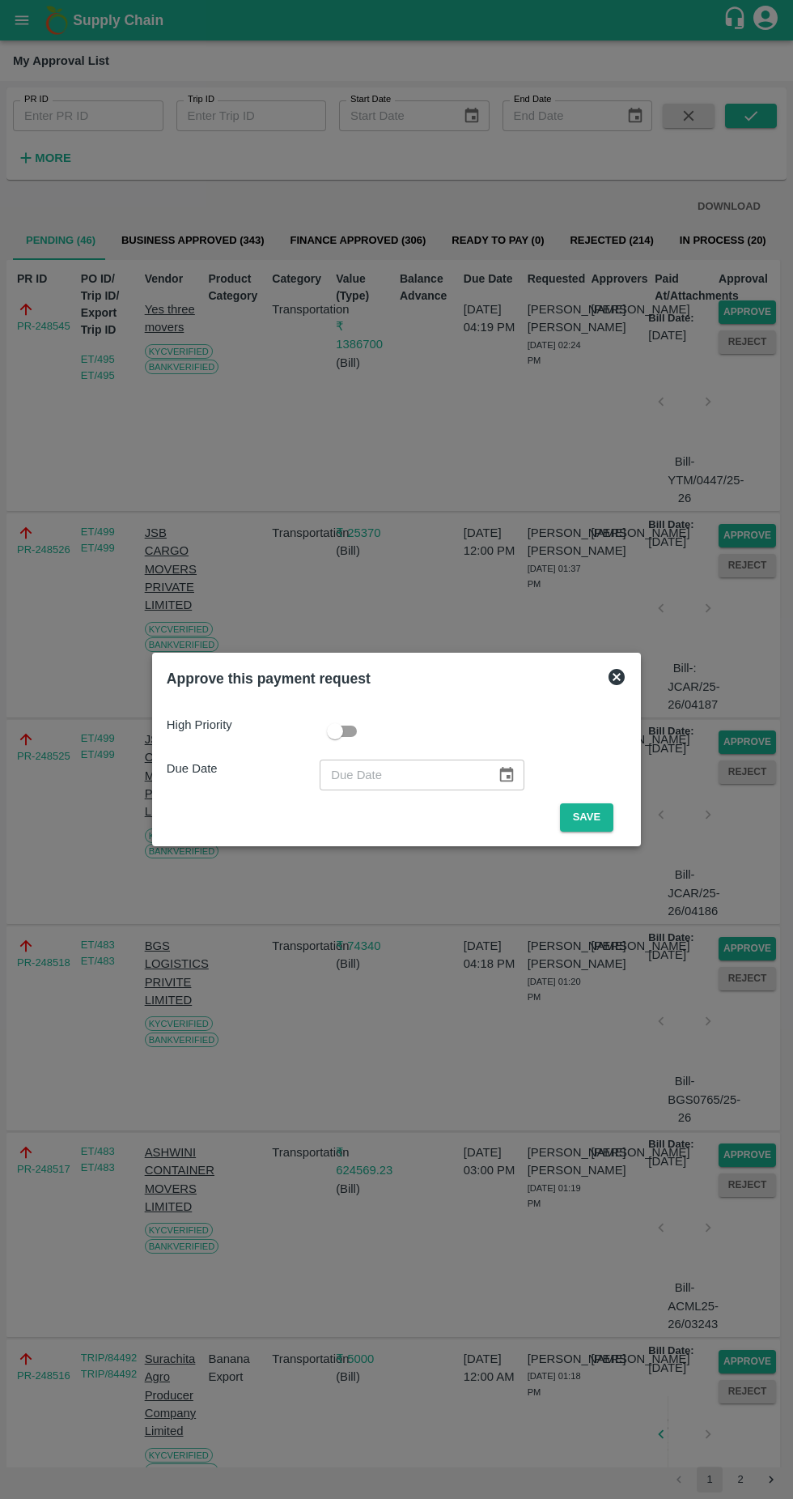
click at [600, 823] on button "Save" at bounding box center [586, 817] width 53 height 28
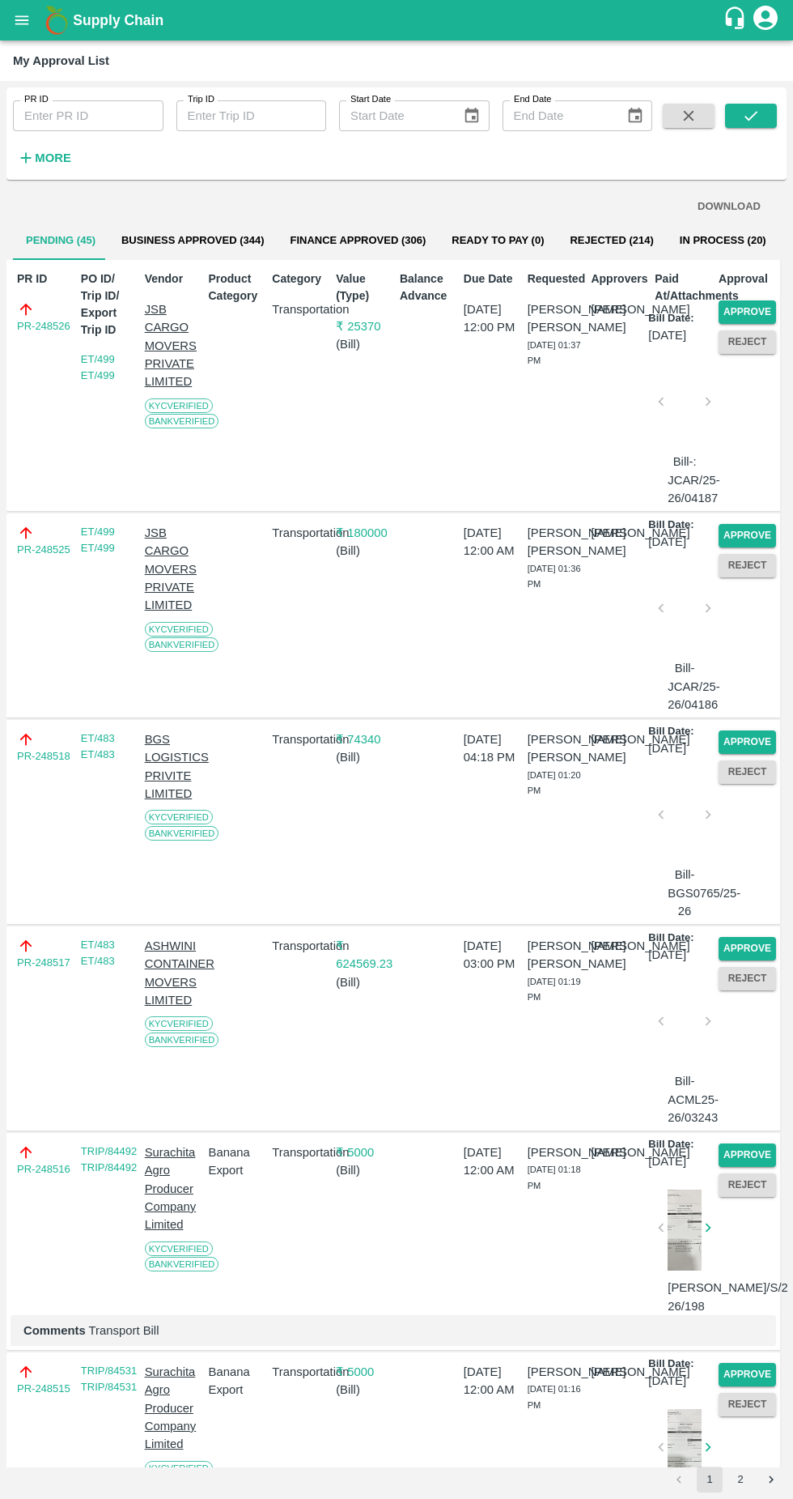
click at [742, 309] on button "Approve" at bounding box center [747, 311] width 57 height 23
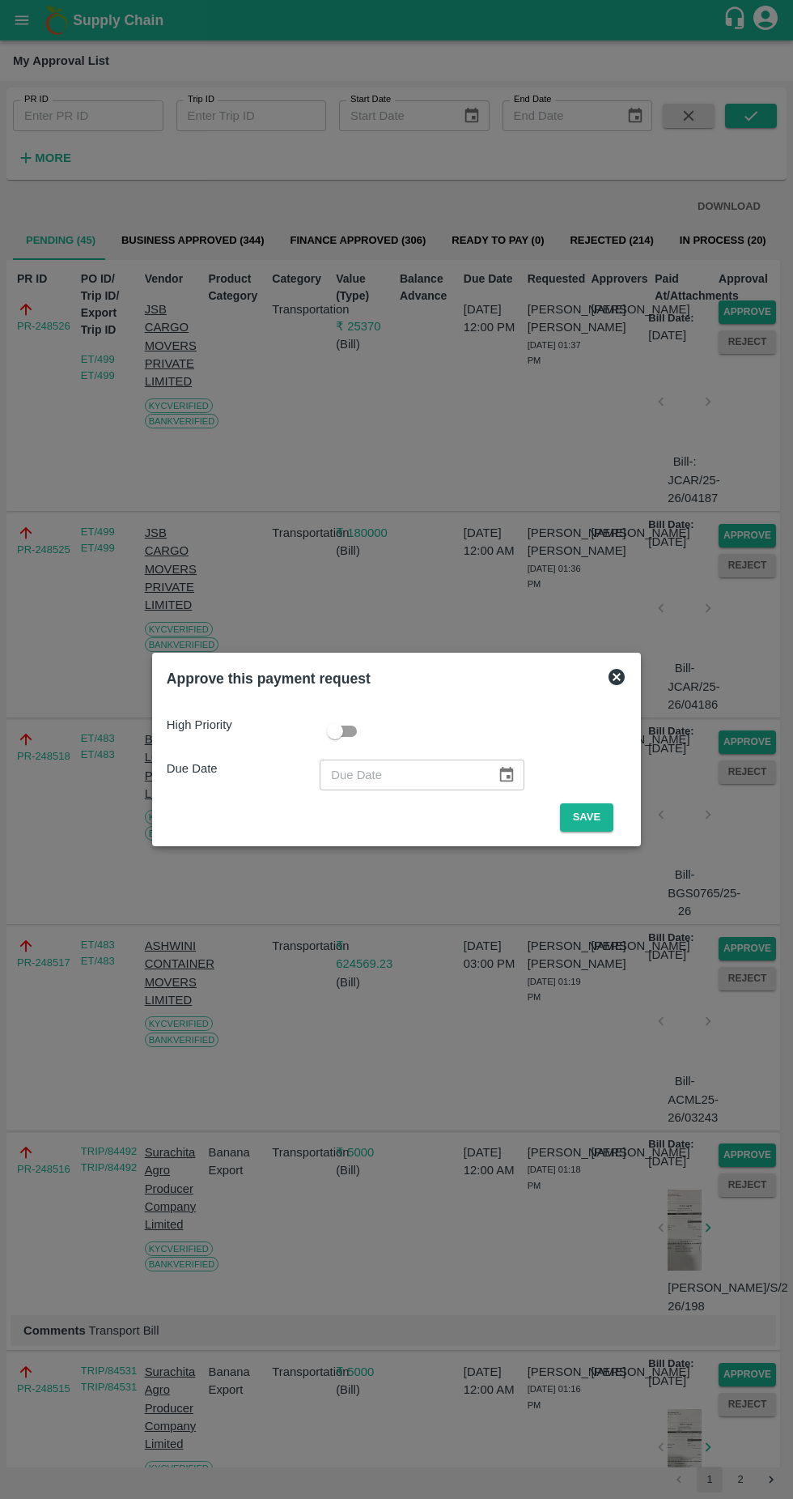
click at [594, 822] on button "Save" at bounding box center [586, 817] width 53 height 28
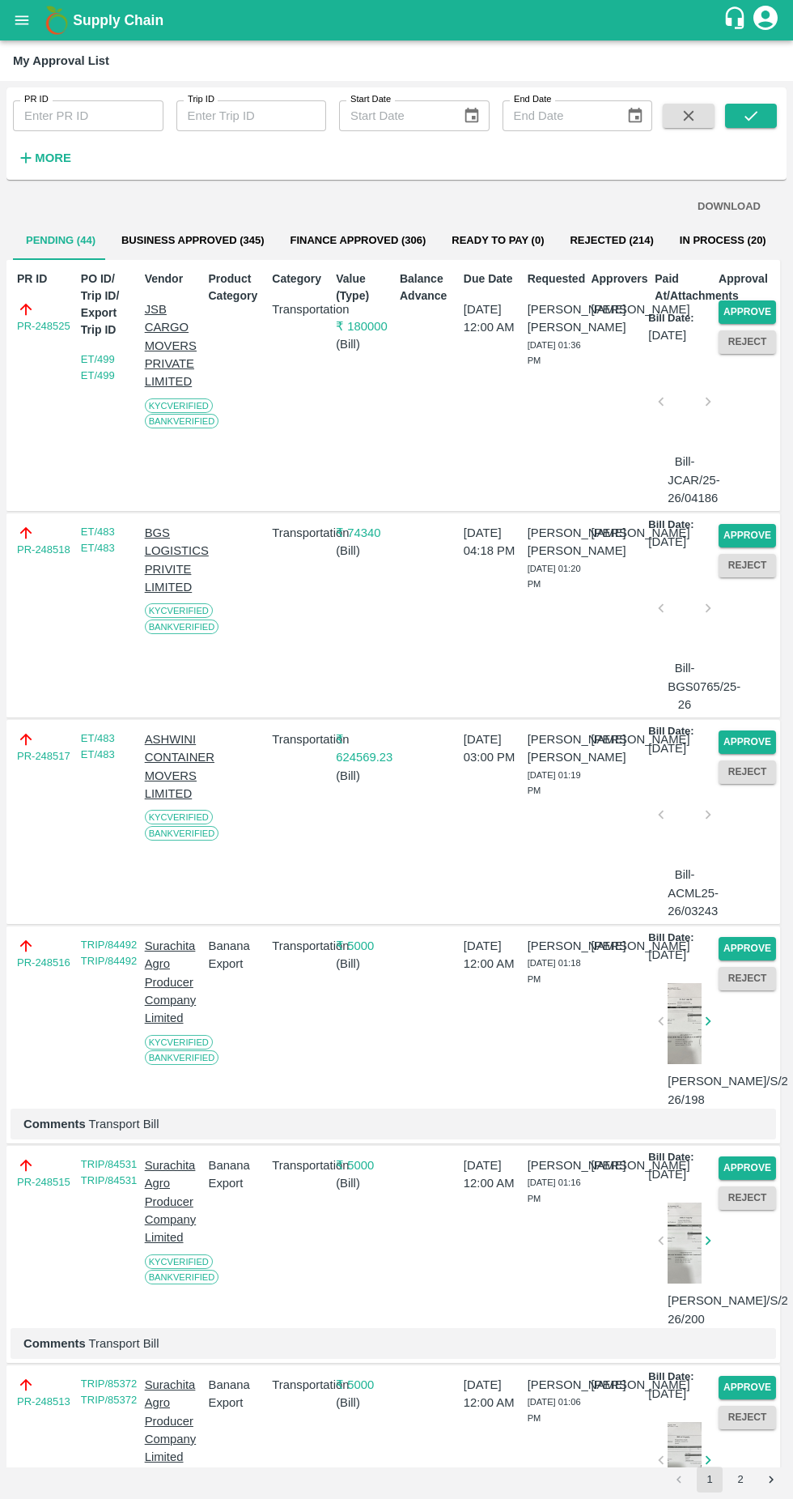
click at [751, 308] on button "Approve" at bounding box center [747, 311] width 57 height 23
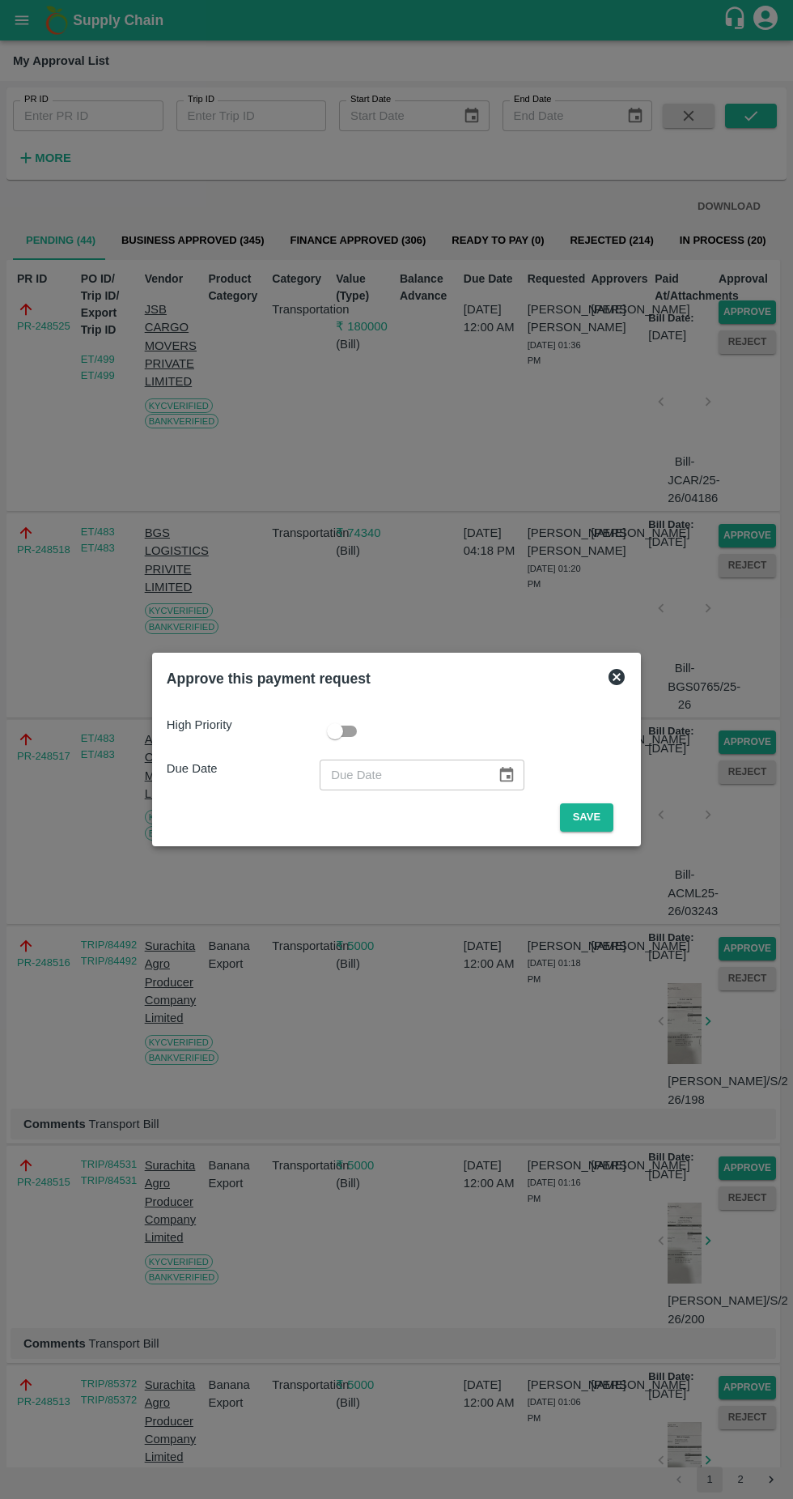
click at [591, 817] on button "Save" at bounding box center [586, 817] width 53 height 28
